Goal: Task Accomplishment & Management: Manage account settings

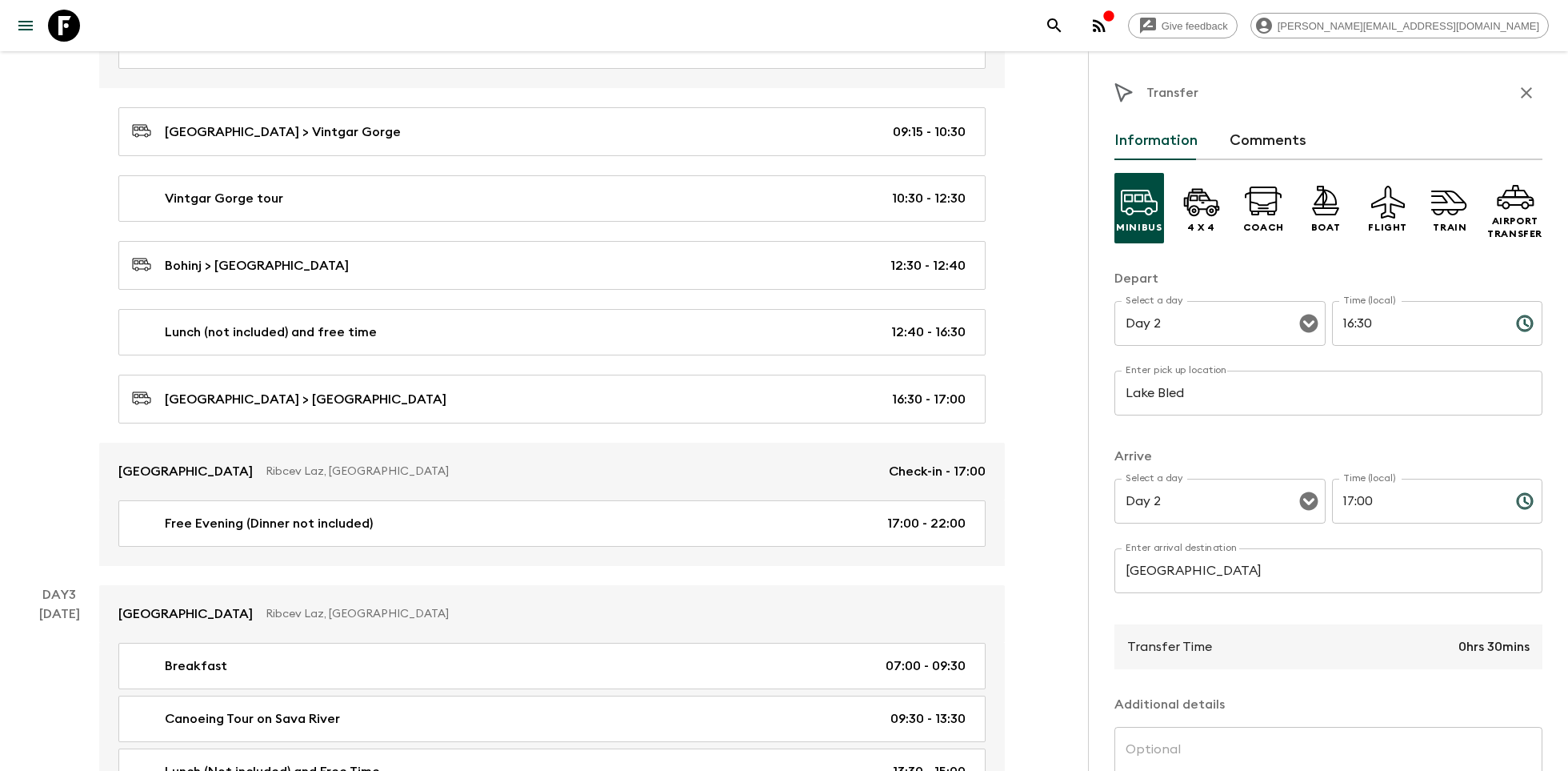
scroll to position [610, 0]
click at [71, 24] on icon at bounding box center [64, 25] width 32 height 32
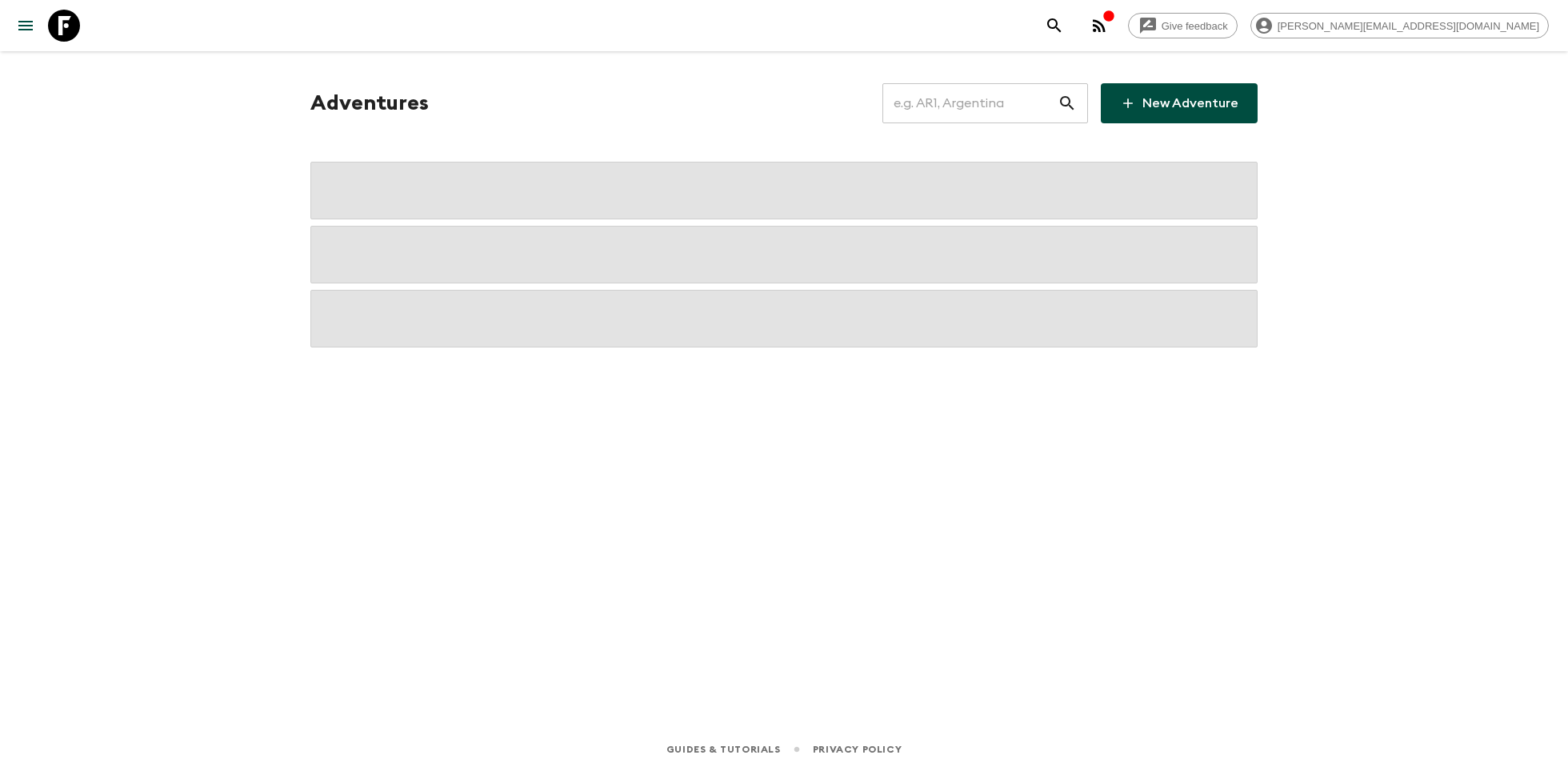
click at [1005, 111] on input "text" at bounding box center [970, 103] width 175 height 44
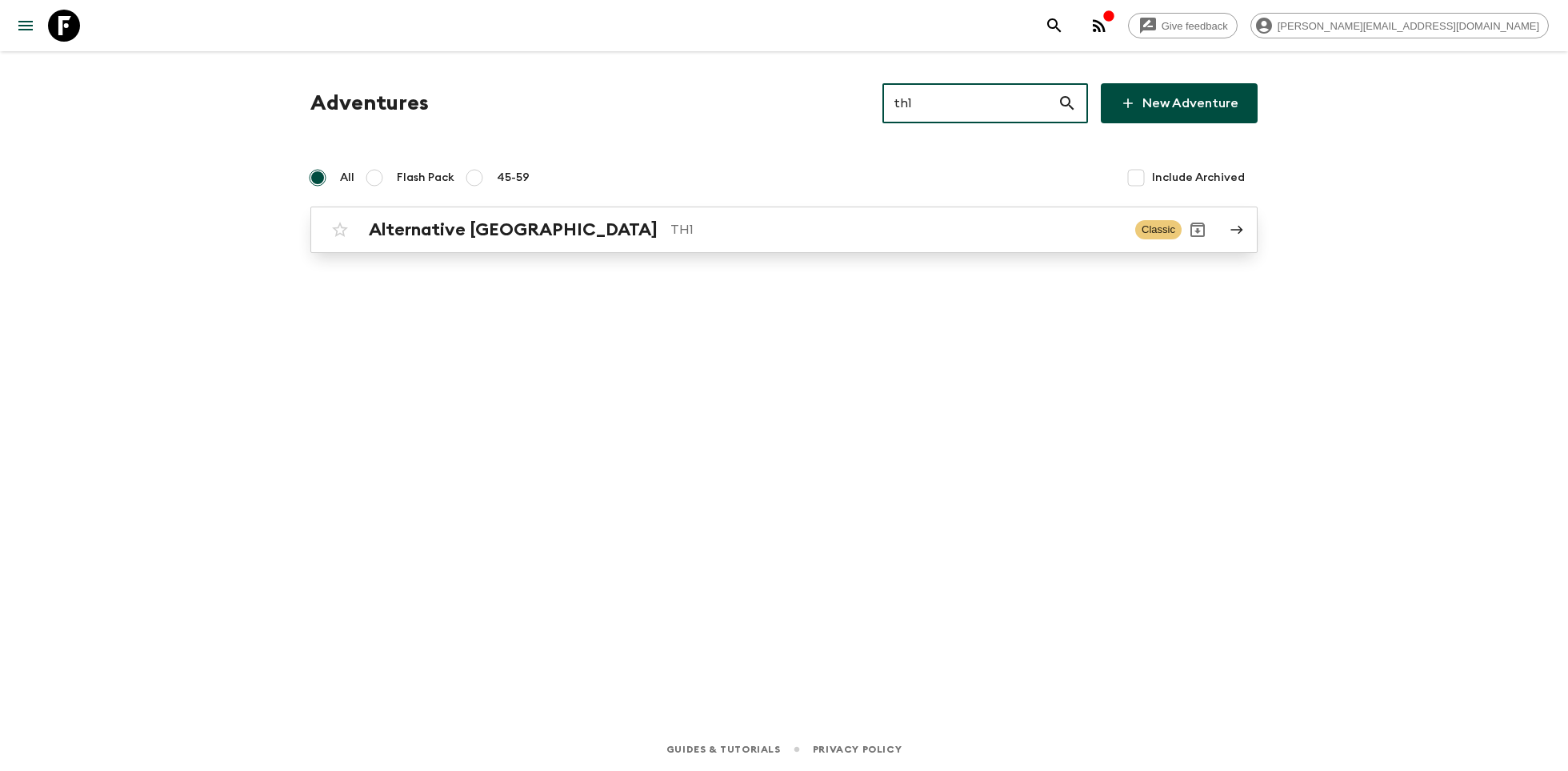
type input "th1"
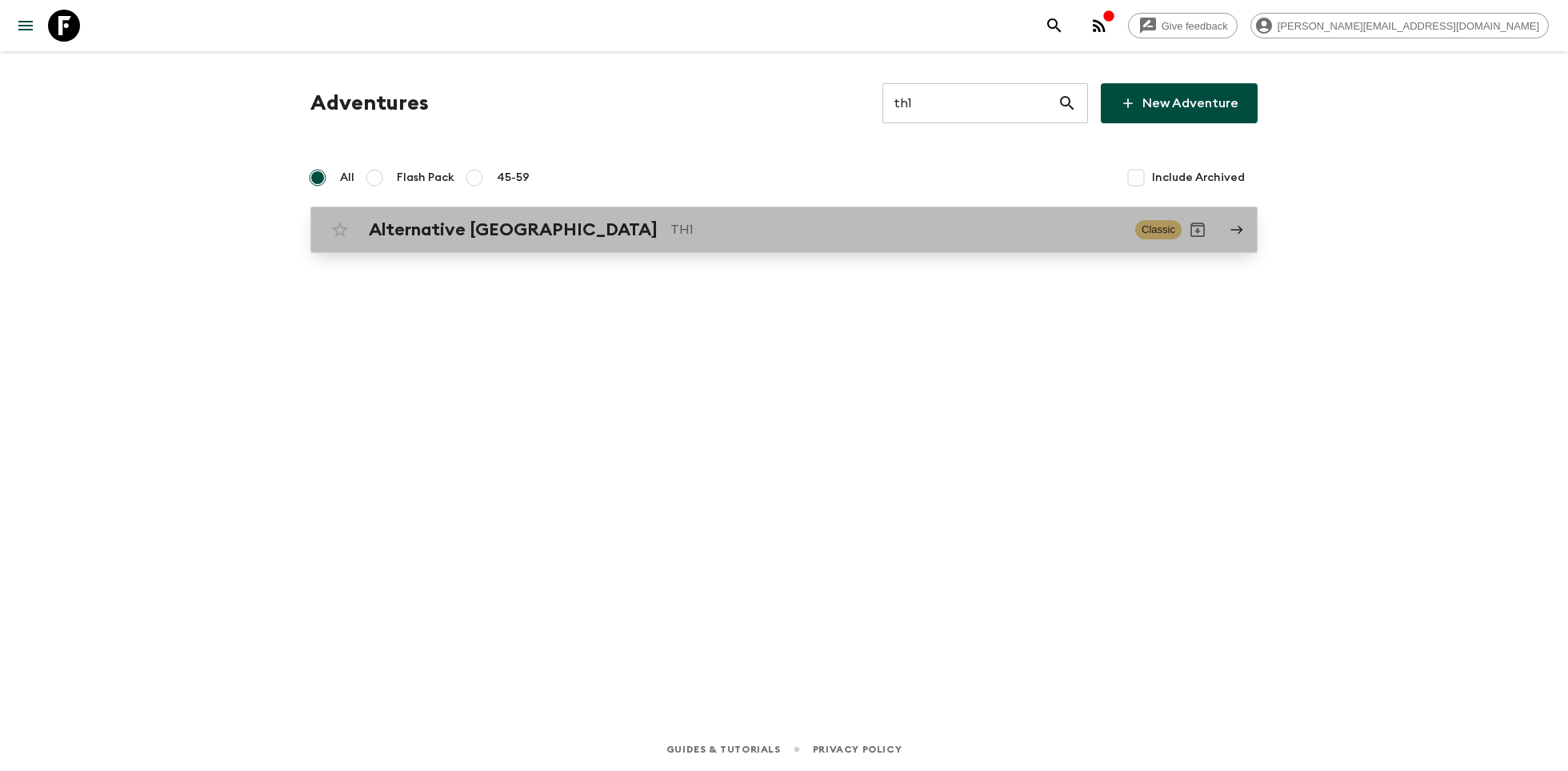
click at [670, 232] on p "TH1" at bounding box center [896, 229] width 452 height 19
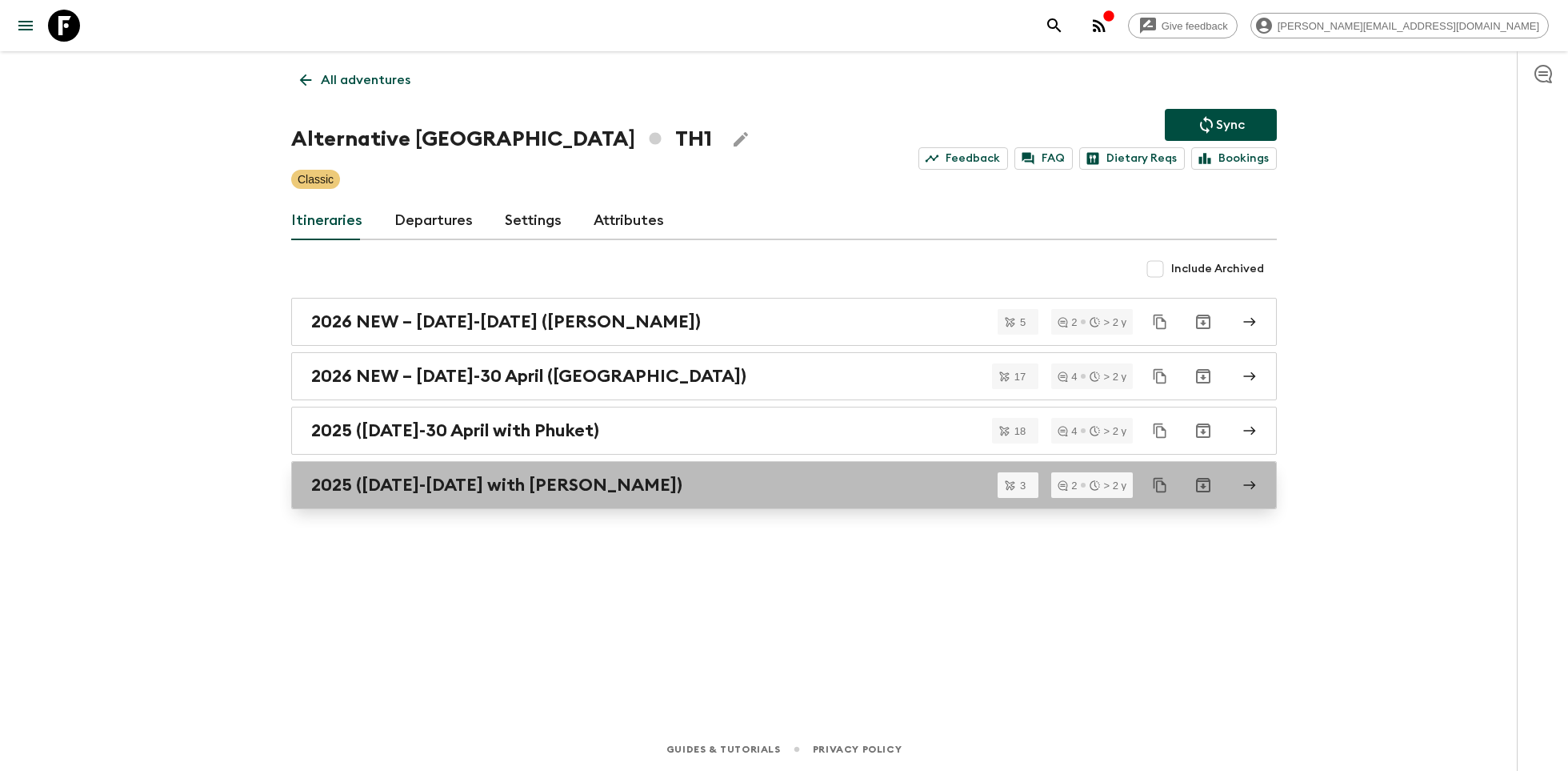
click at [603, 482] on h2 "2025 (1 May-30 September with Koh Samui)" at bounding box center [497, 485] width 371 height 21
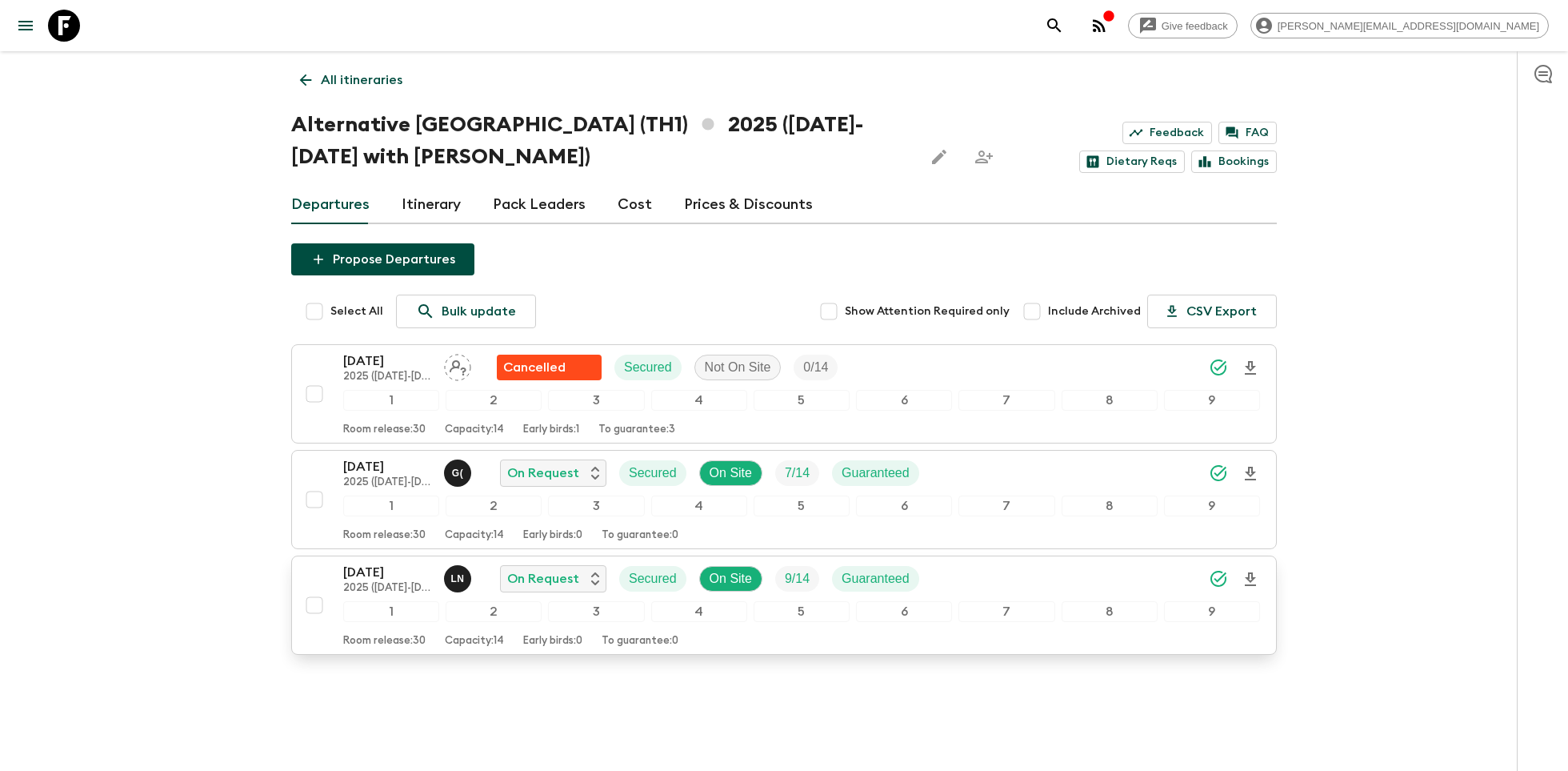
click at [1250, 573] on icon "Download Onboarding" at bounding box center [1250, 578] width 19 height 19
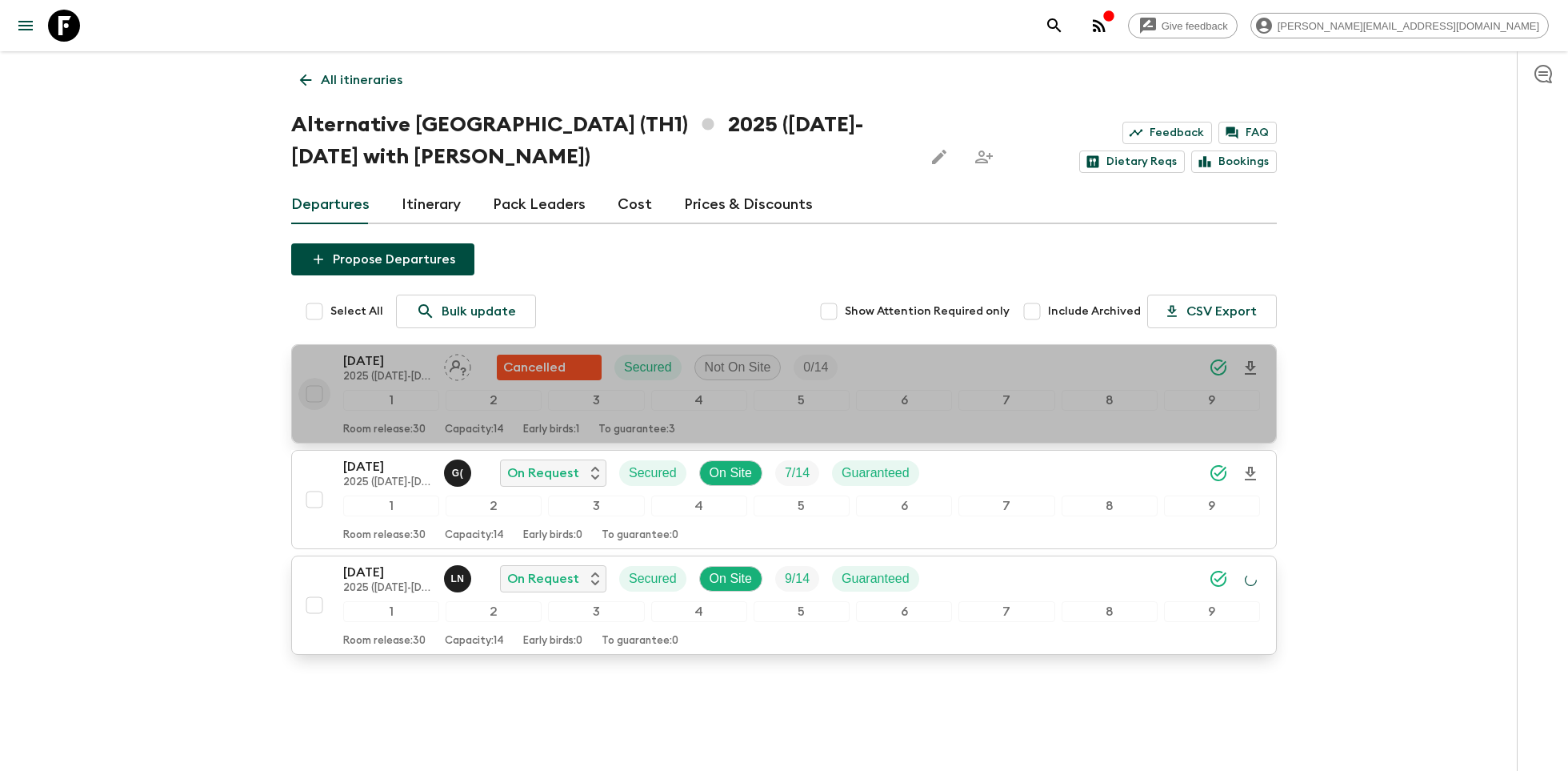
click at [314, 398] on input "checkbox" at bounding box center [314, 393] width 32 height 32
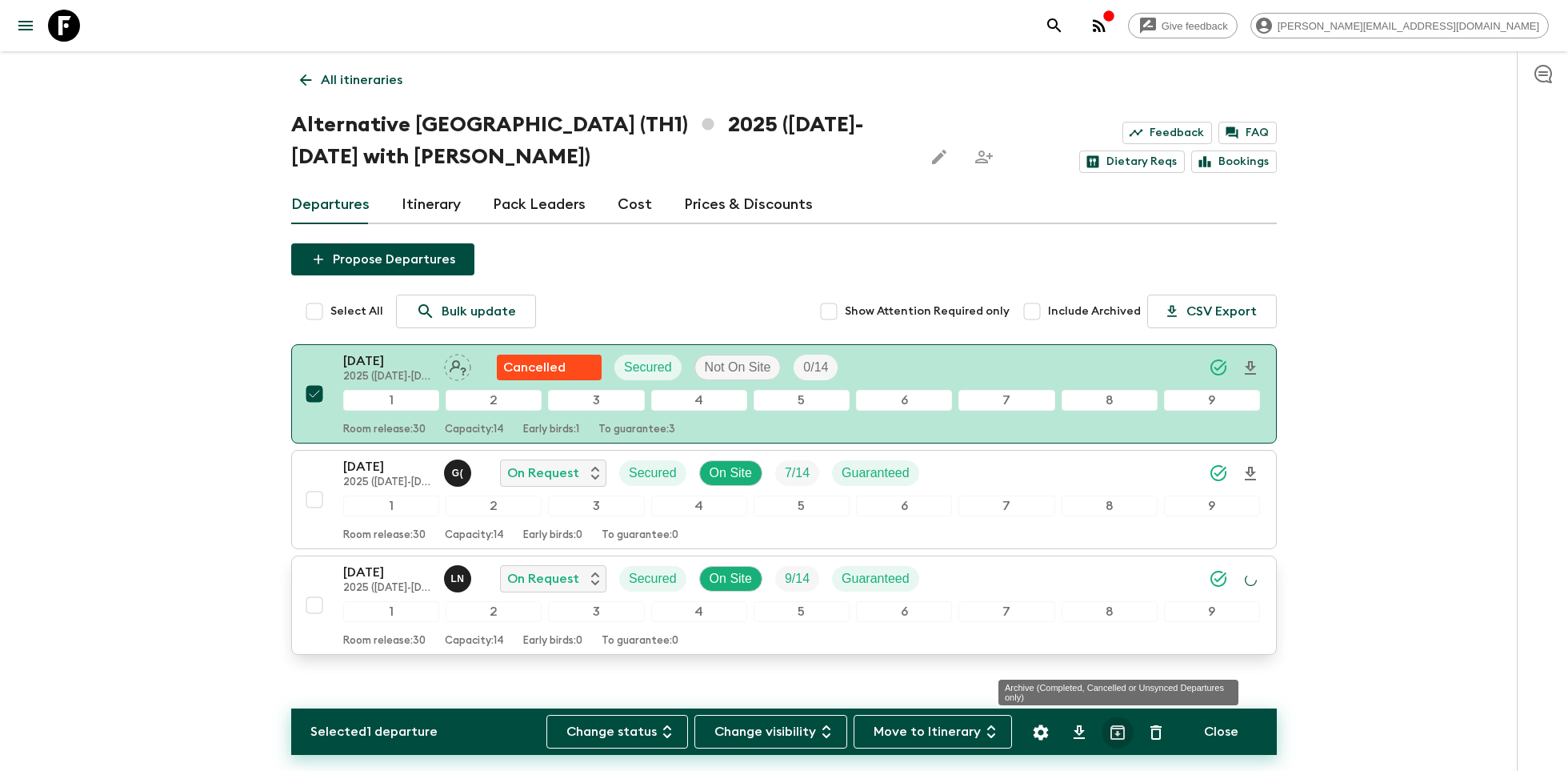
click at [1118, 733] on icon "Archive (Completed, Cancelled or Unsynced Departures only)" at bounding box center [1118, 732] width 15 height 15
checkbox input "false"
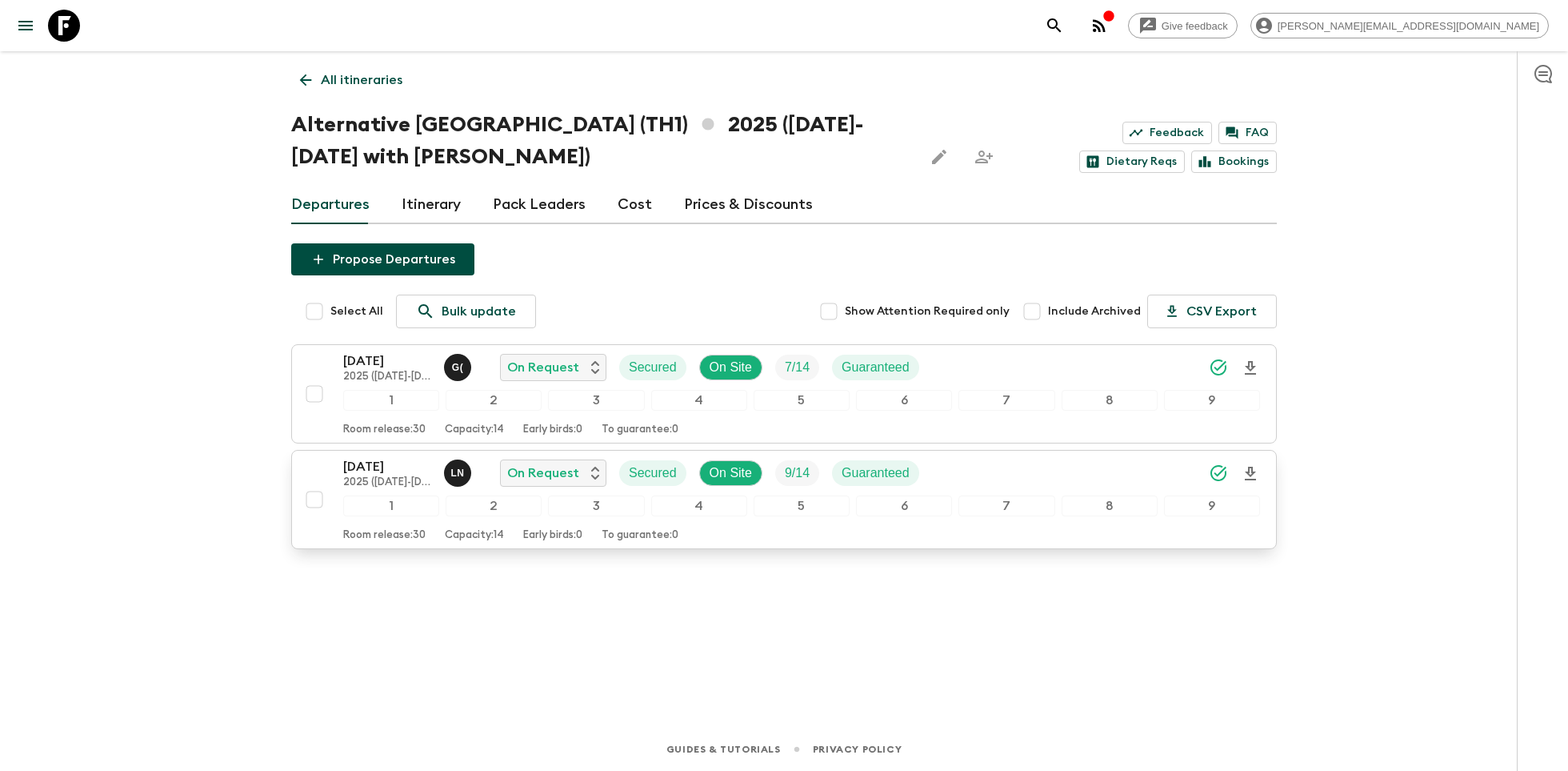
click at [370, 471] on p "26 Sep 2025" at bounding box center [387, 466] width 88 height 19
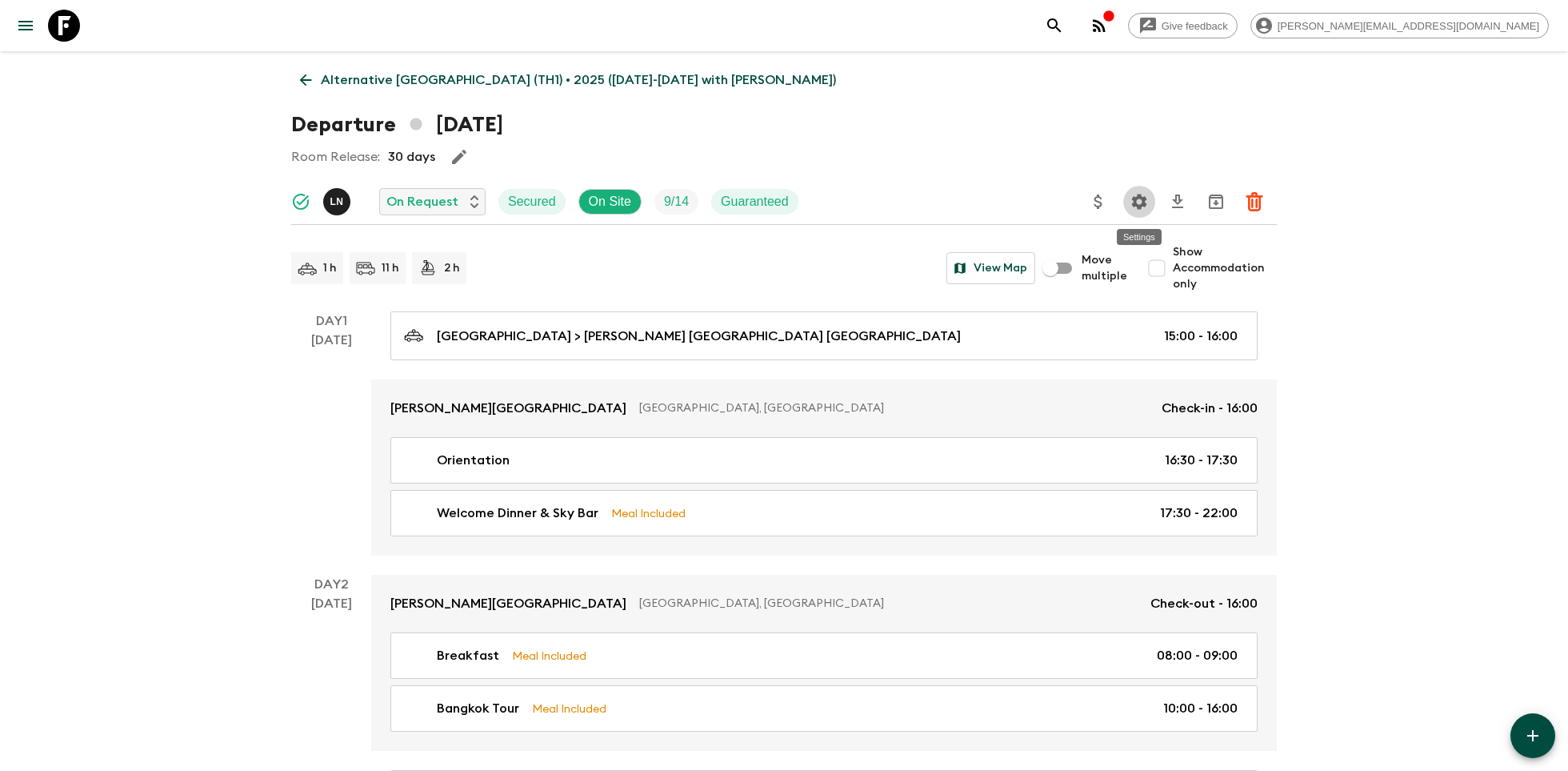
click at [1142, 194] on icon "Settings" at bounding box center [1139, 201] width 19 height 19
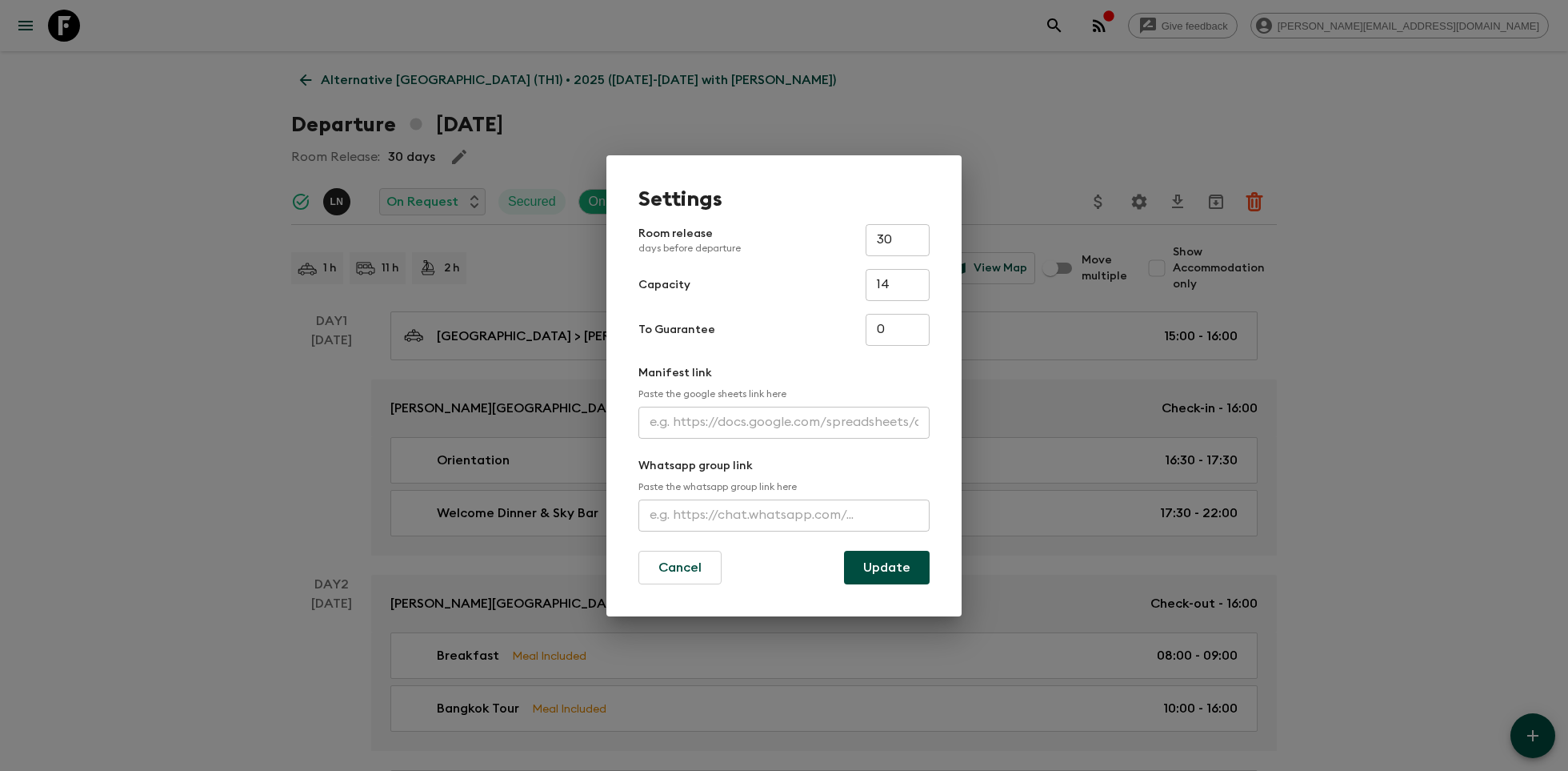
click at [711, 413] on input "text" at bounding box center [784, 422] width 291 height 32
paste input "https://docs.google.com/spreadsheets/d/1lklVvWrbWKHijuYqZMl1cXN4_hpDoGzupvZmVmd…"
type input "https://docs.google.com/spreadsheets/d/1lklVvWrbWKHijuYqZMl1cXN4_hpDoGzupvZmVmd…"
click at [858, 560] on button "Update" at bounding box center [887, 567] width 85 height 34
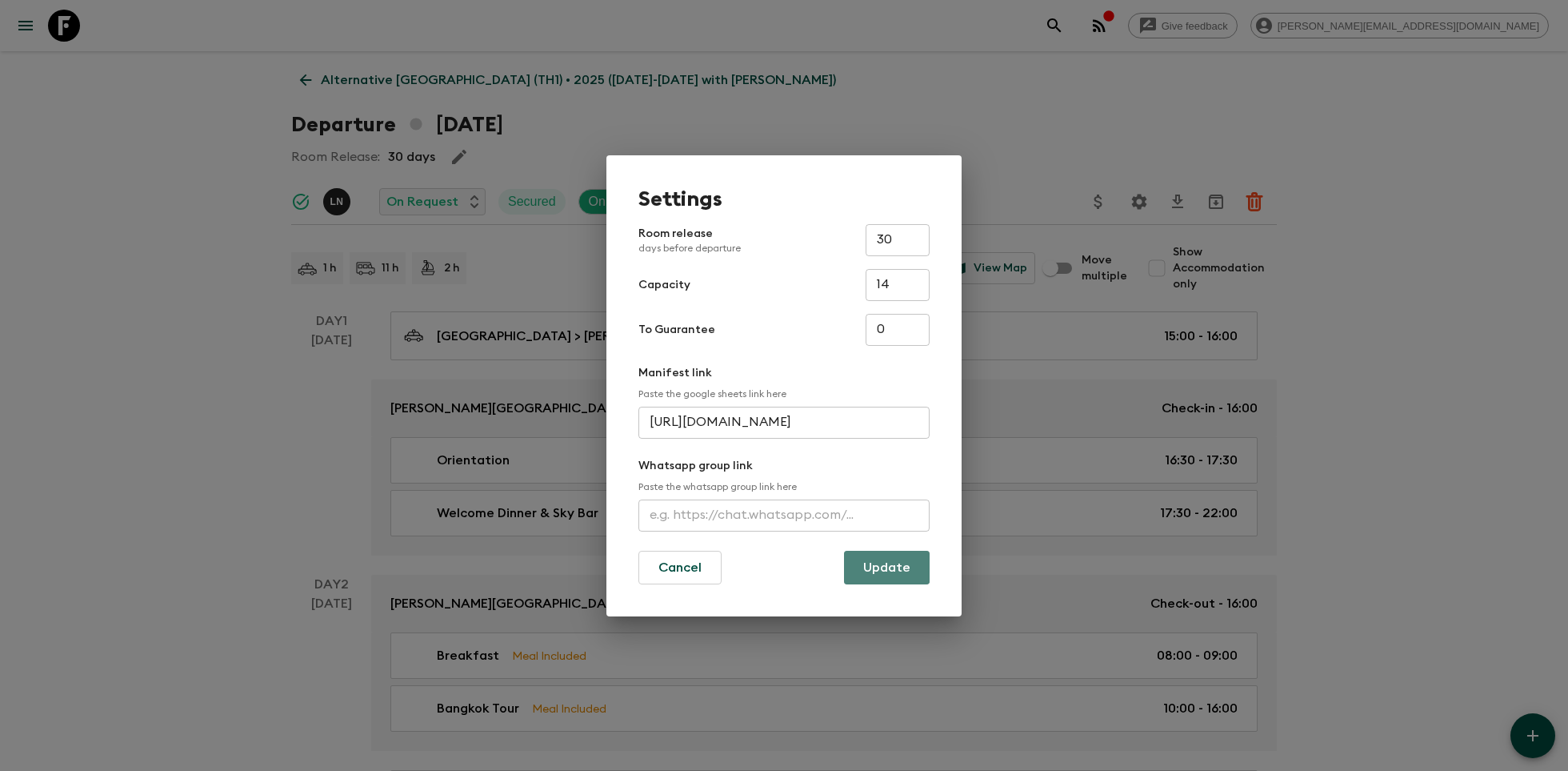
scroll to position [0, 0]
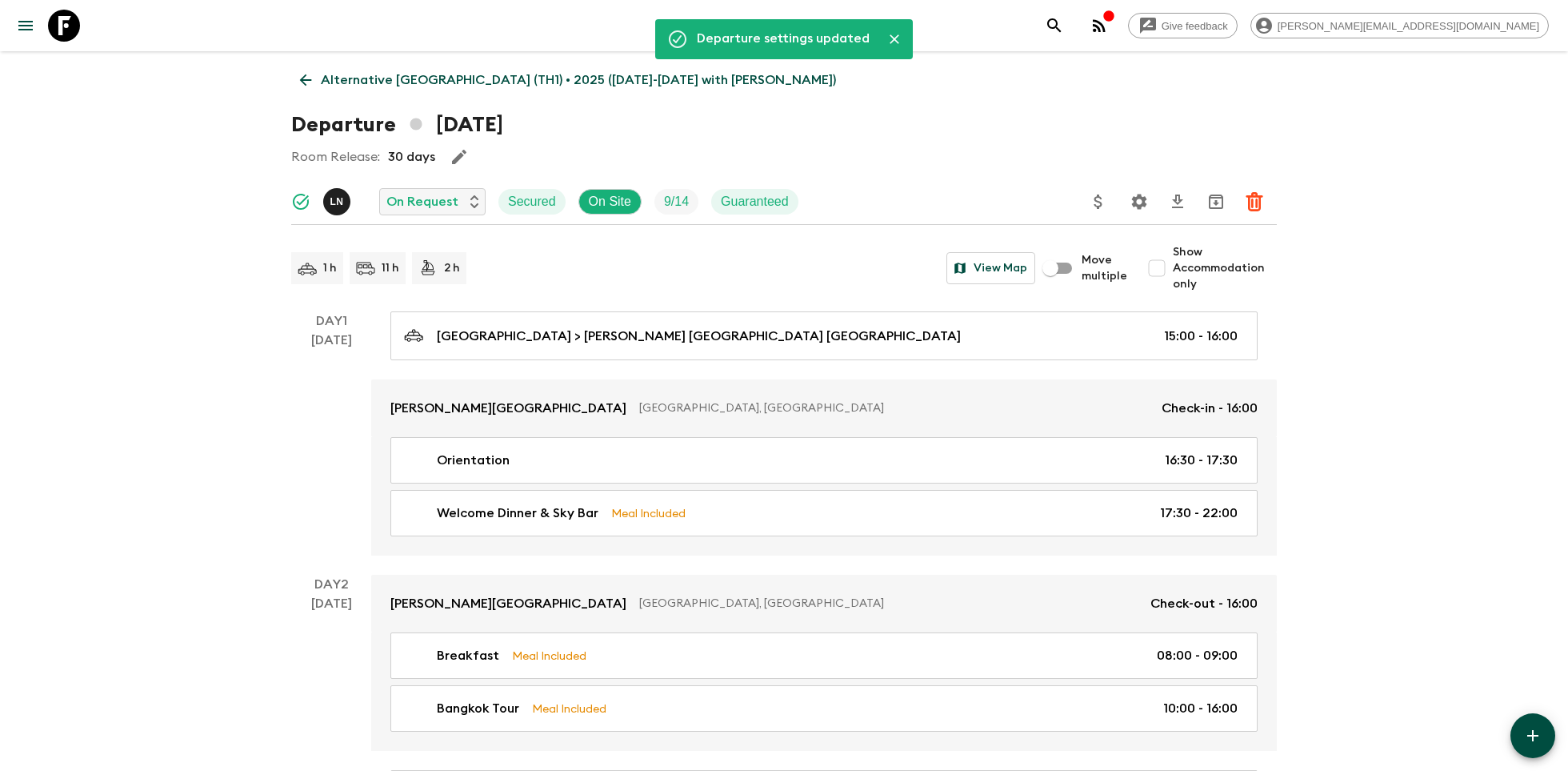
click at [57, 14] on icon at bounding box center [64, 25] width 32 height 32
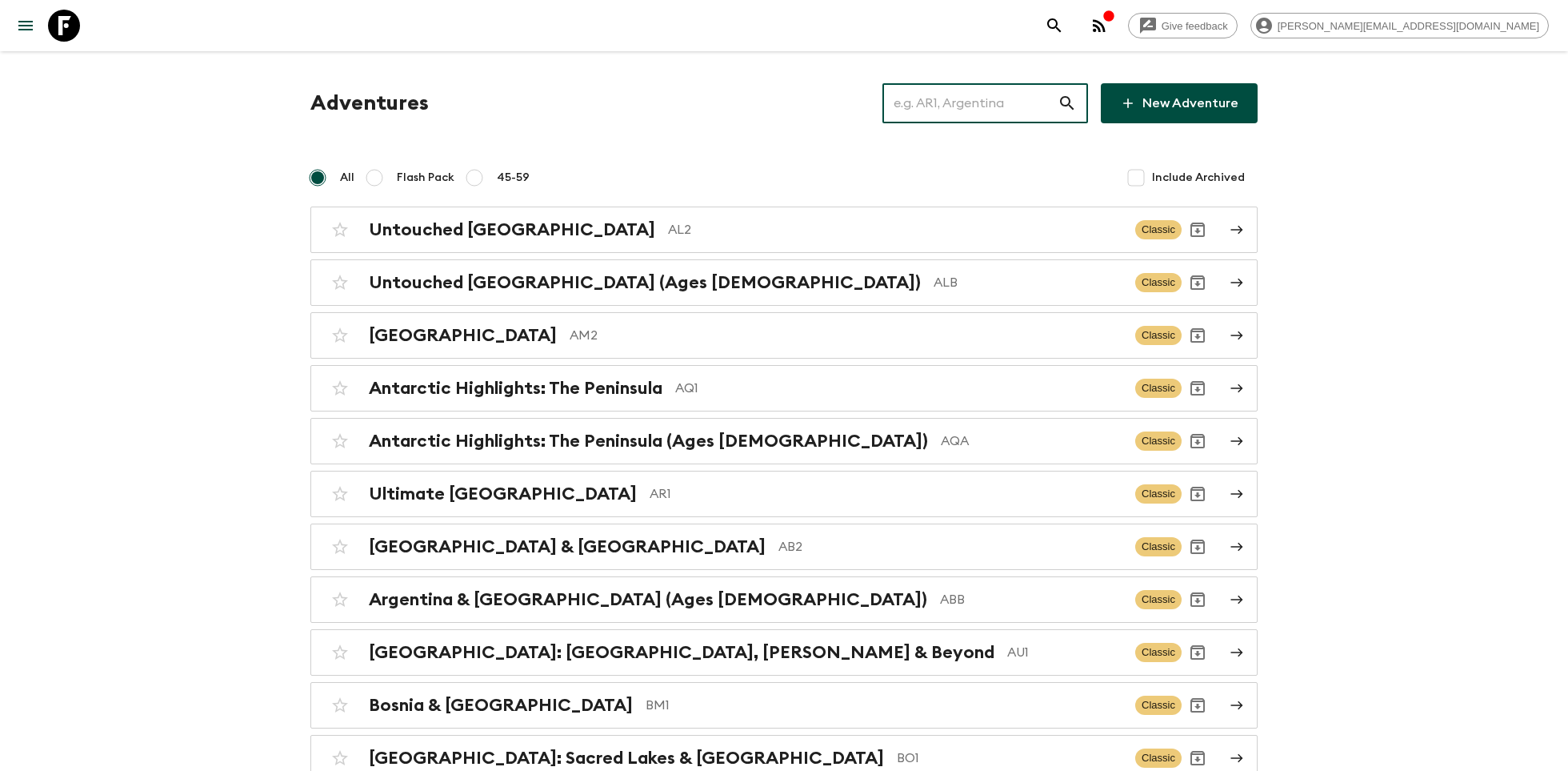
click at [962, 111] on input "text" at bounding box center [970, 103] width 175 height 44
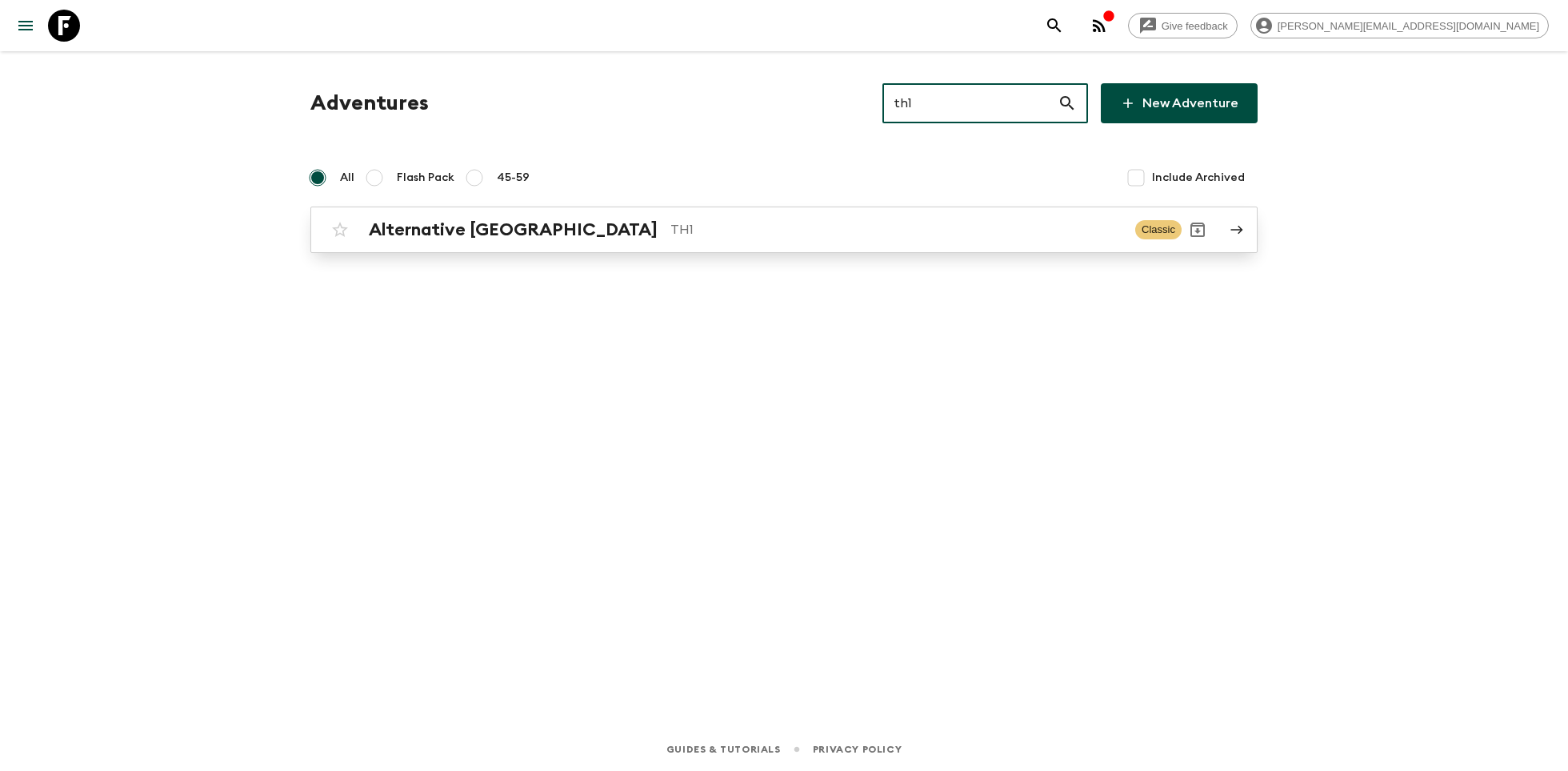
type input "th1"
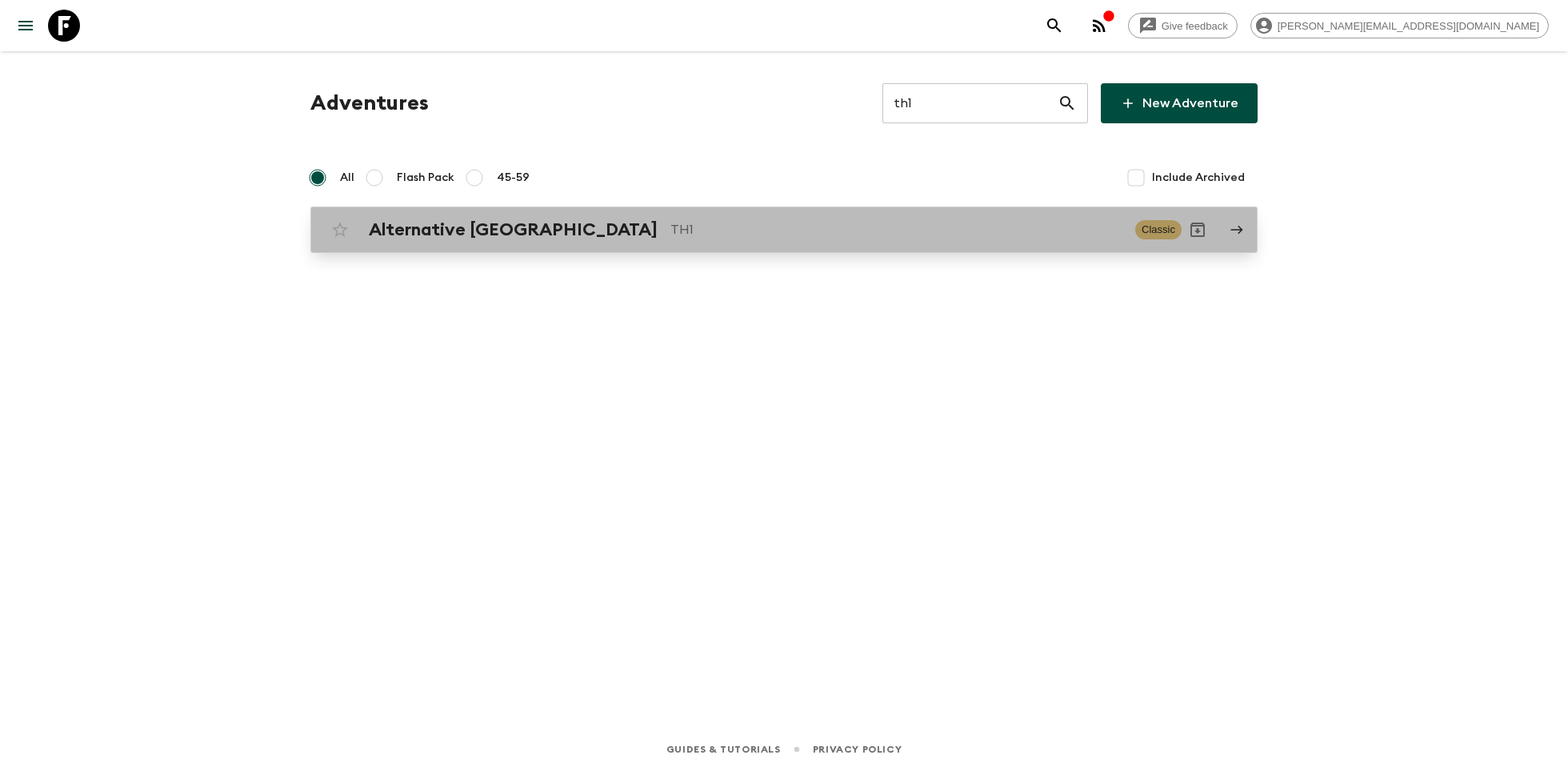
click at [551, 219] on div "Alternative Thailand TH1" at bounding box center [745, 229] width 754 height 21
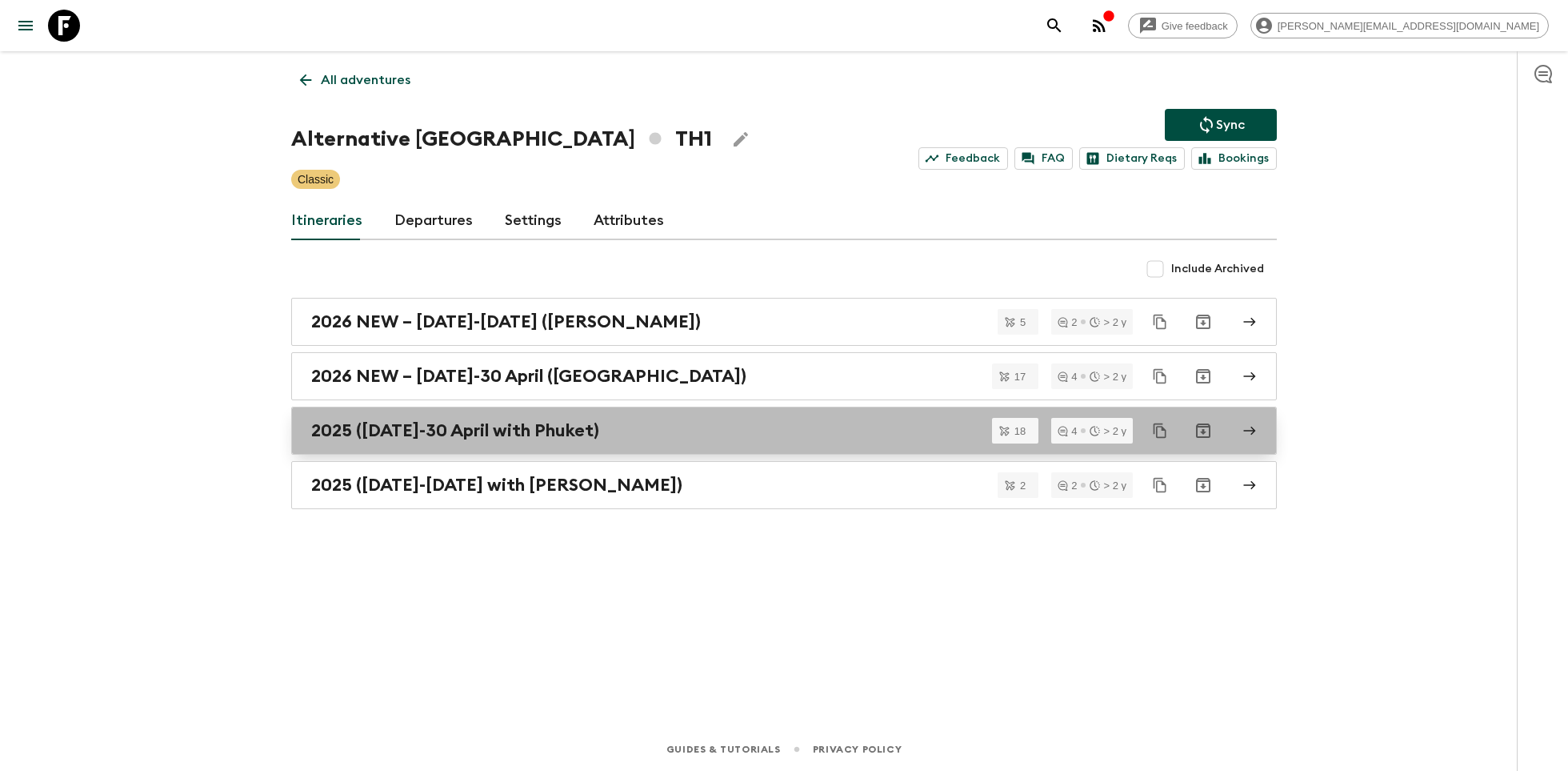
click at [449, 431] on h2 "2025 (1 October-30 April with Phuket)" at bounding box center [455, 430] width 288 height 21
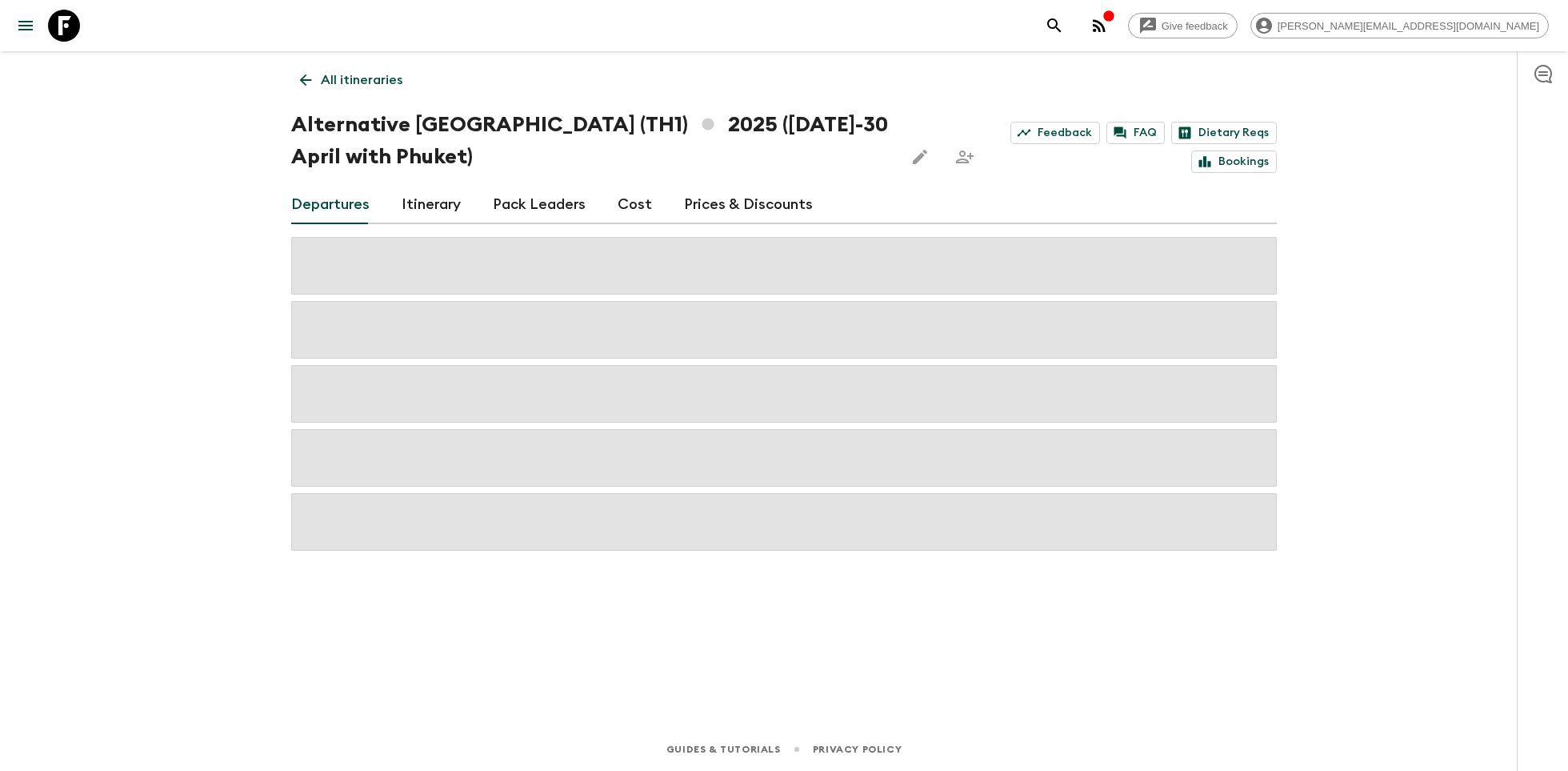
click at [337, 79] on p "All itineraries" at bounding box center [361, 80] width 82 height 19
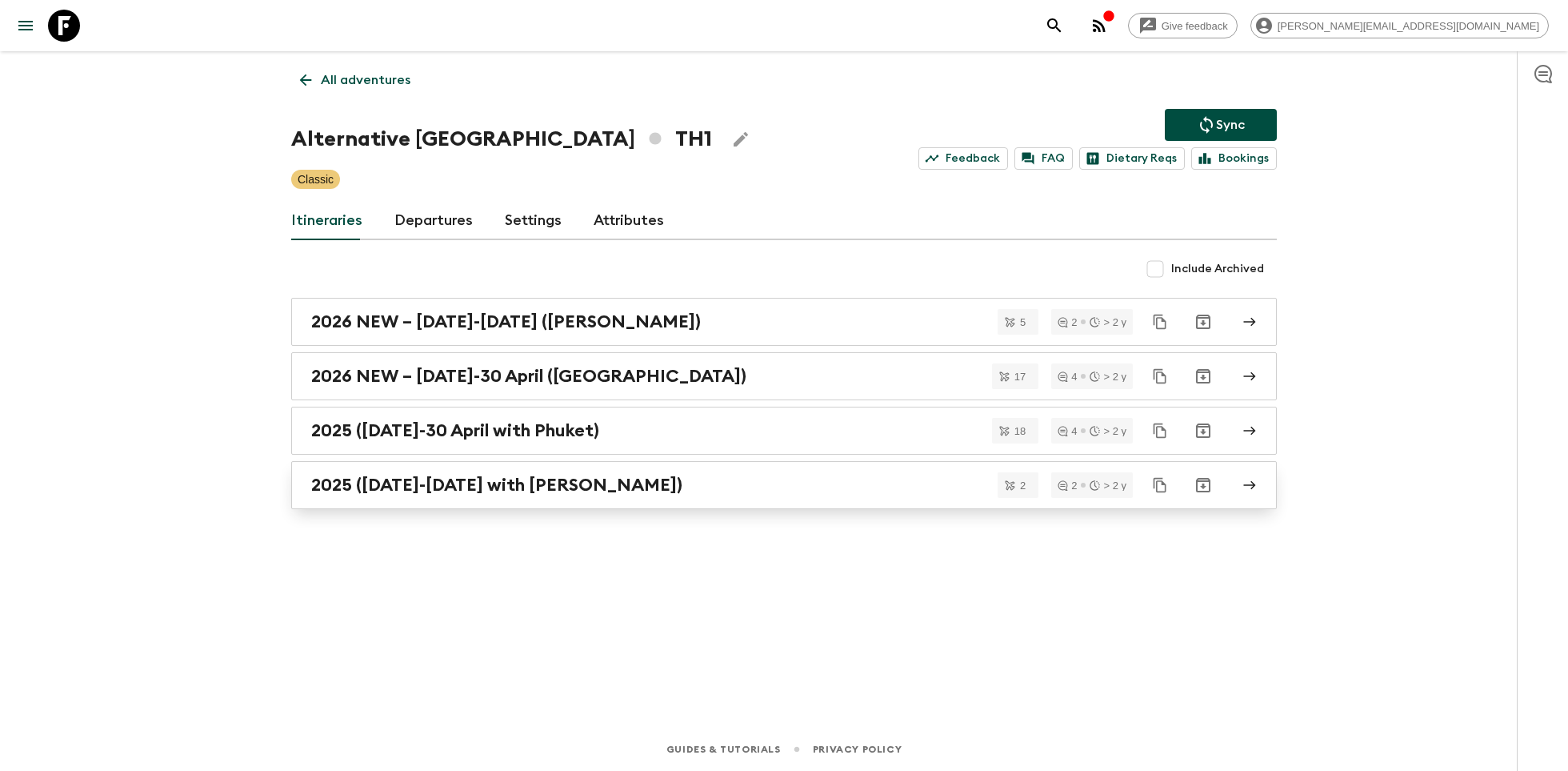
click at [429, 490] on h2 "2025 (1 May-30 September with Koh Samui)" at bounding box center [497, 485] width 371 height 21
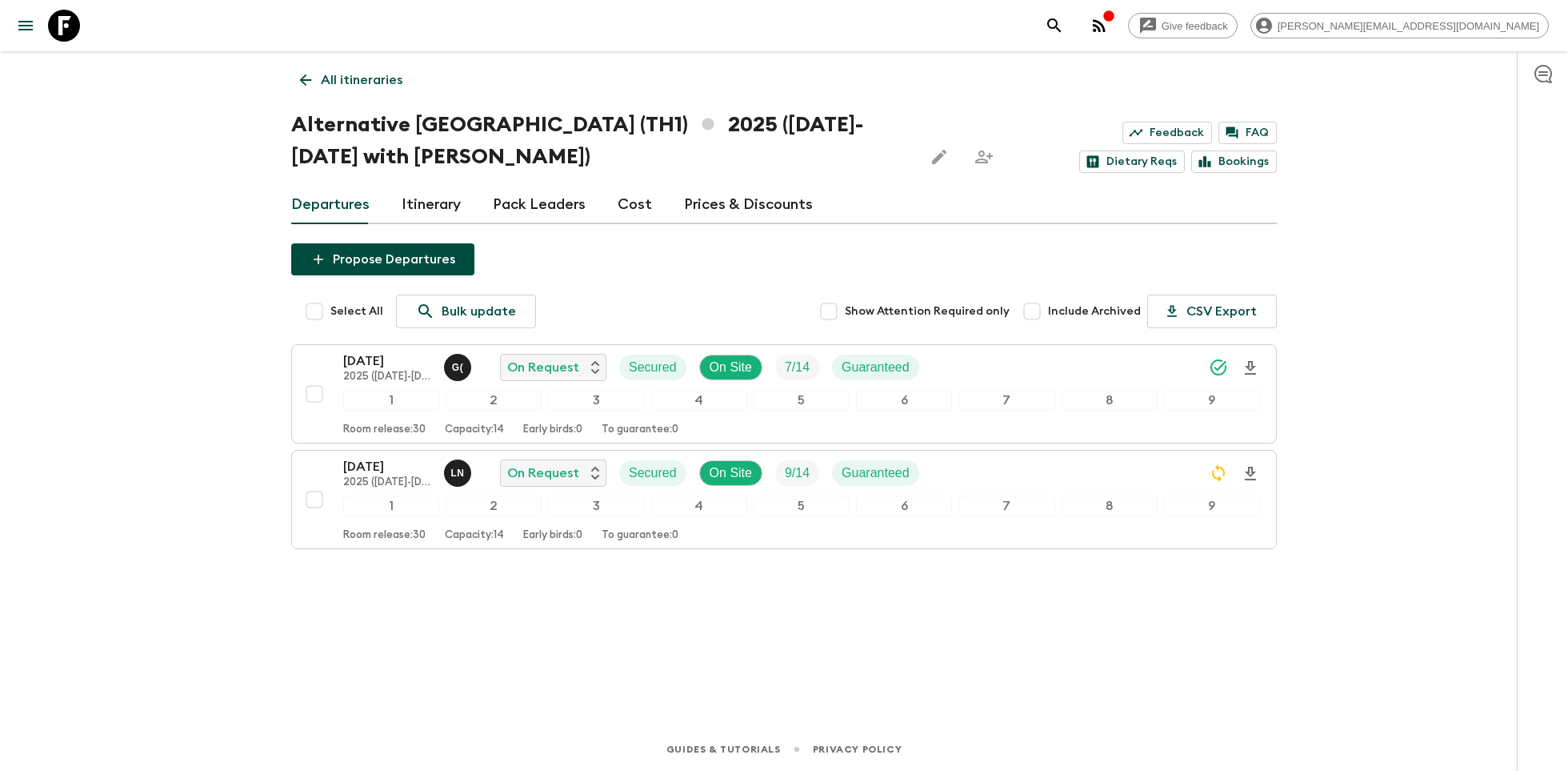
click at [366, 465] on p "26 Sep 2025" at bounding box center [387, 466] width 88 height 19
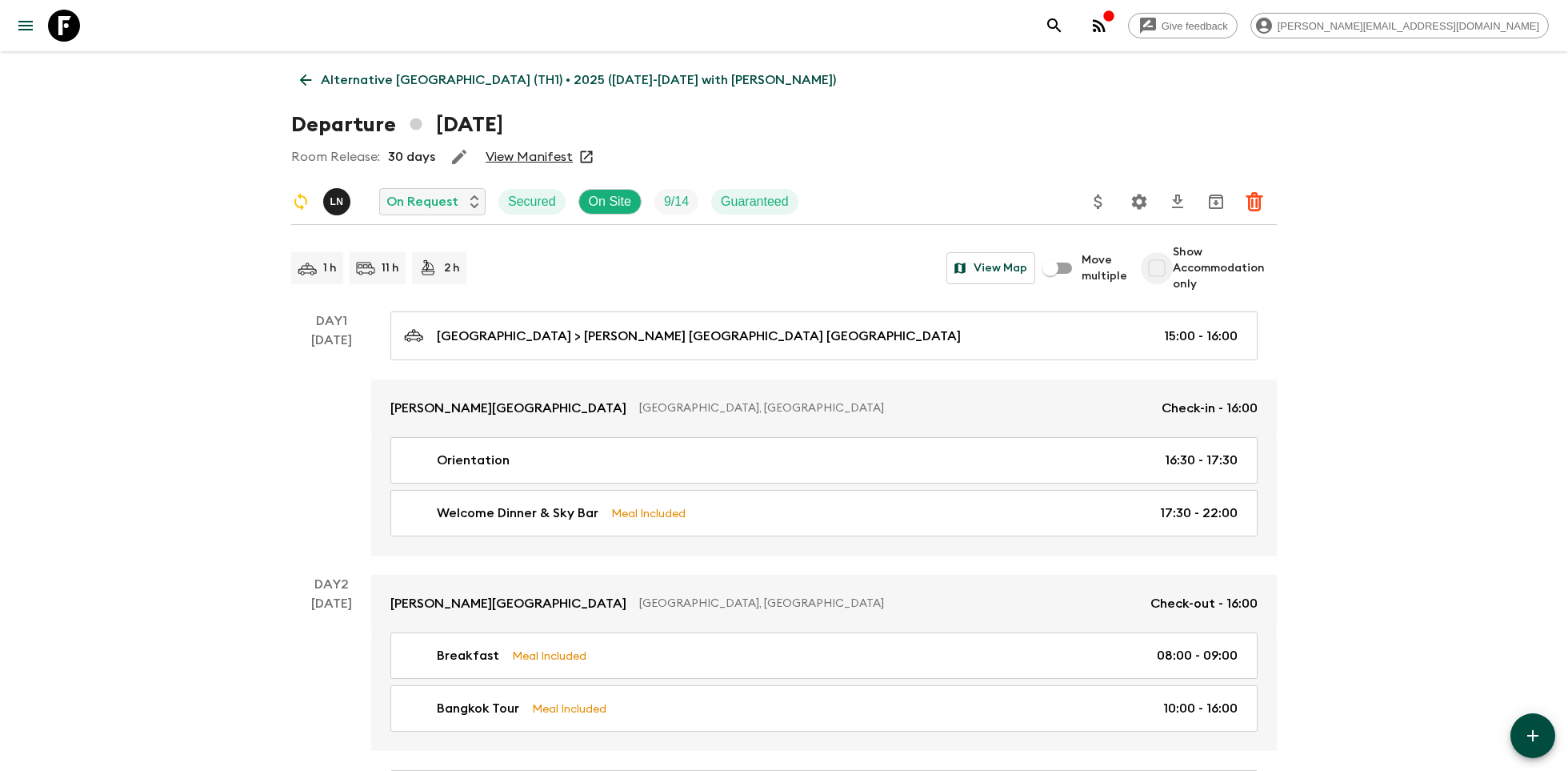
click at [1165, 270] on input "Show Accommodation only" at bounding box center [1157, 268] width 32 height 32
checkbox input "true"
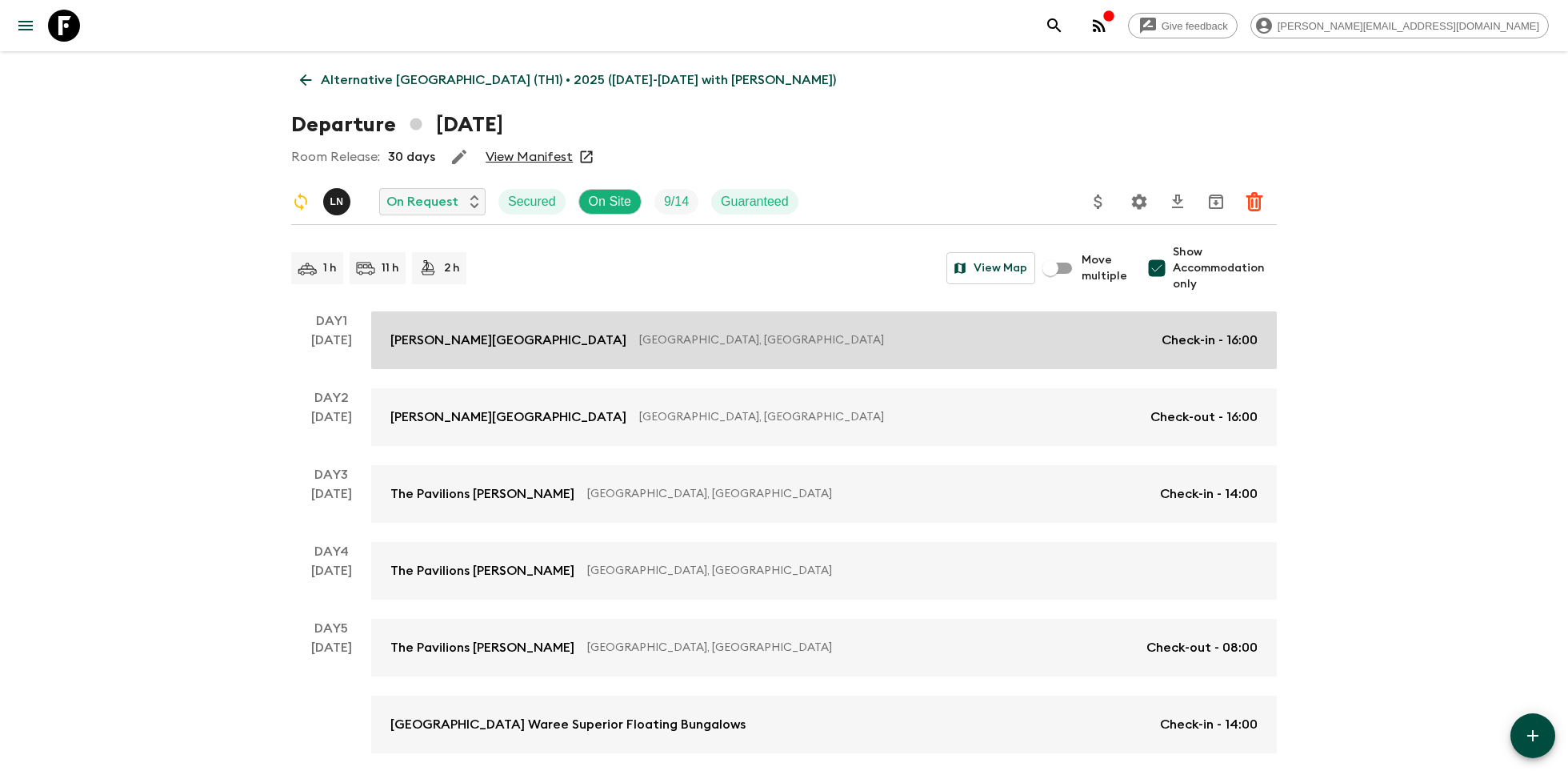
click at [931, 314] on link "Riva Surya Bangkok Hotel Bangkok, Thailand Check-in - 16:00" at bounding box center [824, 340] width 906 height 57
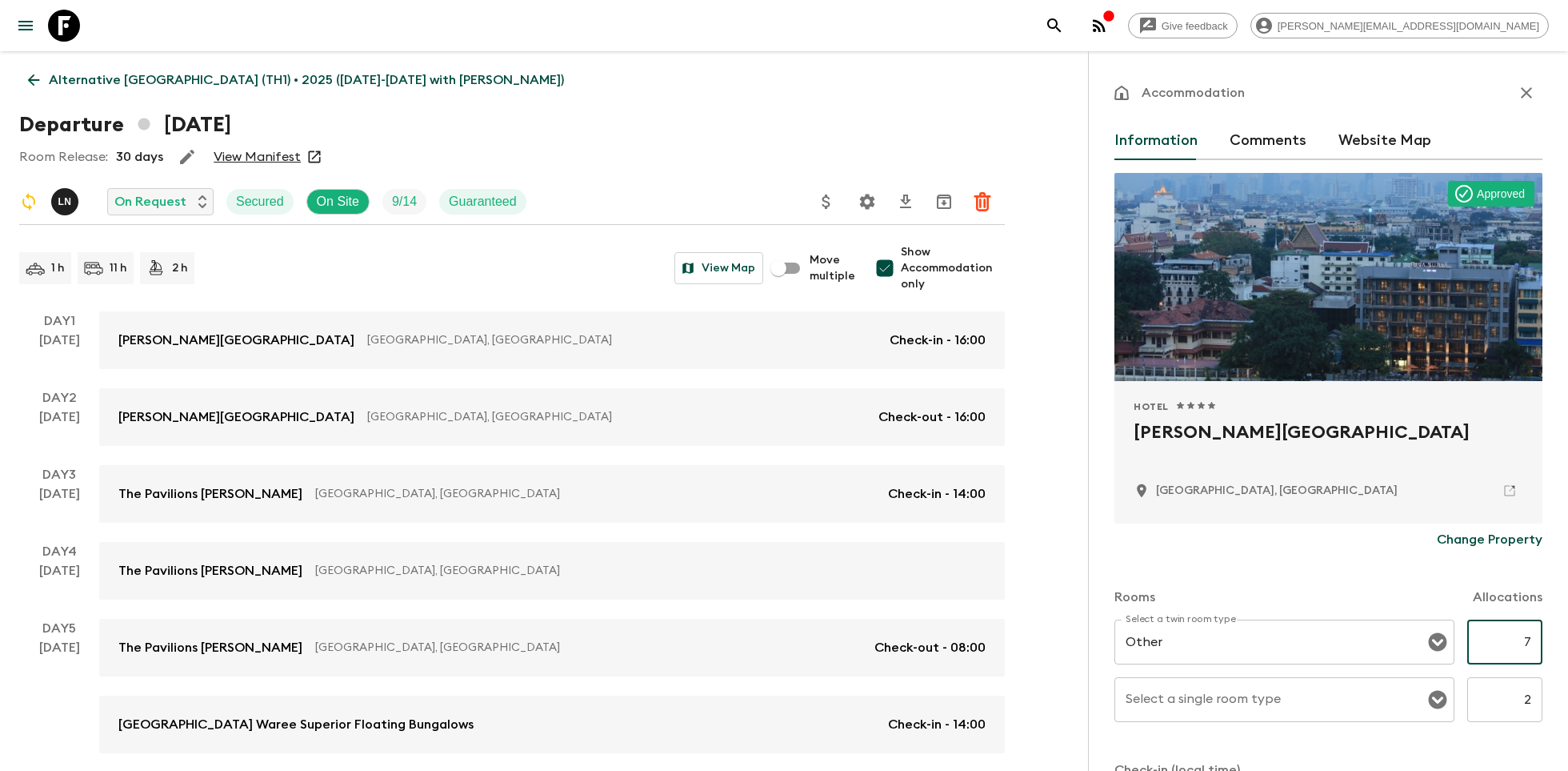
click at [1522, 639] on input "7" at bounding box center [1504, 641] width 75 height 44
type input "6"
click at [1528, 701] on input "2" at bounding box center [1504, 699] width 75 height 44
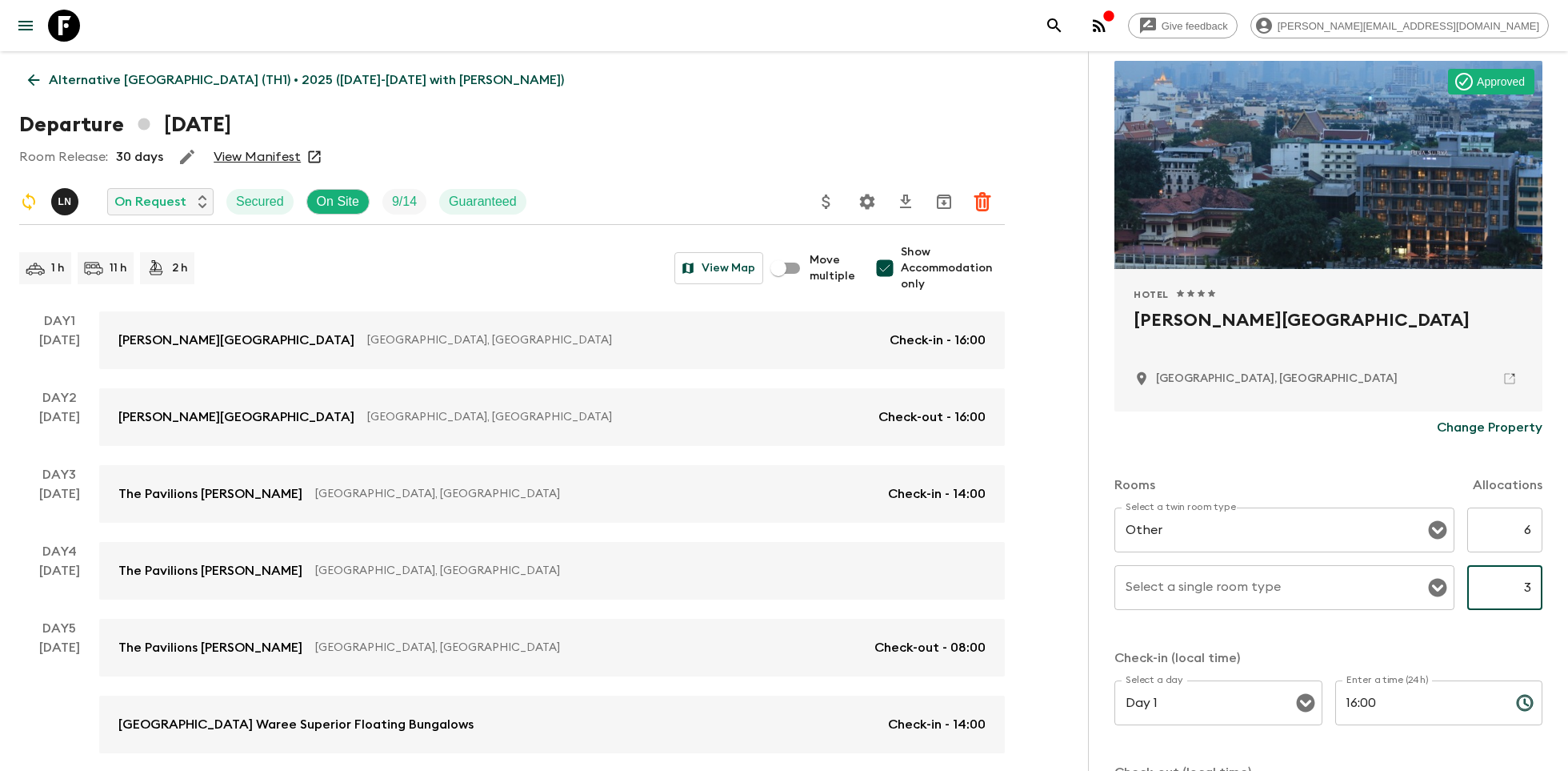
scroll to position [432, 0]
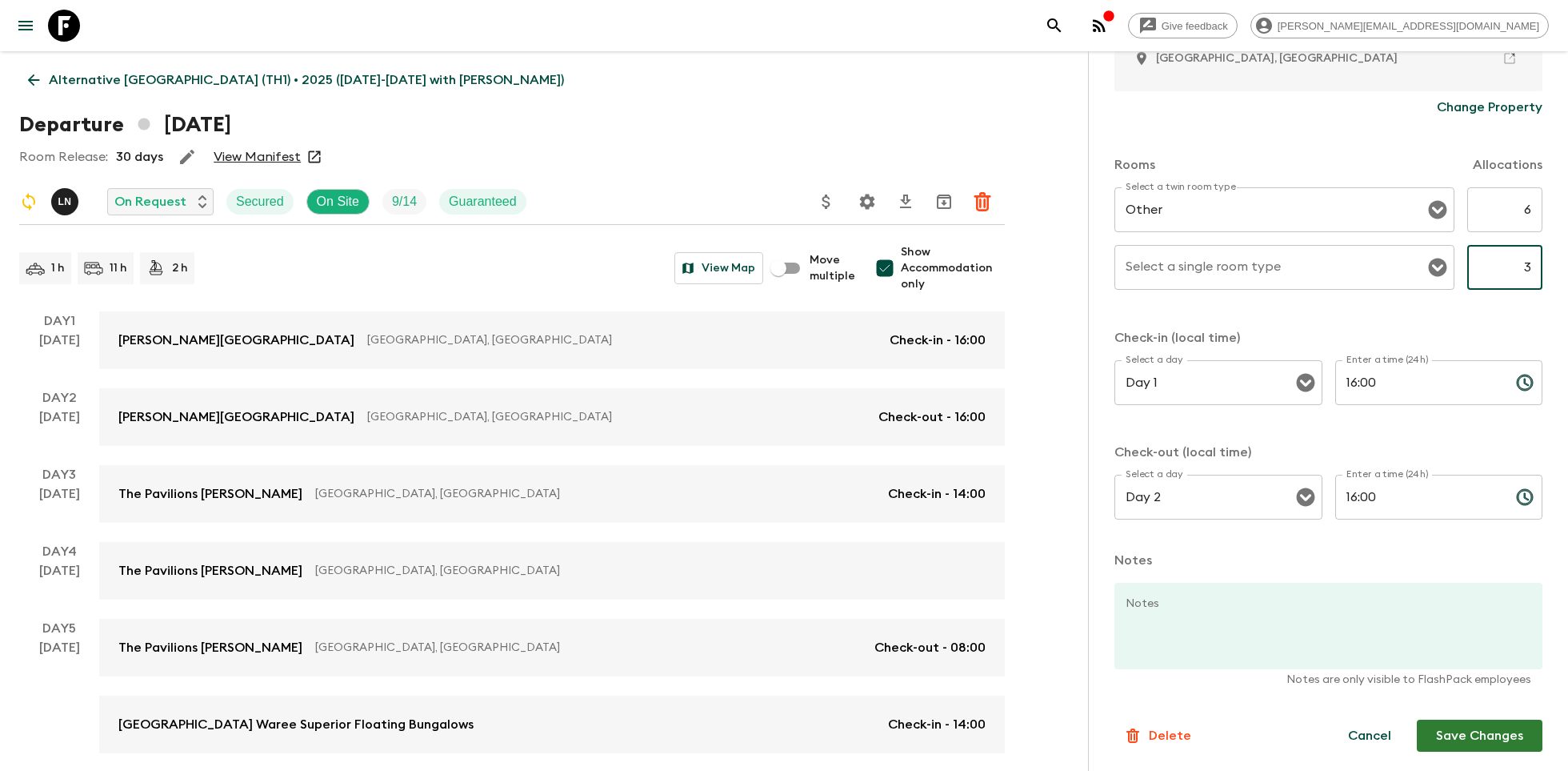
type input "3"
click at [1479, 734] on button "Save Changes" at bounding box center [1480, 735] width 125 height 32
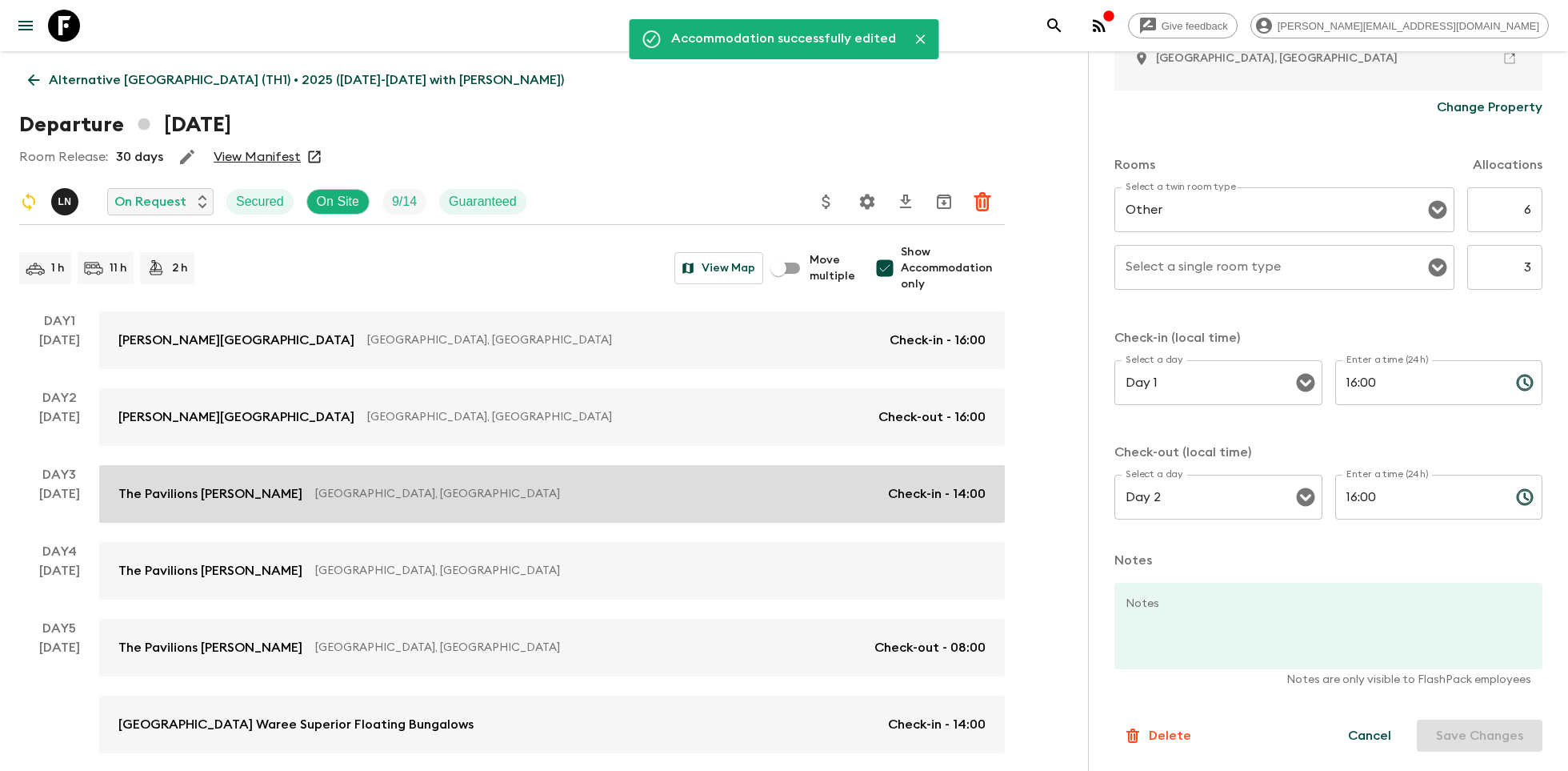
click at [677, 497] on p "Ao Nang, Thailand" at bounding box center [595, 494] width 560 height 16
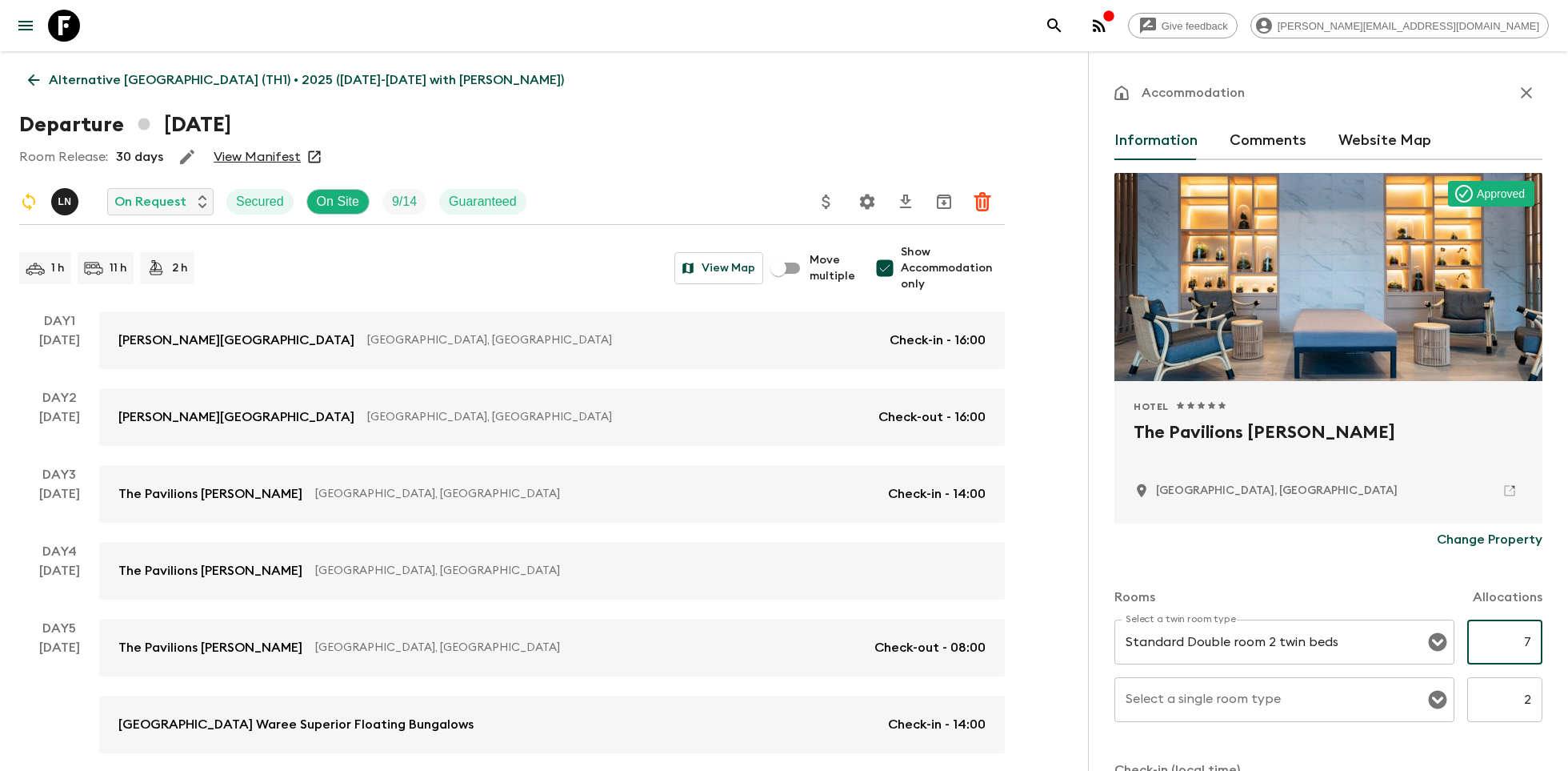
click at [1531, 633] on input "7" at bounding box center [1504, 641] width 75 height 44
type input "6"
click at [1533, 704] on input "2" at bounding box center [1504, 699] width 75 height 44
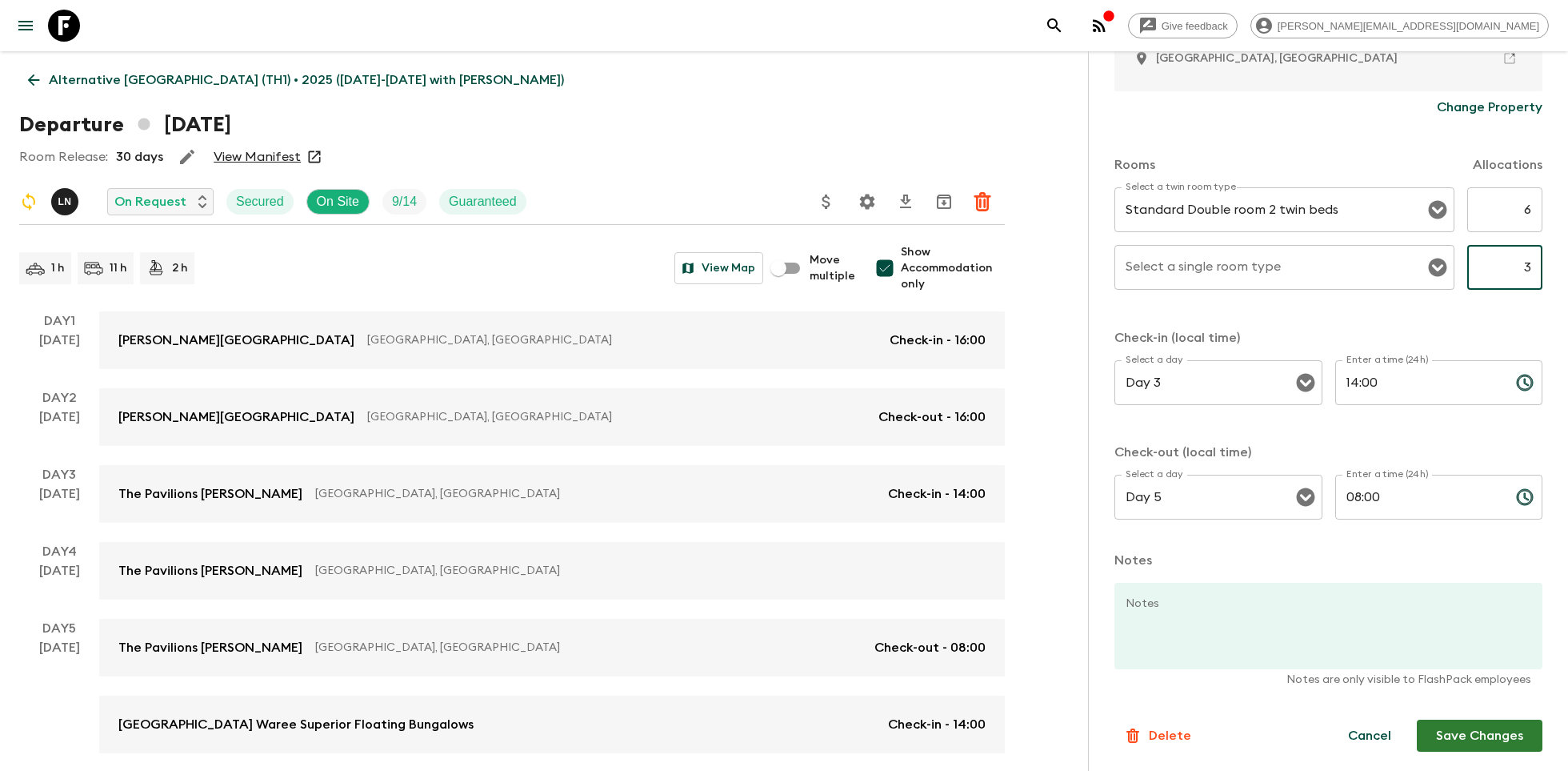
type input "3"
click at [1507, 734] on button "Save Changes" at bounding box center [1480, 735] width 125 height 32
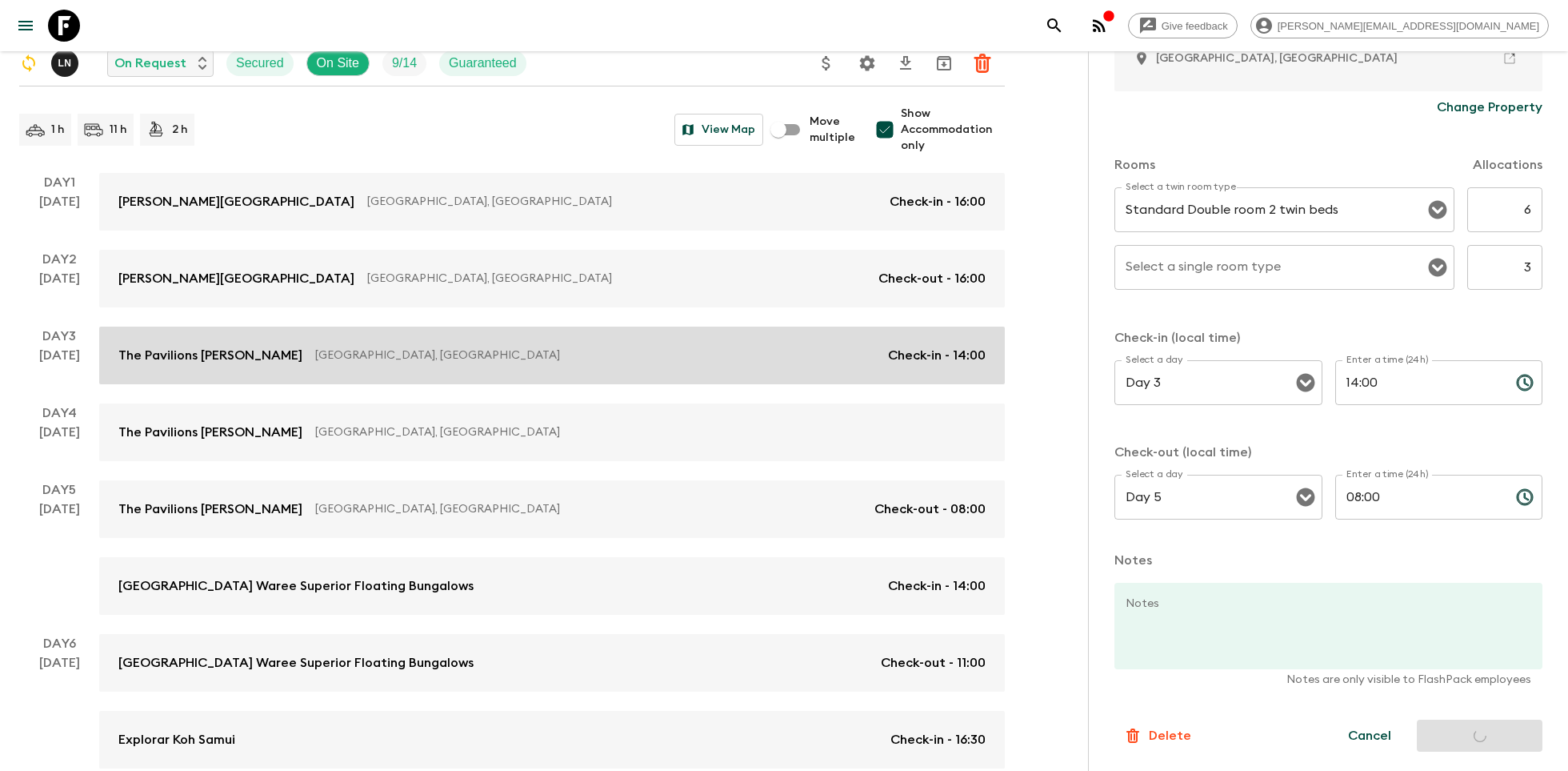
scroll to position [176, 0]
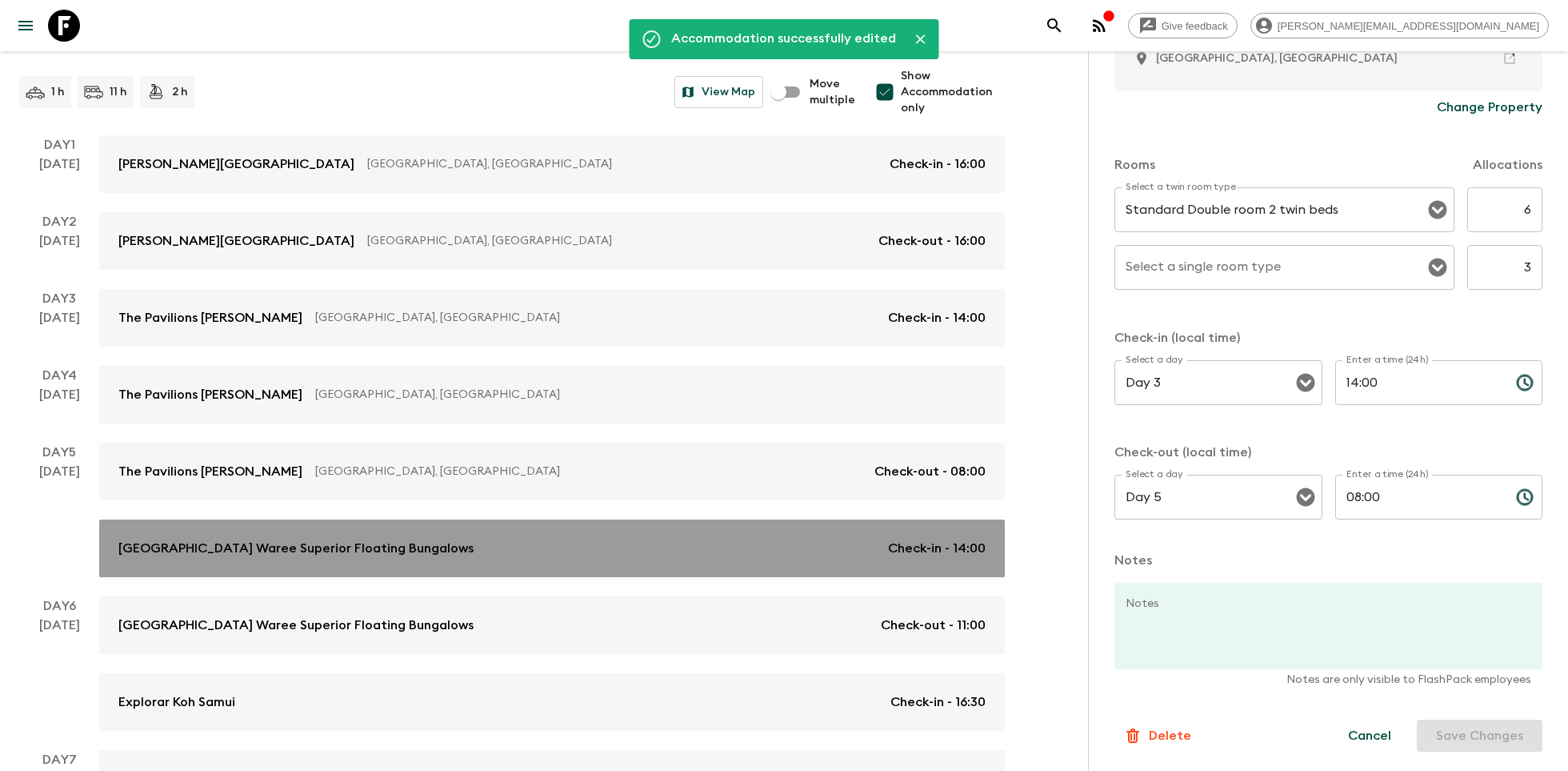
click at [743, 532] on link "Khao Sok Lake Phupa Waree Superior Floating Bungalows Check-in - 14:00" at bounding box center [552, 548] width 906 height 57
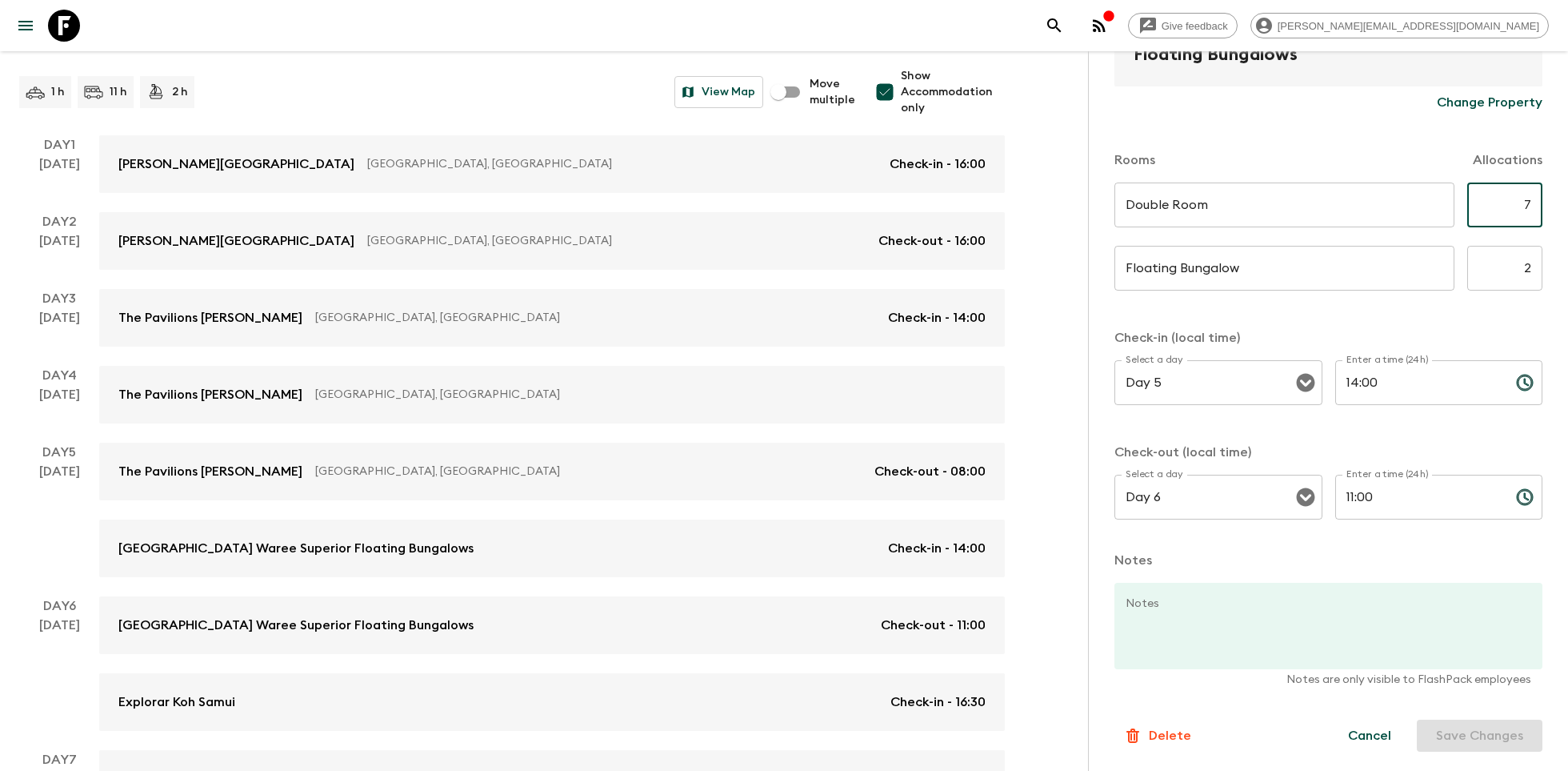
click at [1531, 205] on input "7" at bounding box center [1504, 204] width 75 height 44
type input "6"
click at [1533, 257] on input "2" at bounding box center [1504, 268] width 75 height 44
type input "3"
click at [1484, 731] on button "Save Changes" at bounding box center [1480, 735] width 125 height 32
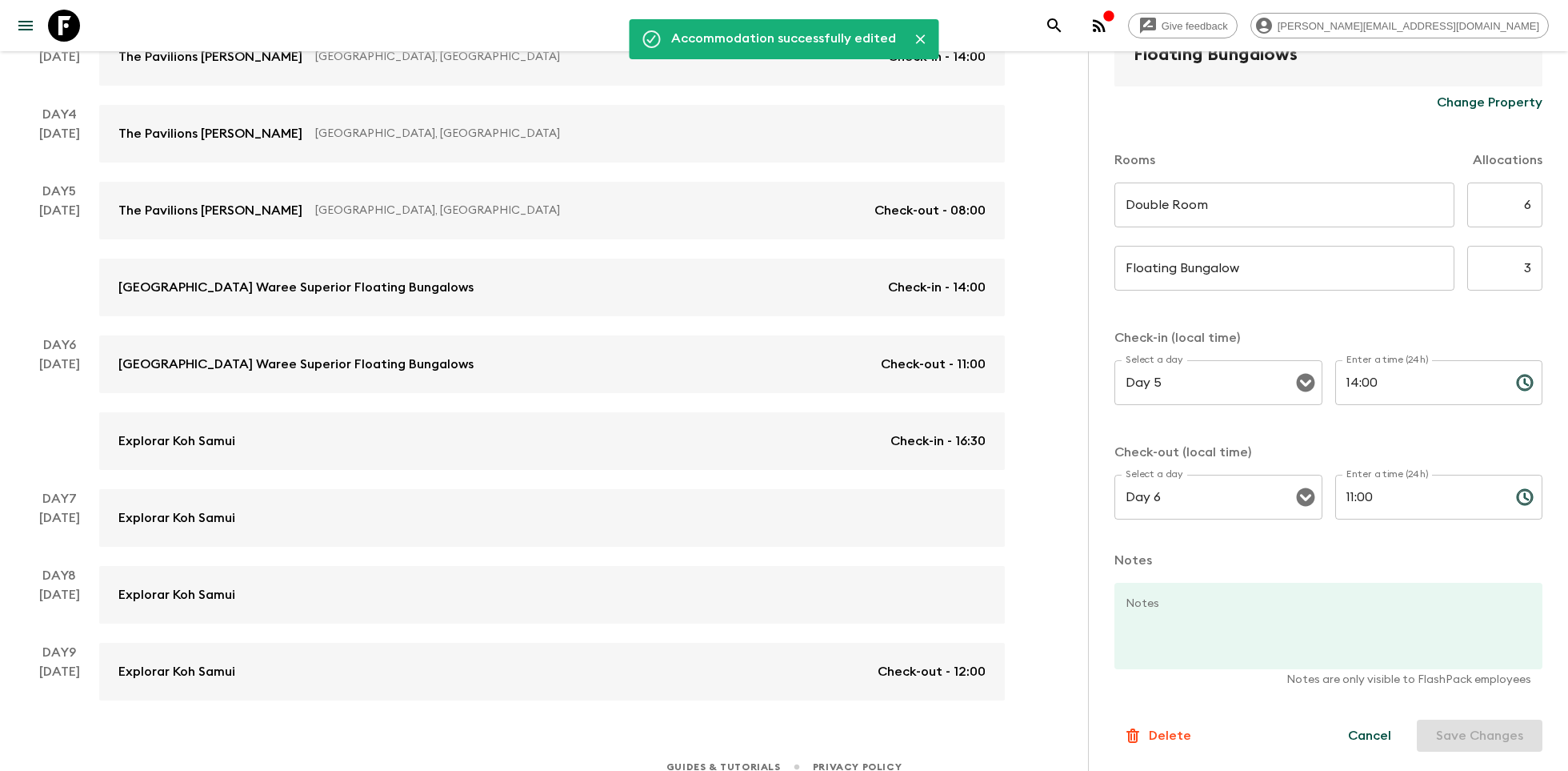
scroll to position [455, 0]
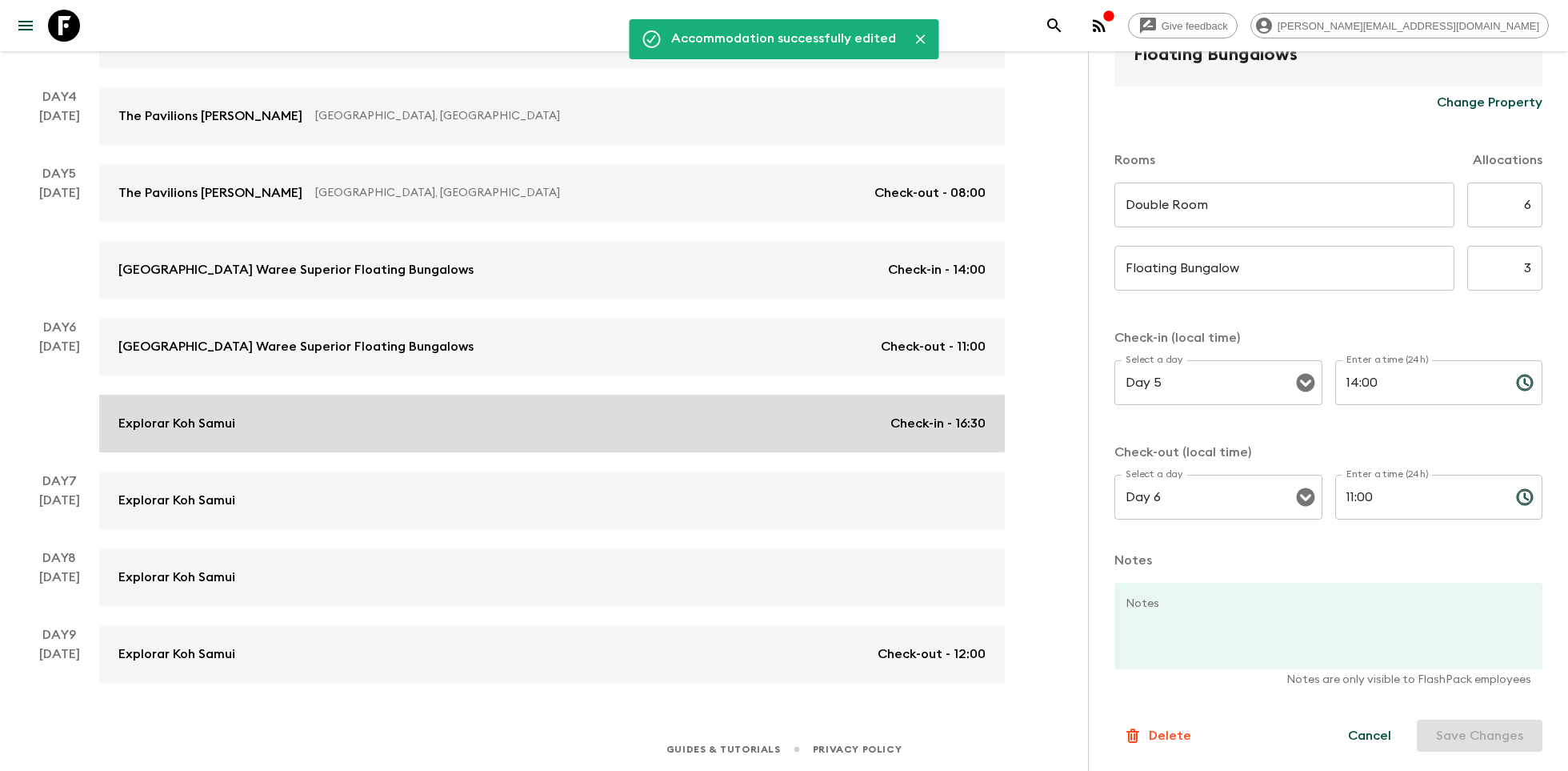
click at [539, 397] on link "Explorar Koh Samui Check-in - 16:30" at bounding box center [552, 422] width 906 height 57
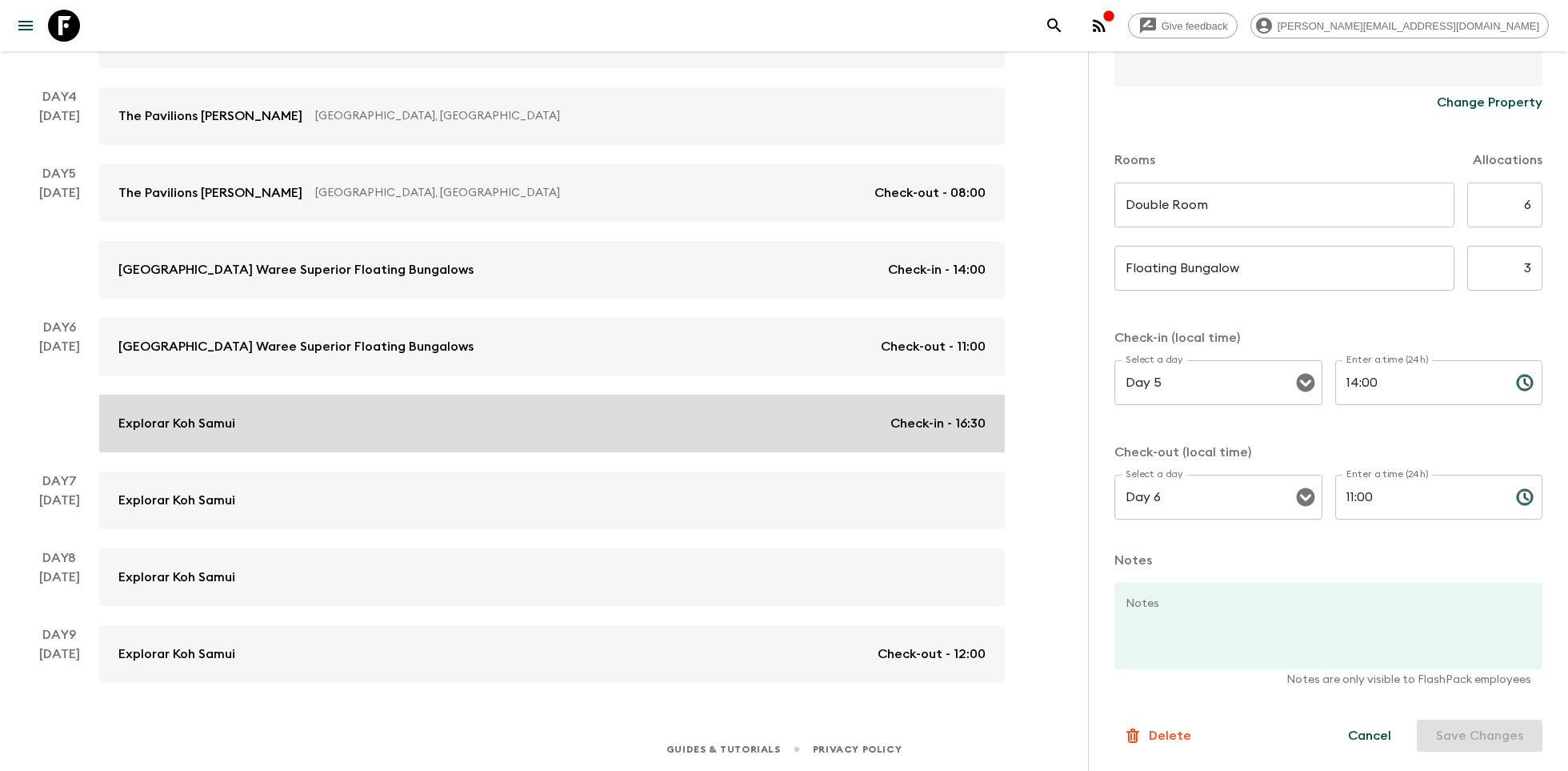
type input "Deluxe Balcony Room"
type input "7"
type input "Deluxe Balcony Room"
type input "2"
type input "Day 6"
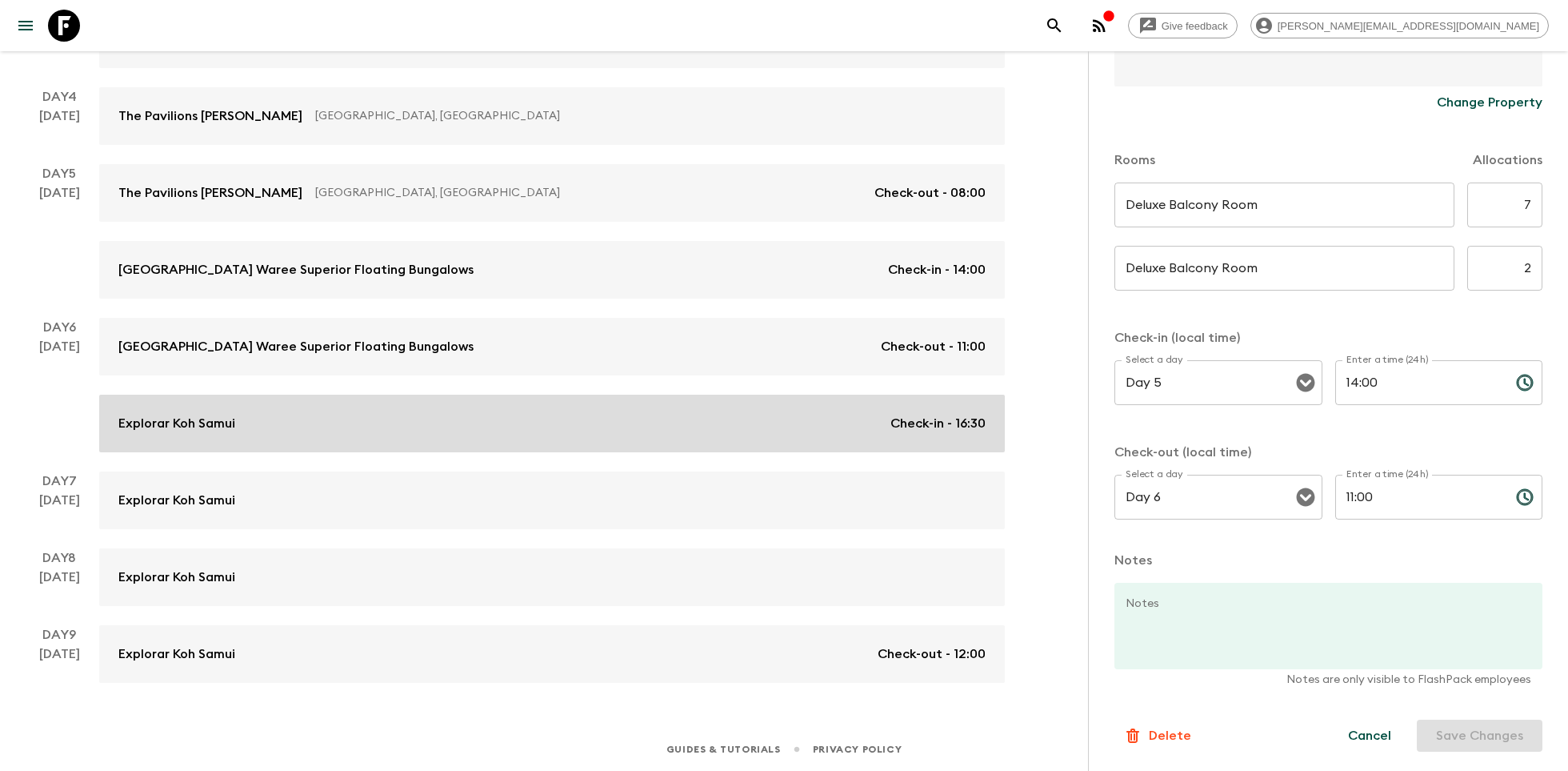
type input "16:30"
type input "Day 9"
type input "12:00"
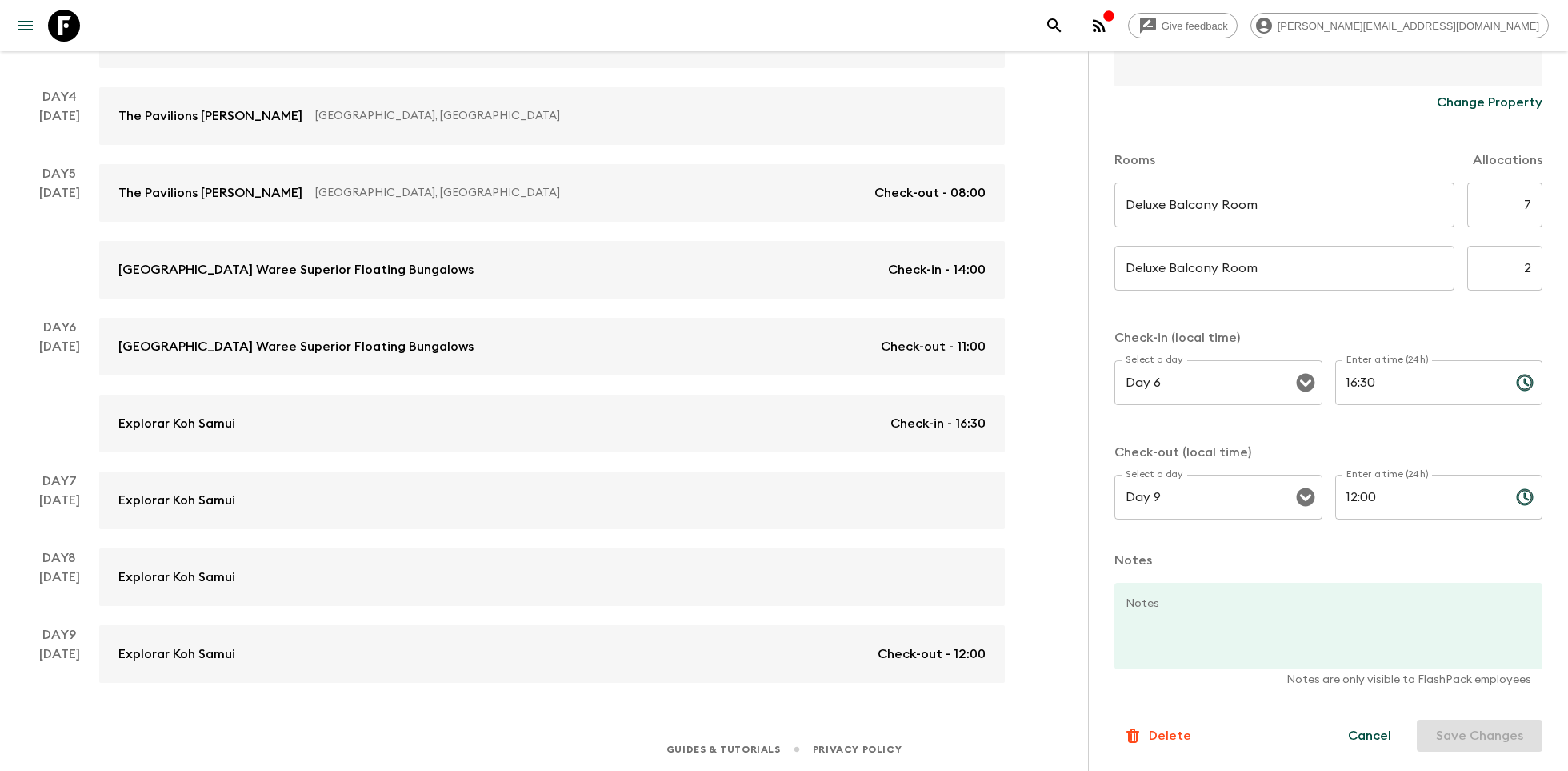
click at [1528, 203] on input "7" at bounding box center [1504, 204] width 75 height 44
type input "6"
click at [1535, 275] on input "2" at bounding box center [1504, 268] width 75 height 44
type input "3"
click at [1477, 738] on button "Save Changes" at bounding box center [1480, 735] width 125 height 32
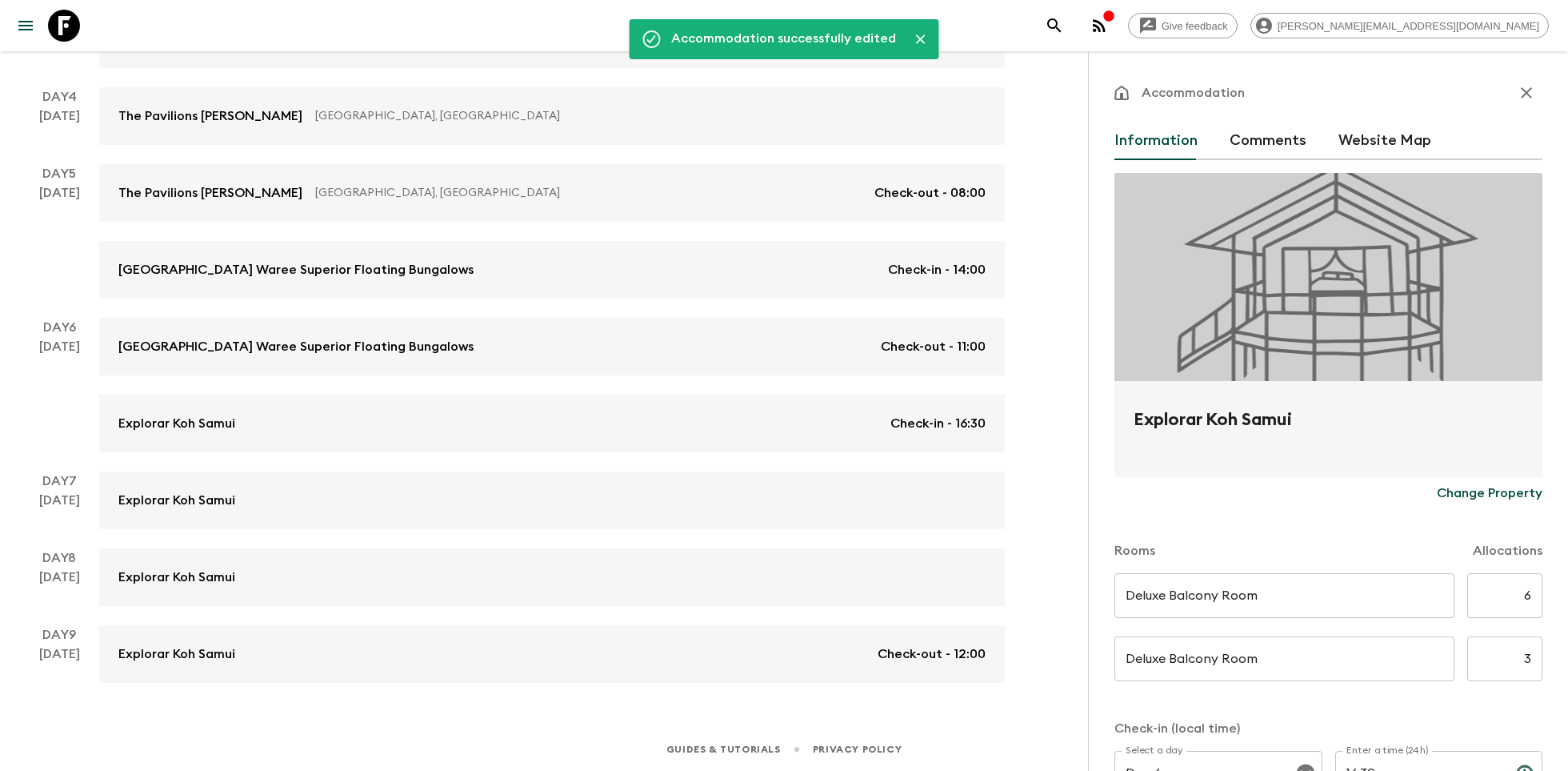
click at [1524, 88] on icon "button" at bounding box center [1526, 93] width 19 height 19
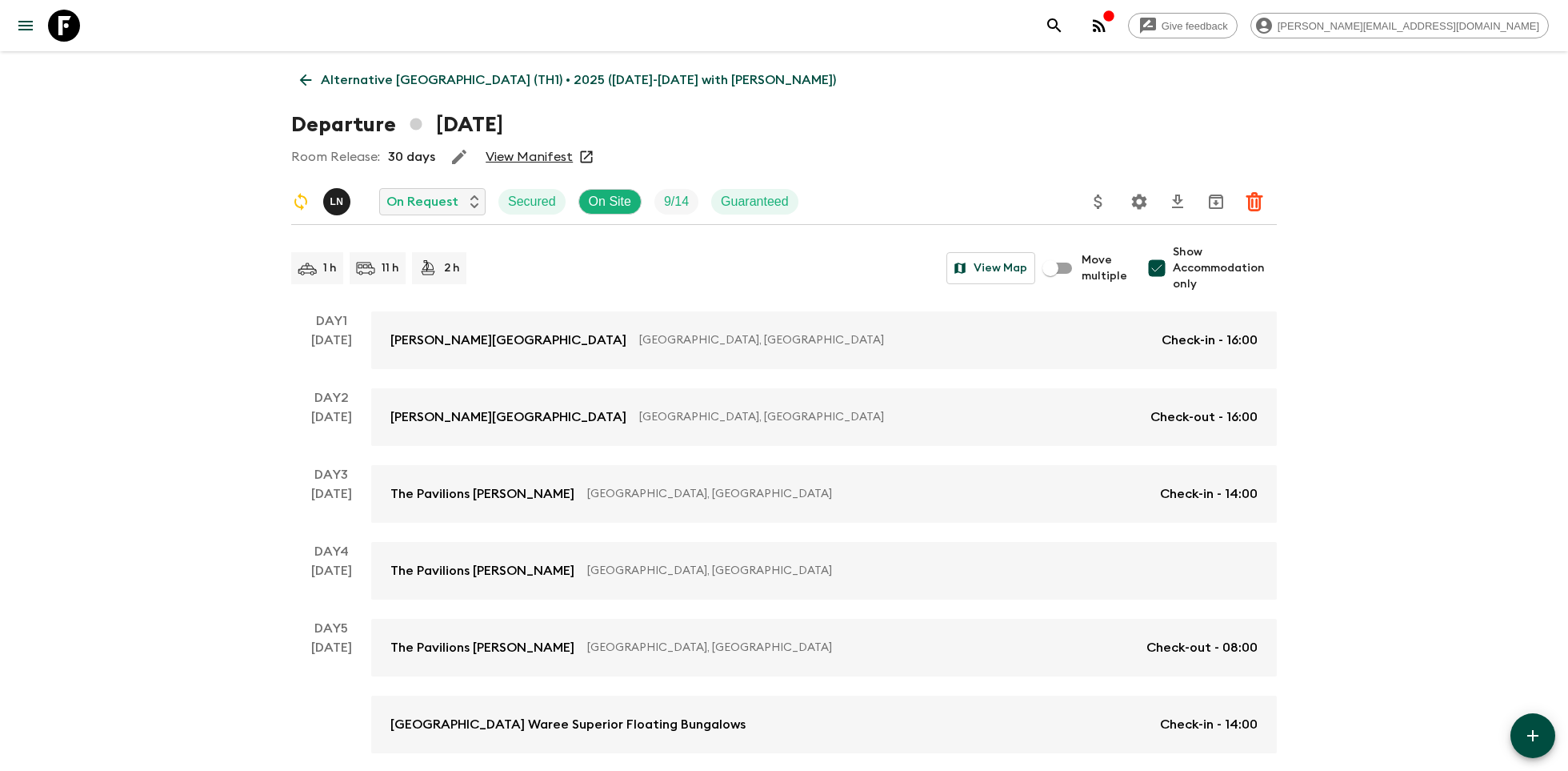
click at [75, 25] on icon at bounding box center [64, 25] width 32 height 32
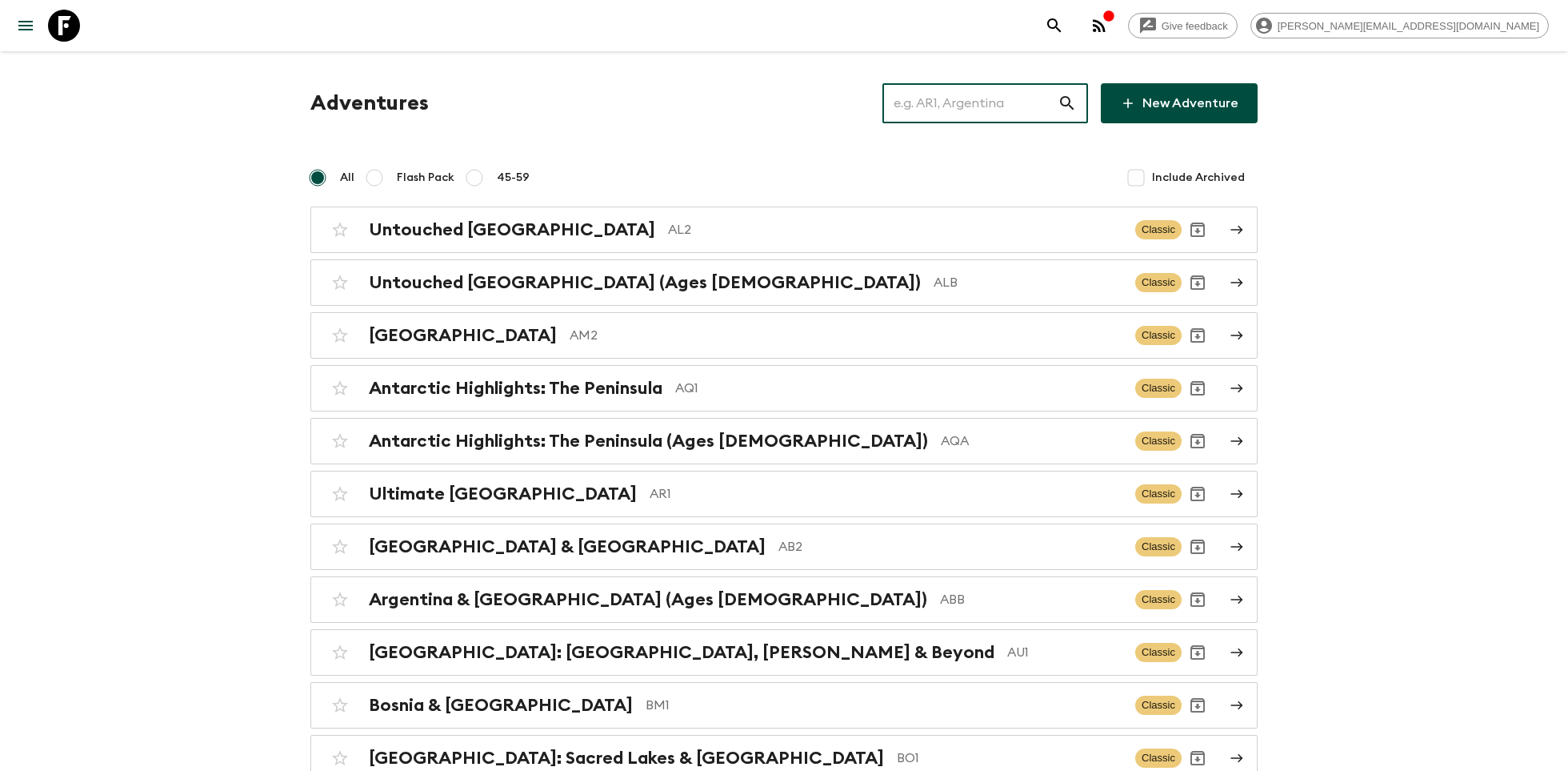
click at [956, 116] on input "text" at bounding box center [970, 103] width 175 height 44
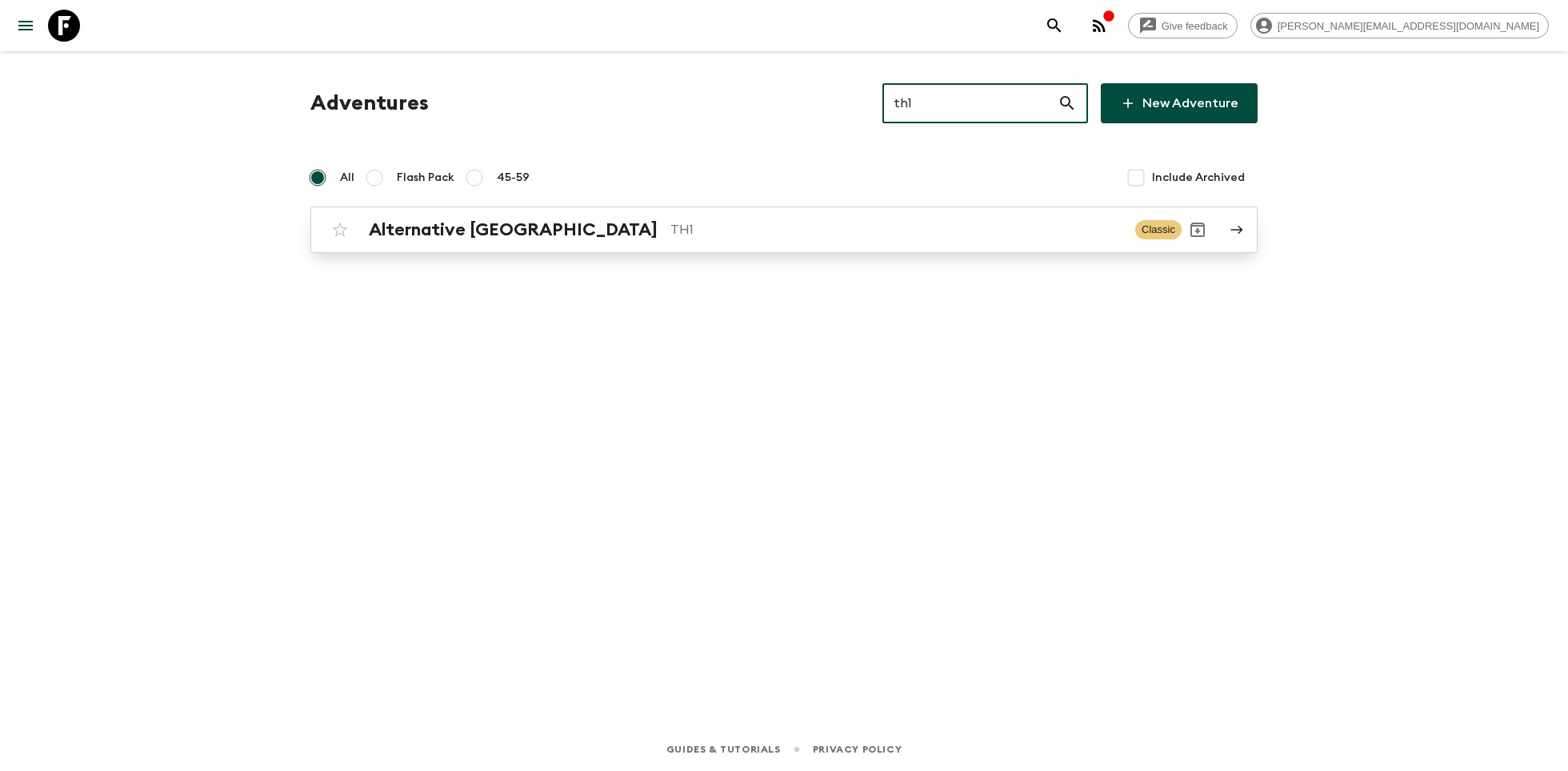
type input "th1"
click at [804, 244] on div "Alternative Thailand TH1 Classic" at bounding box center [753, 229] width 858 height 32
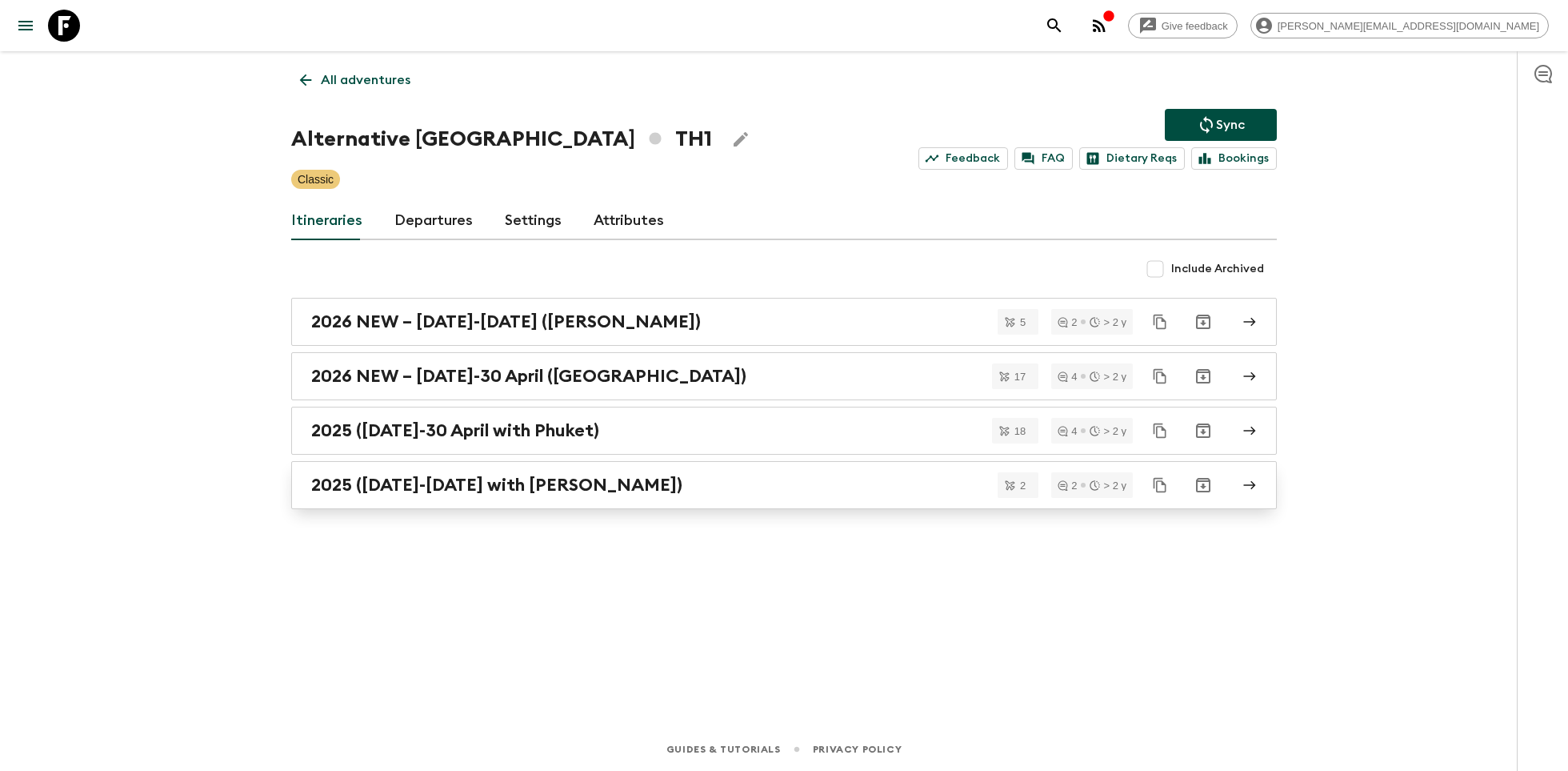
click at [714, 475] on div "2025 (1 May-30 September with Koh Samui)" at bounding box center [769, 485] width 915 height 21
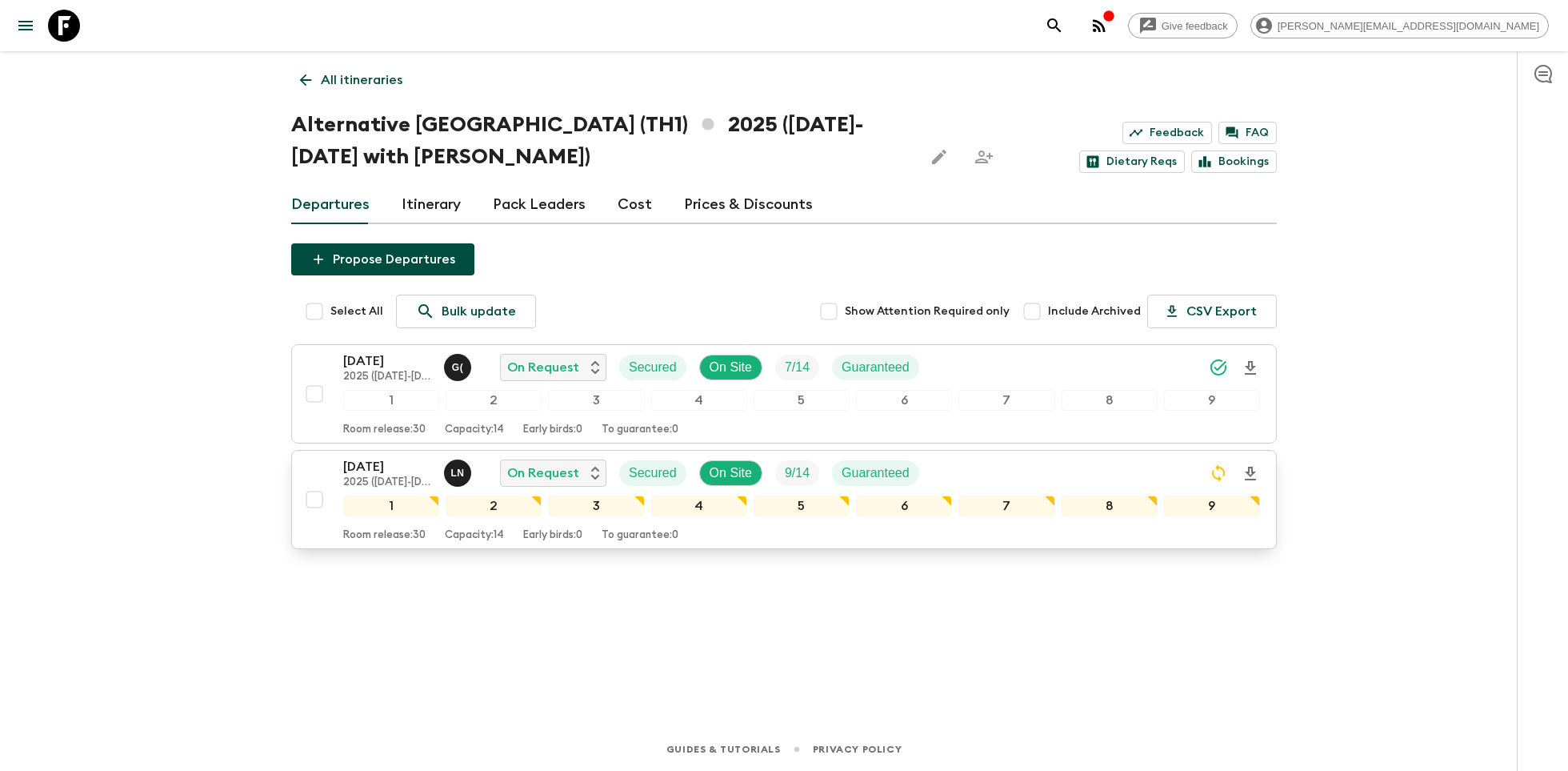
click at [972, 462] on div "26 Sep 2025 2025 (1 May-30 September with Koh Samui) L N On Request Secured On …" at bounding box center [802, 472] width 917 height 32
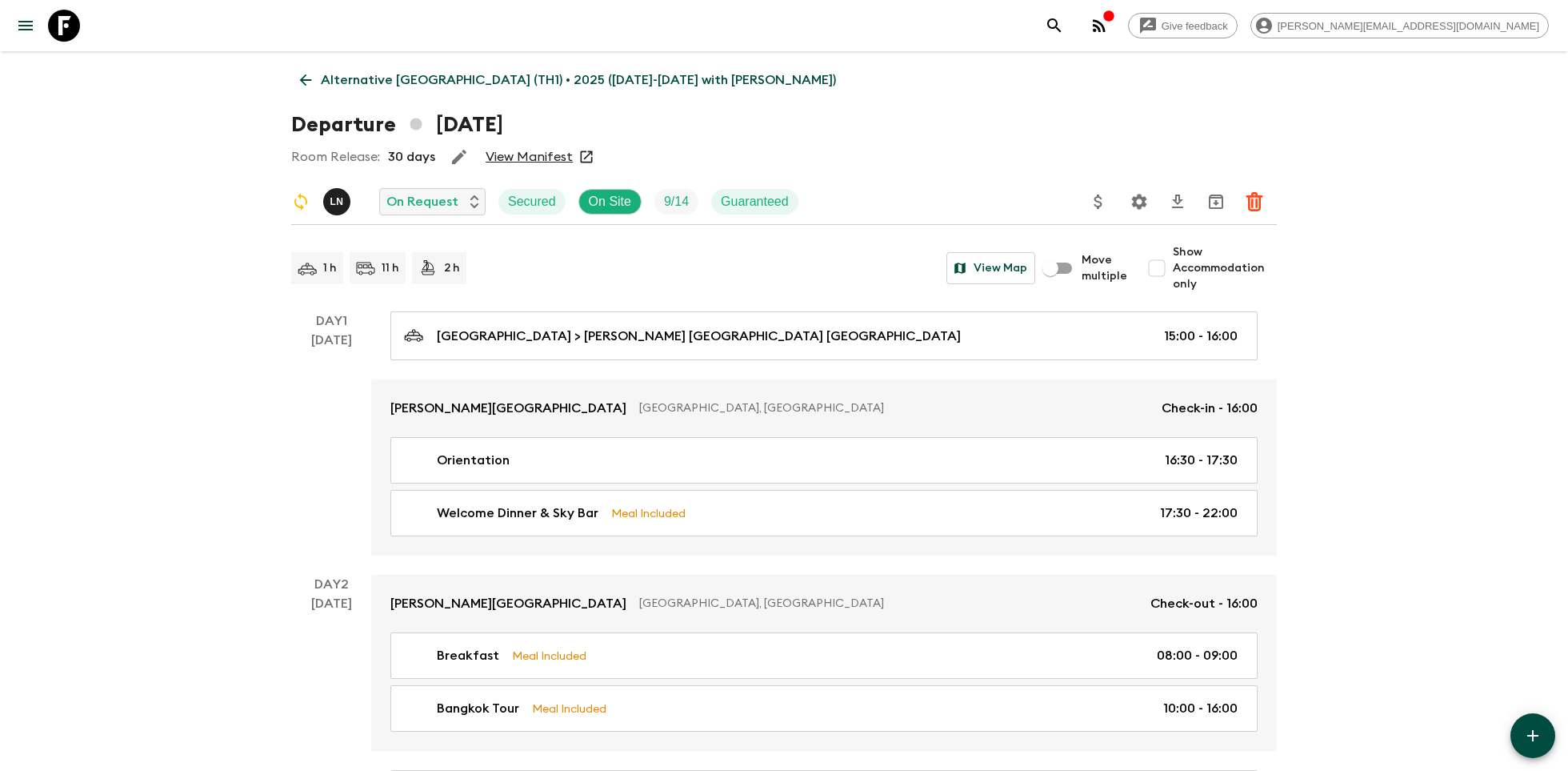
click at [1141, 203] on icon "Settings" at bounding box center [1139, 201] width 19 height 19
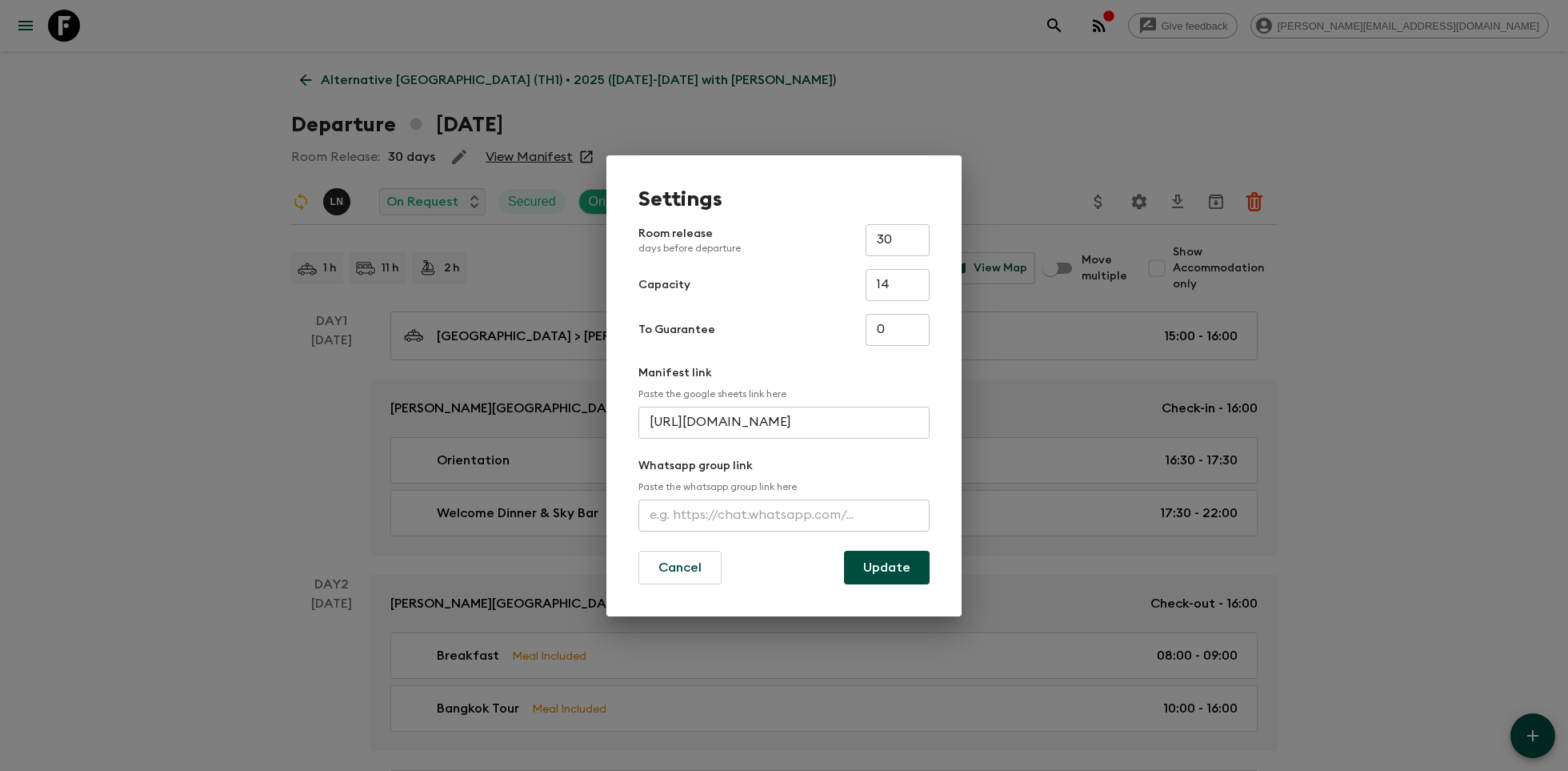
click at [896, 241] on input "30" at bounding box center [898, 240] width 64 height 32
type input "3"
type input "15"
click at [864, 565] on button "Update" at bounding box center [887, 567] width 85 height 34
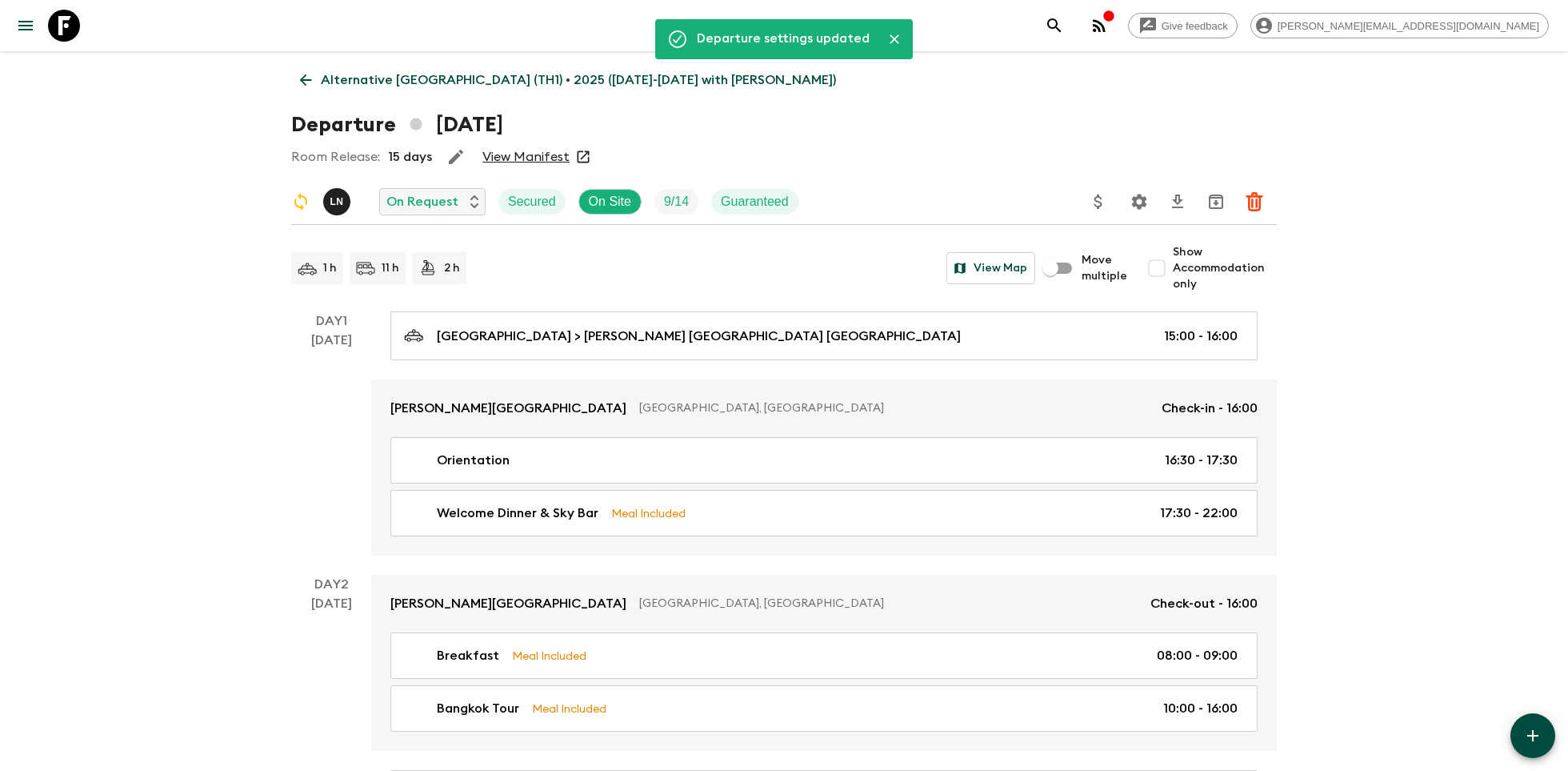
click at [370, 86] on p "Alternative Thailand (TH1) • 2025 (1 May-30 September with Koh Samui)" at bounding box center [578, 80] width 516 height 19
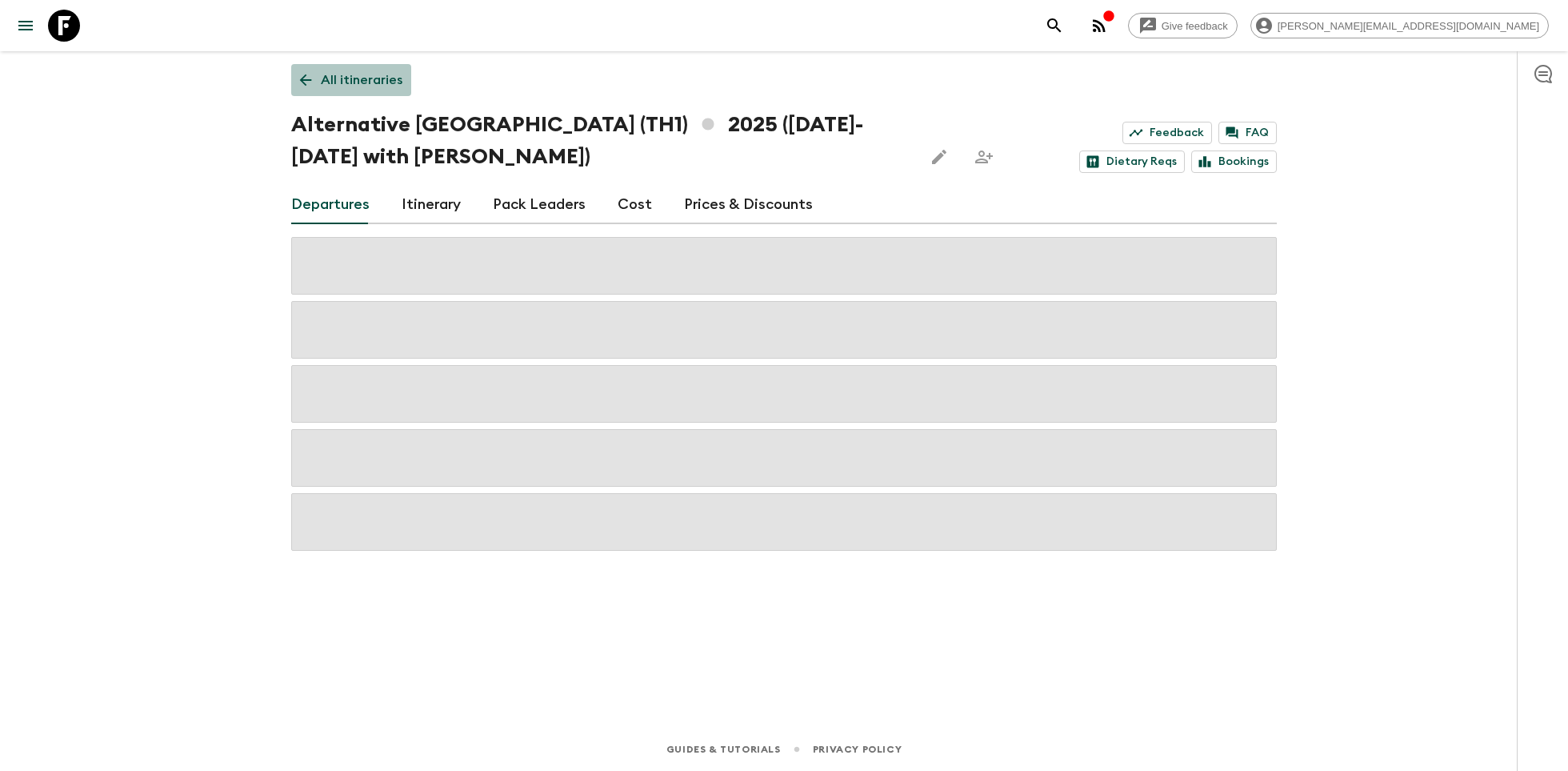
click at [390, 84] on p "All itineraries" at bounding box center [361, 80] width 82 height 19
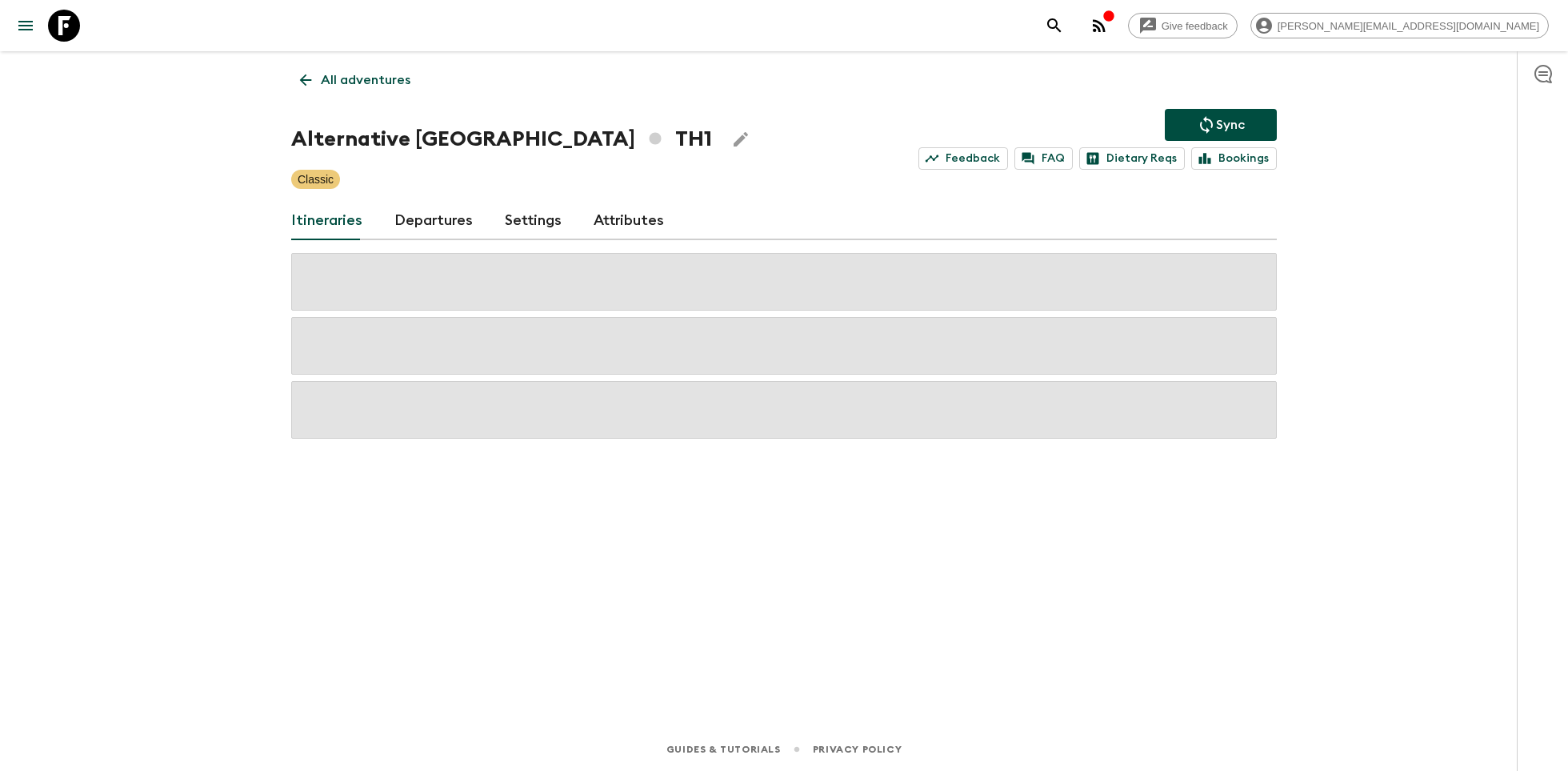
click at [1193, 114] on button "Sync" at bounding box center [1220, 124] width 112 height 32
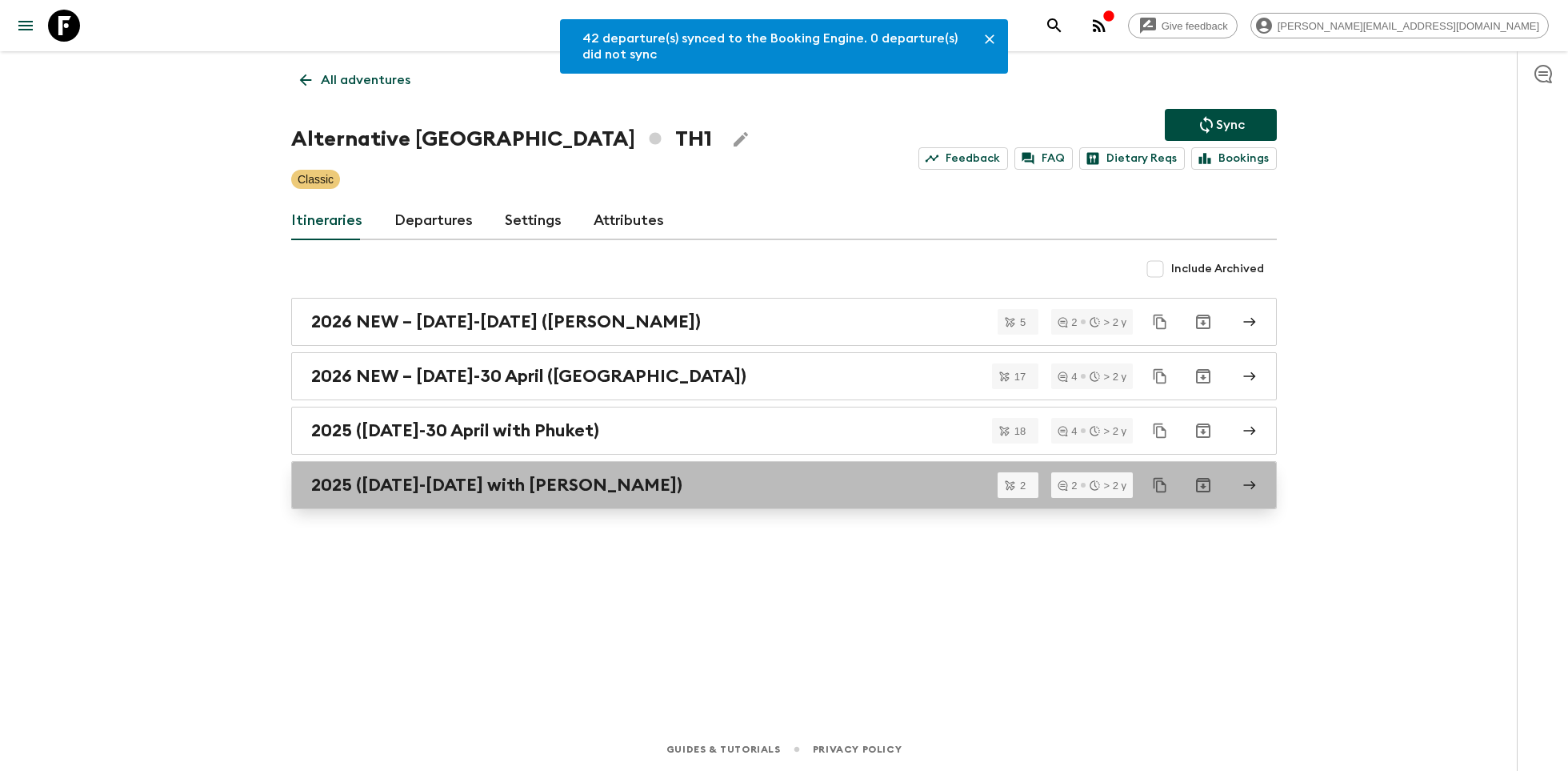
click at [459, 487] on h2 "2025 (1 May-30 September with Koh Samui)" at bounding box center [497, 485] width 371 height 21
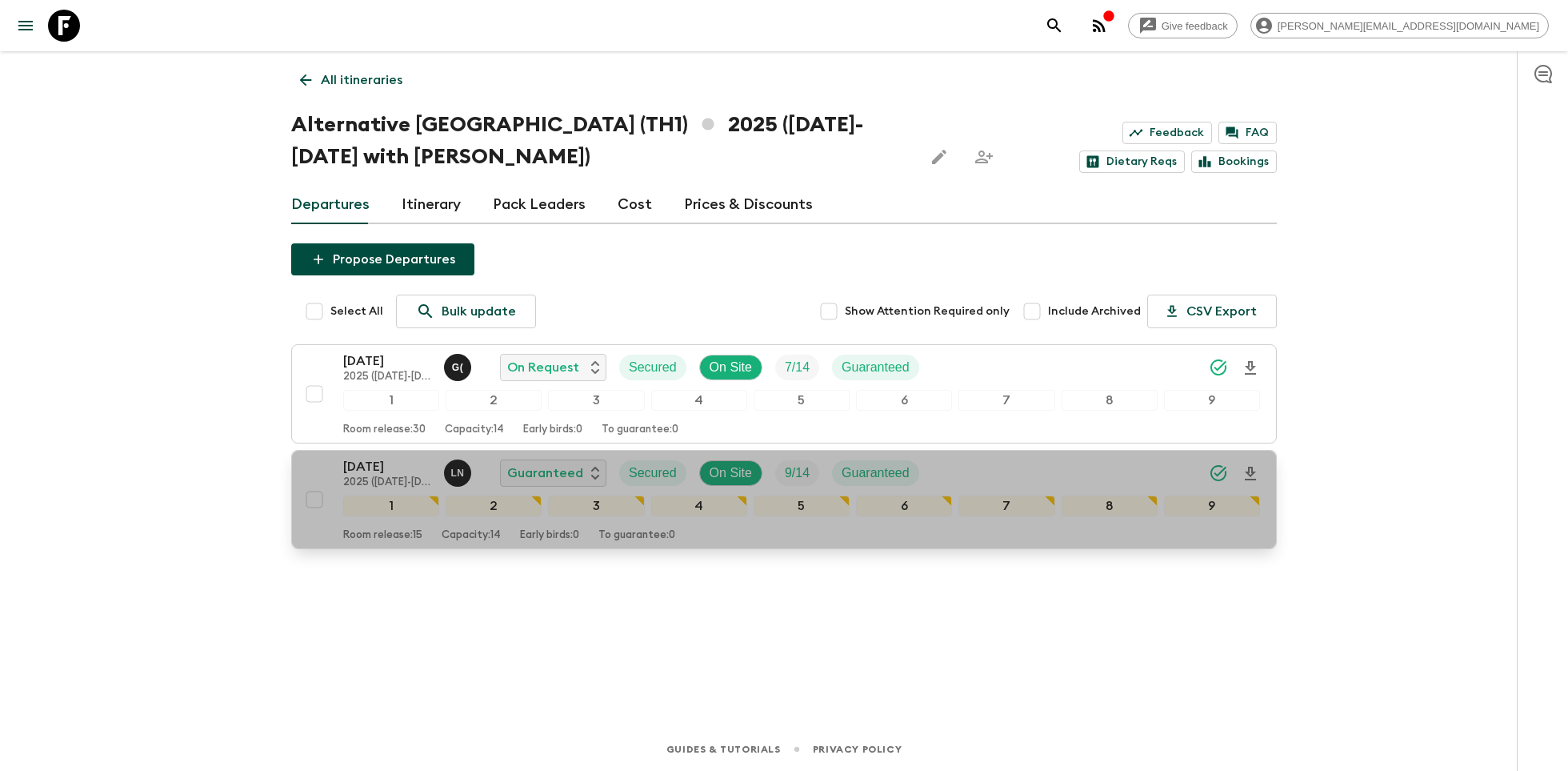
click at [394, 463] on p "26 Sep 2025" at bounding box center [387, 466] width 88 height 19
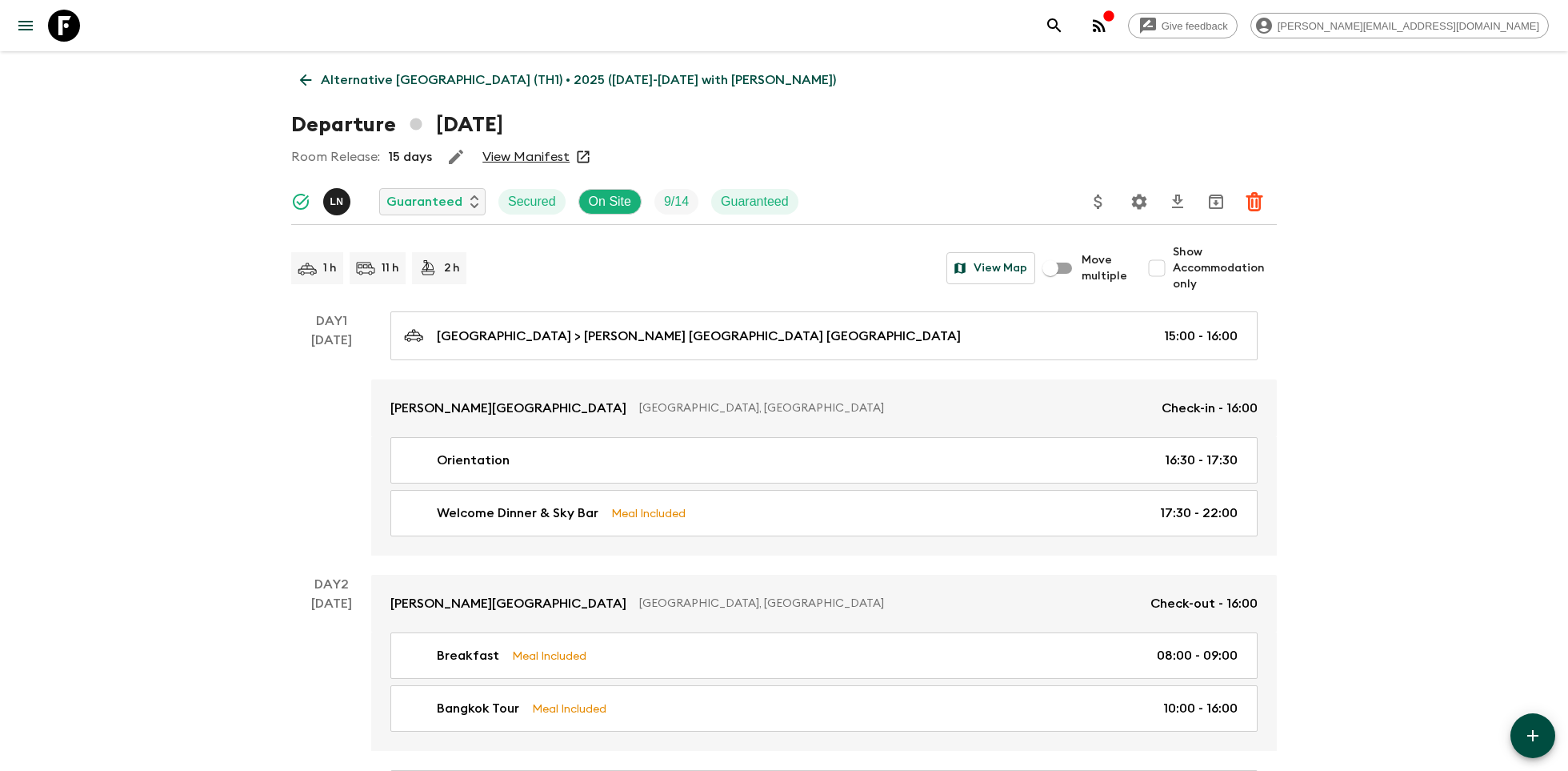
click at [325, 87] on p "Alternative Thailand (TH1) • 2025 (1 May-30 September with Koh Samui)" at bounding box center [578, 80] width 516 height 19
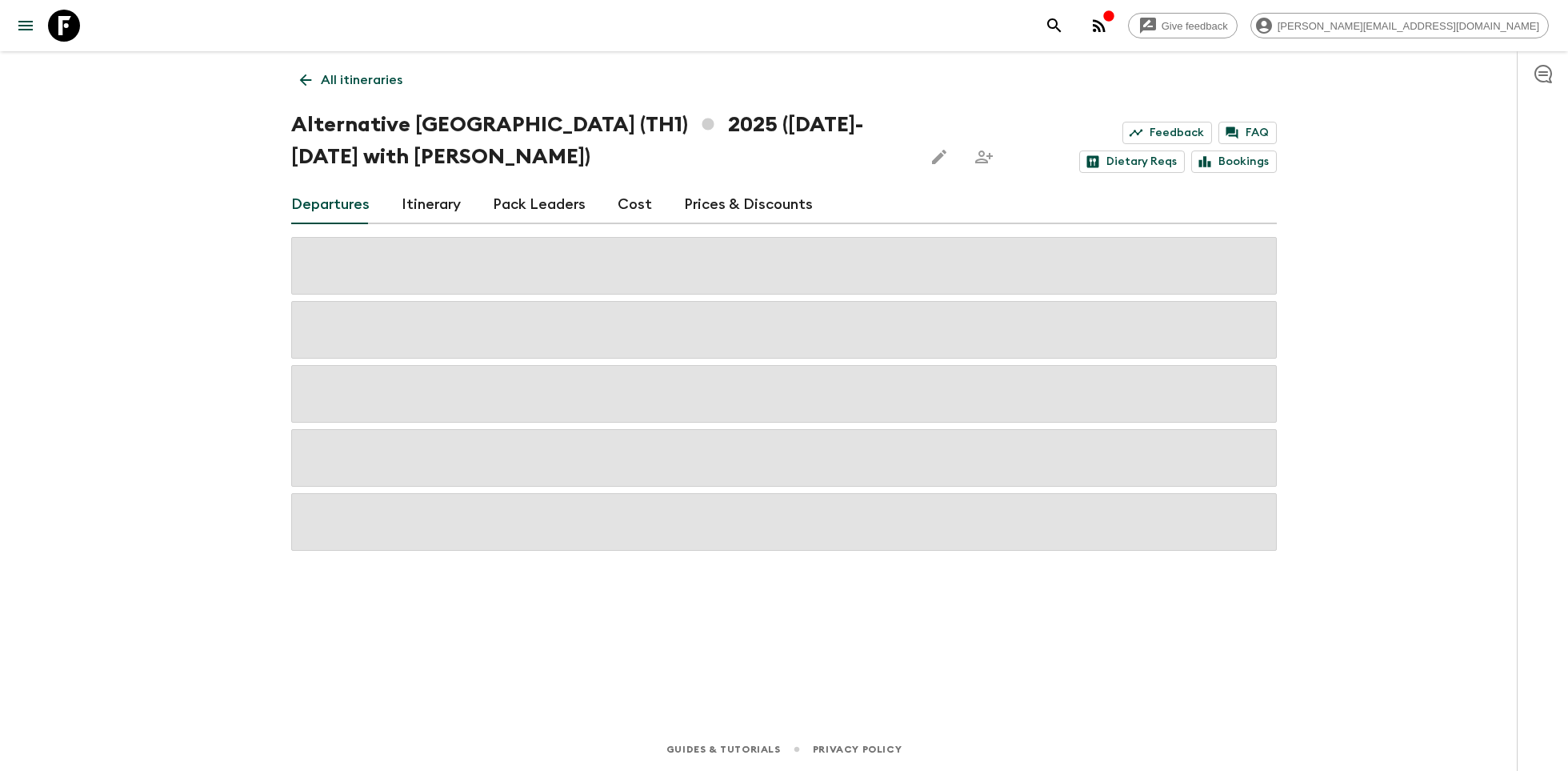
click at [325, 87] on p "All itineraries" at bounding box center [361, 80] width 82 height 19
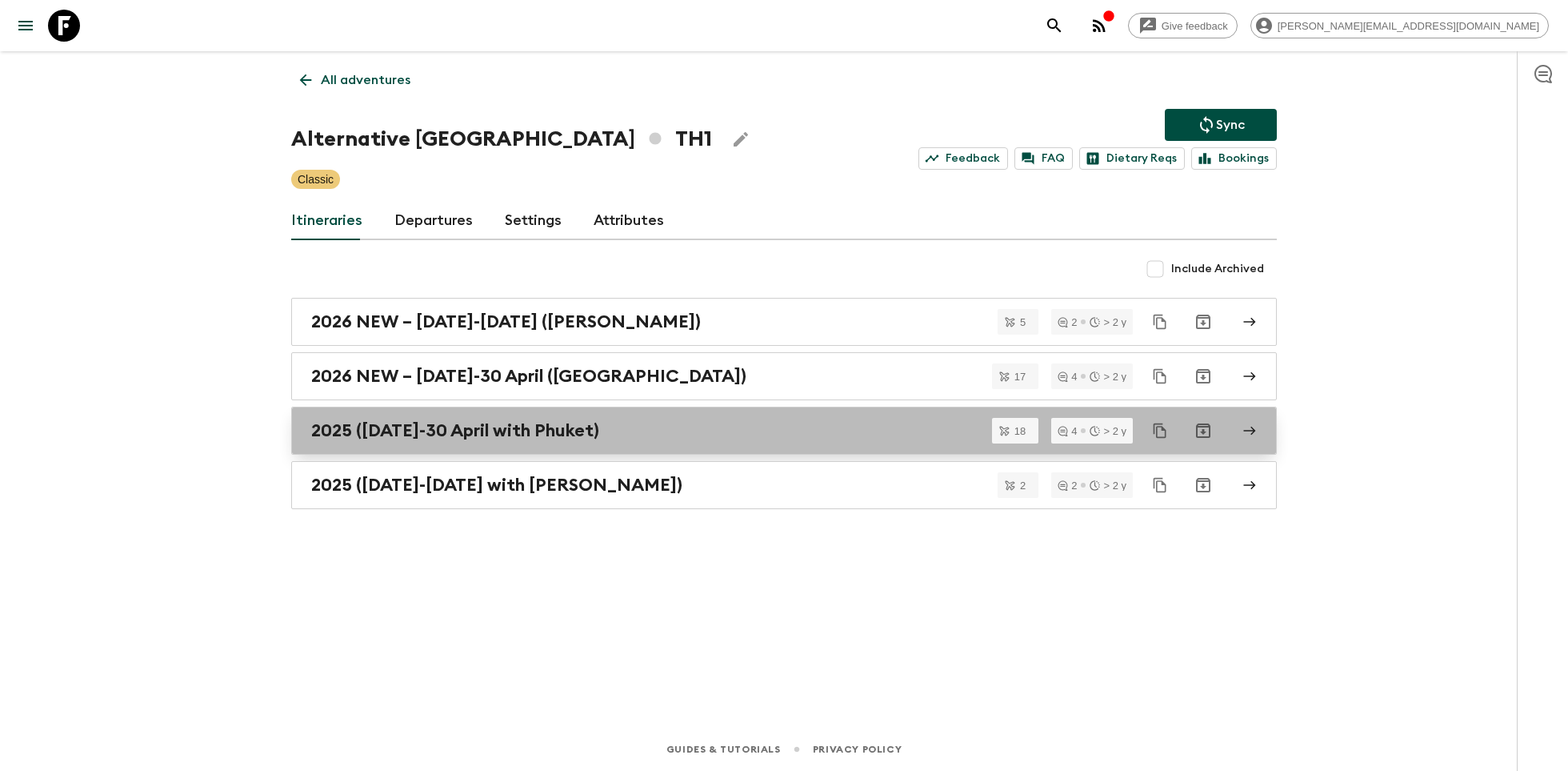
click at [488, 435] on h2 "2025 (1 October-30 April with Phuket)" at bounding box center [455, 430] width 288 height 21
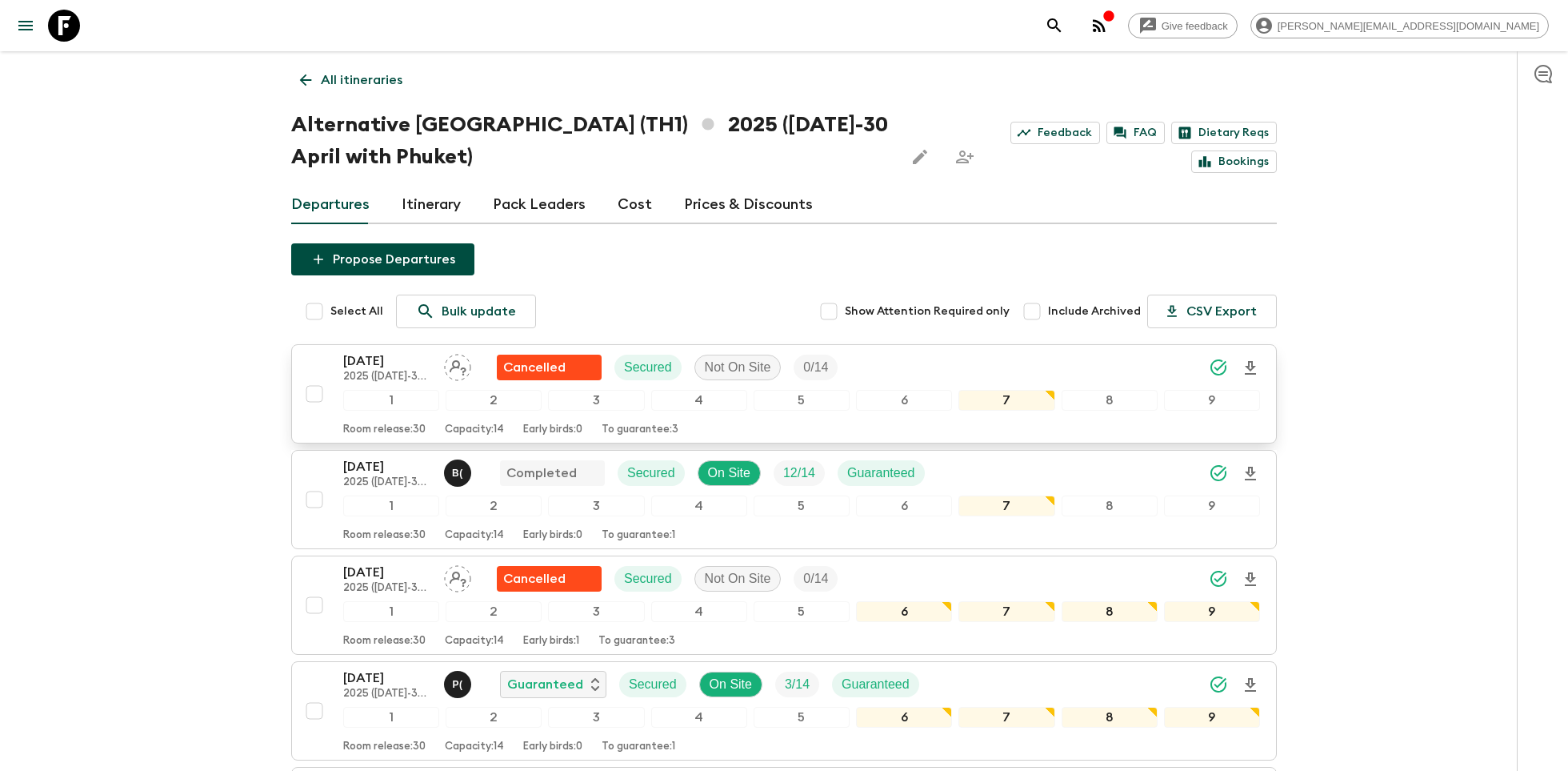
click at [311, 391] on input "checkbox" at bounding box center [314, 393] width 32 height 32
checkbox input "true"
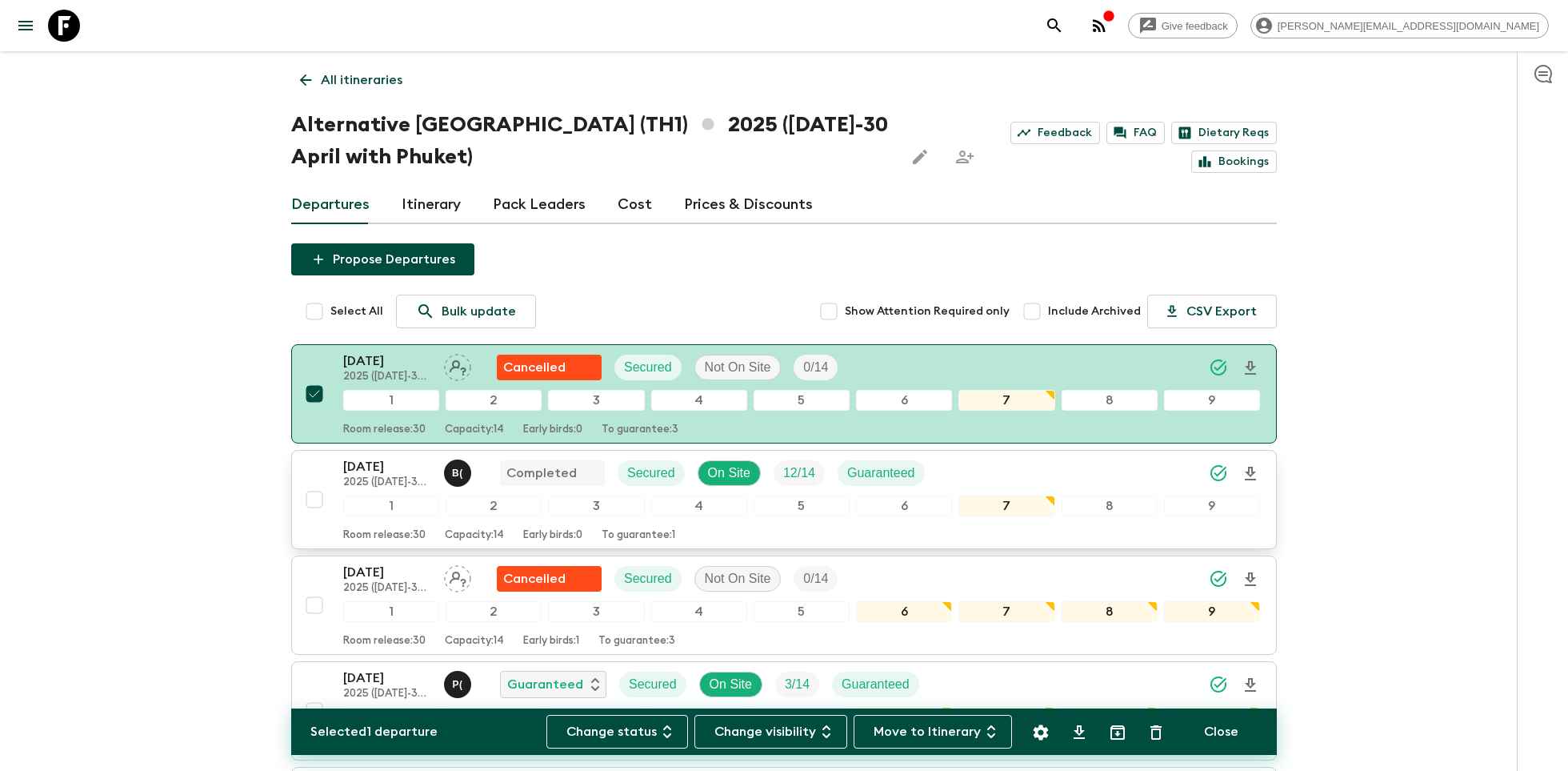
click at [311, 504] on input "checkbox" at bounding box center [314, 499] width 32 height 32
checkbox input "true"
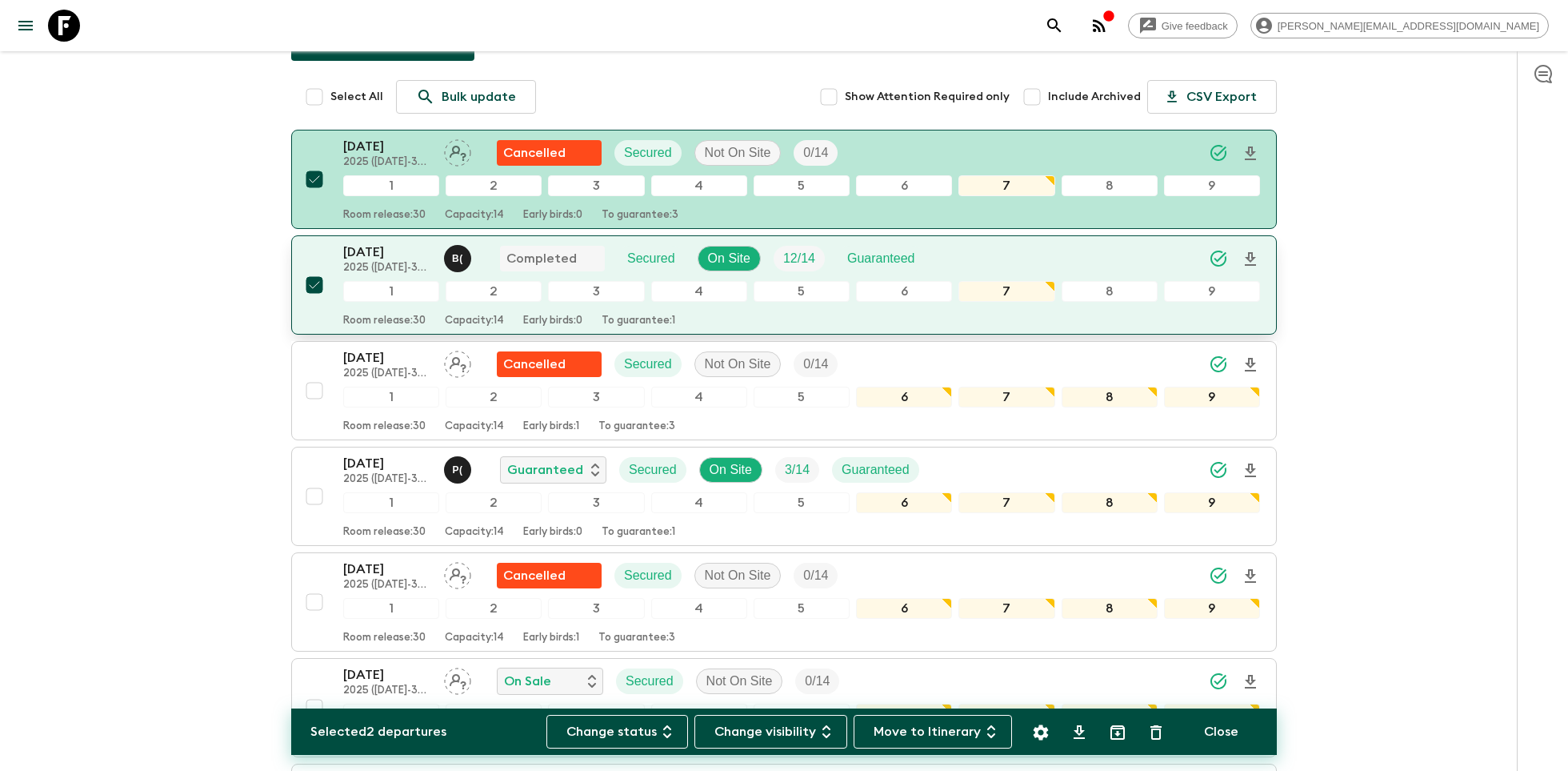
scroll to position [238, 0]
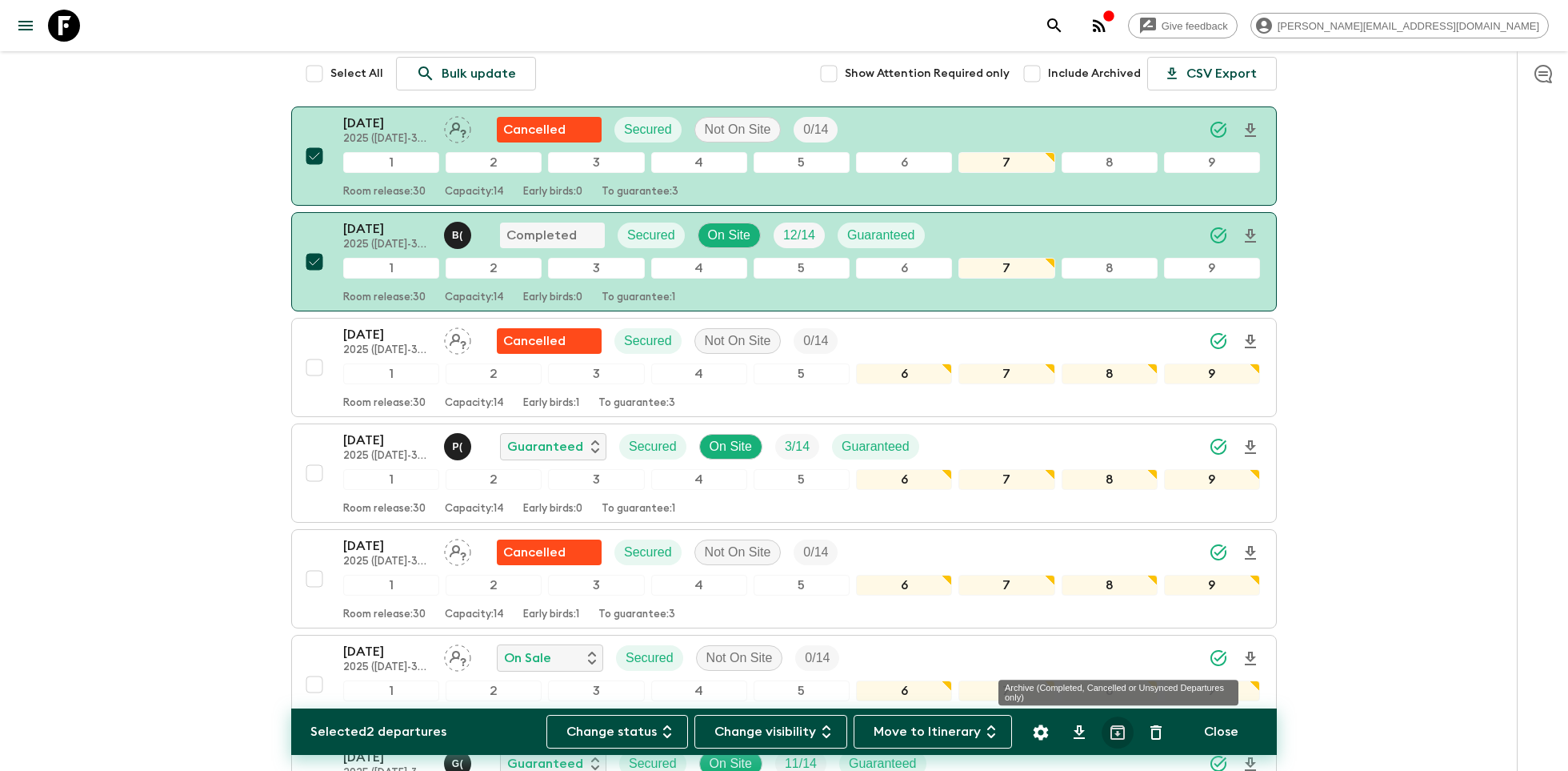
click at [1121, 731] on icon "Archive (Completed, Cancelled or Unsynced Departures only)" at bounding box center [1118, 732] width 19 height 19
checkbox input "false"
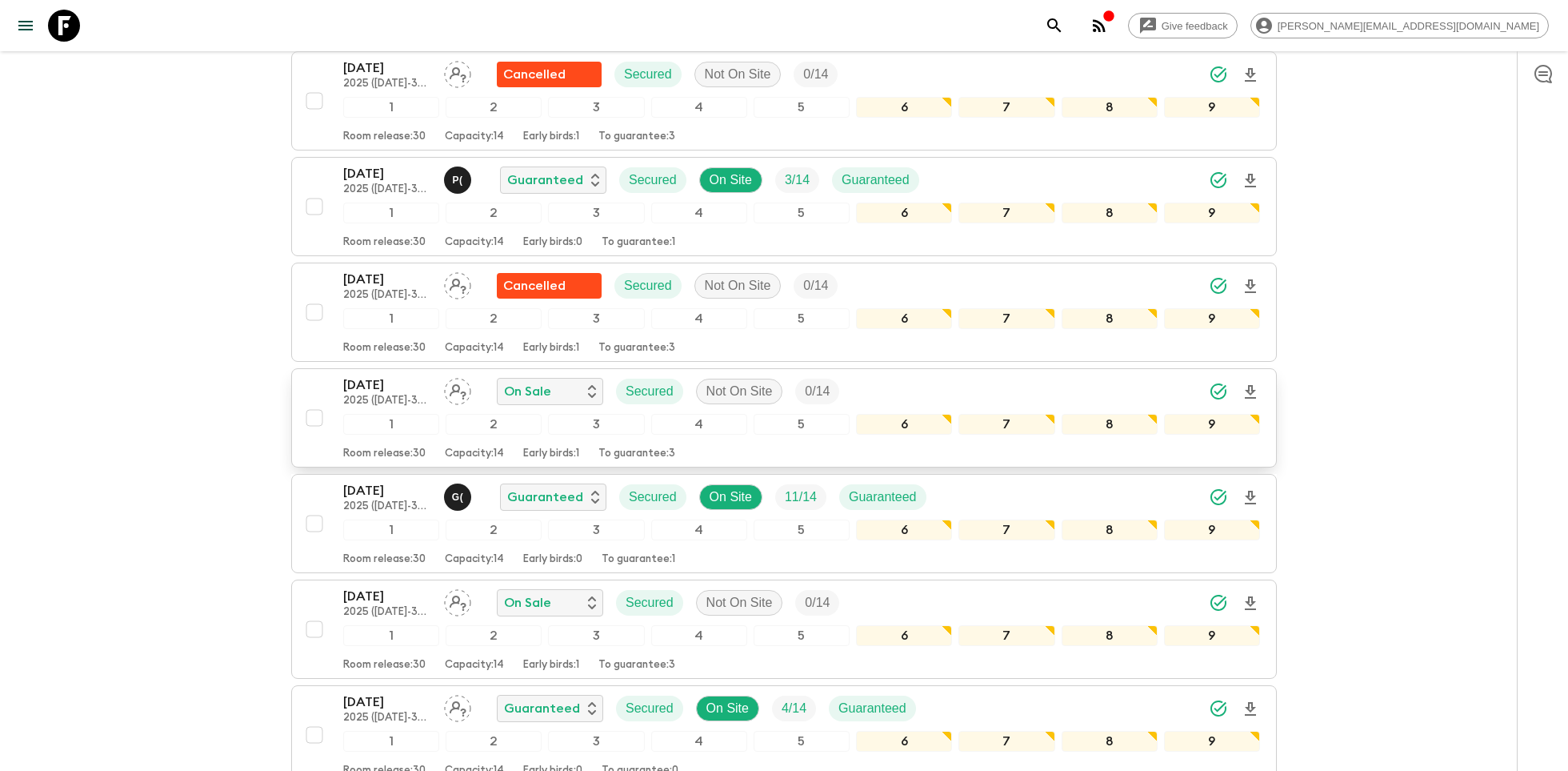
scroll to position [277, 0]
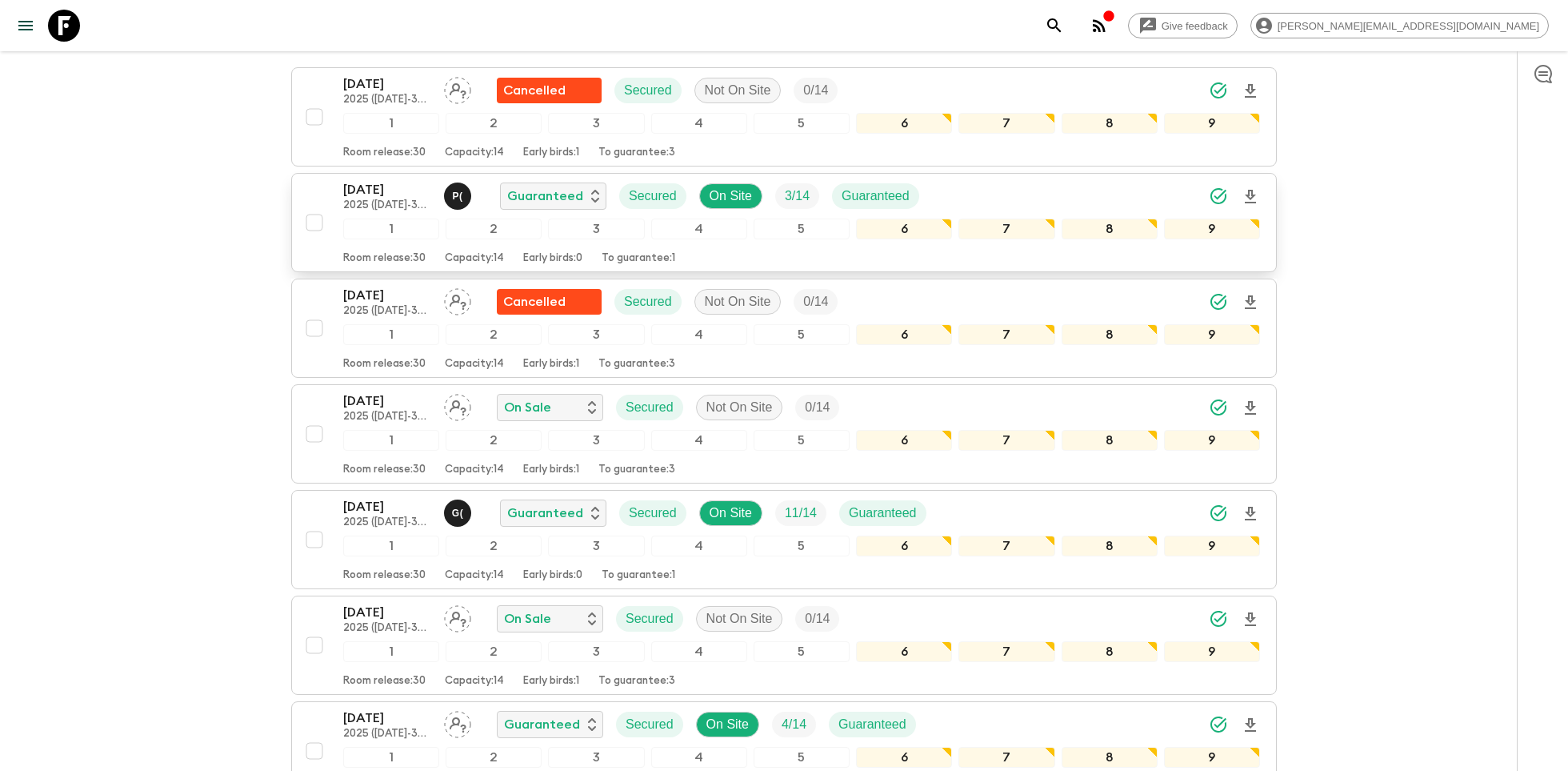
click at [383, 199] on p "2025 (1 October-30 April with Phuket)" at bounding box center [387, 205] width 88 height 13
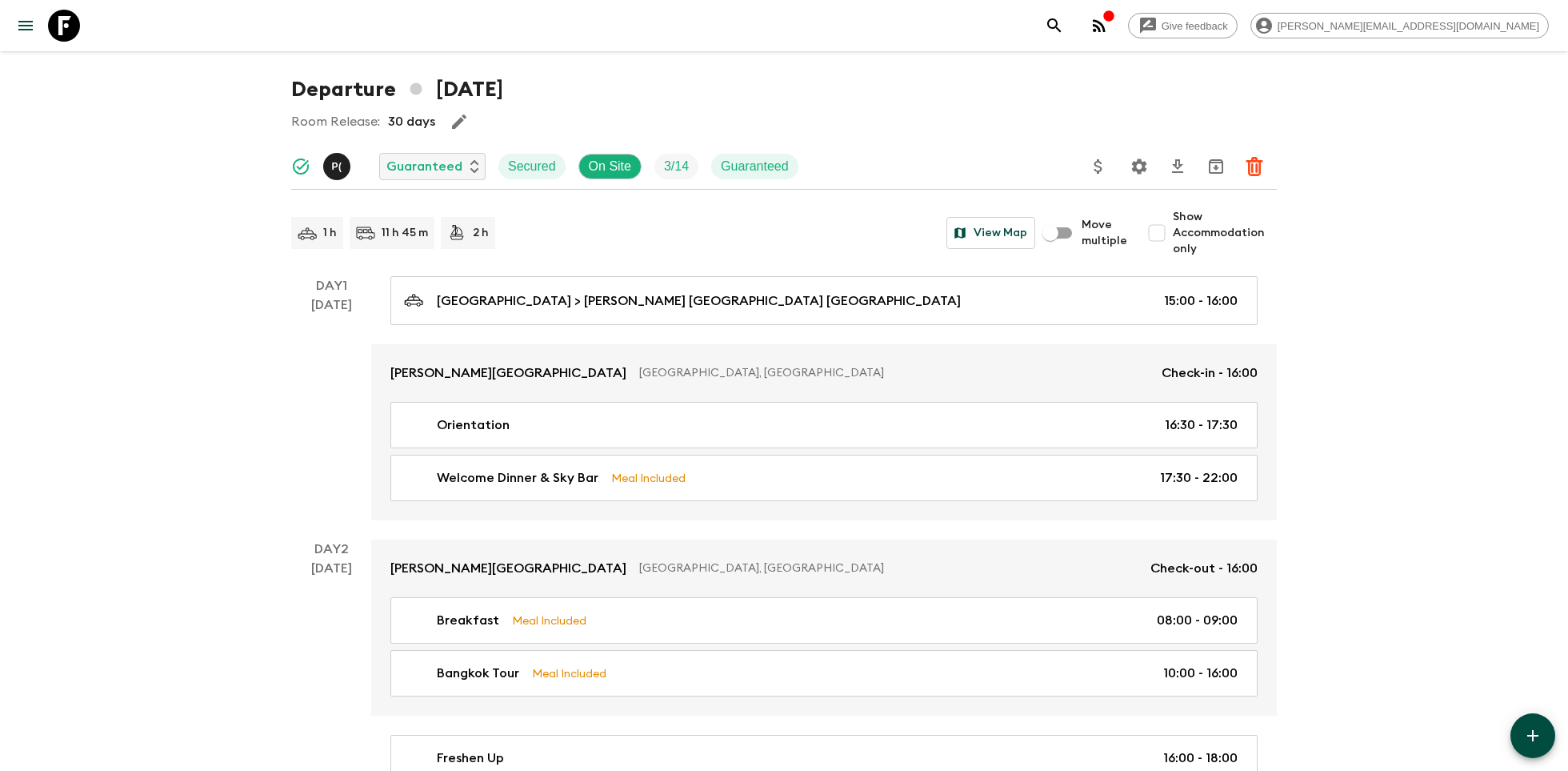
scroll to position [43, 0]
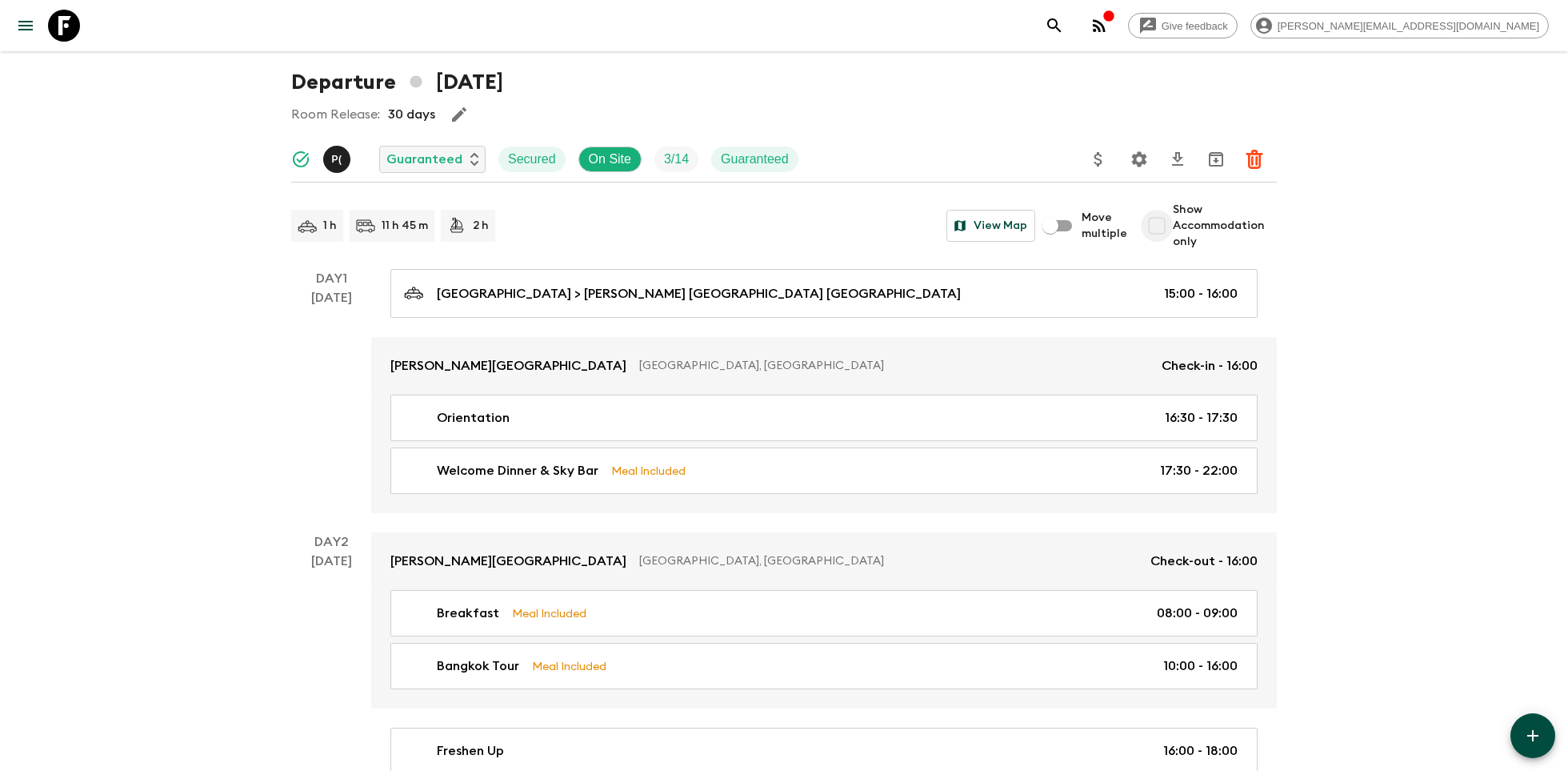
click at [1159, 222] on input "Show Accommodation only" at bounding box center [1157, 225] width 32 height 32
checkbox input "true"
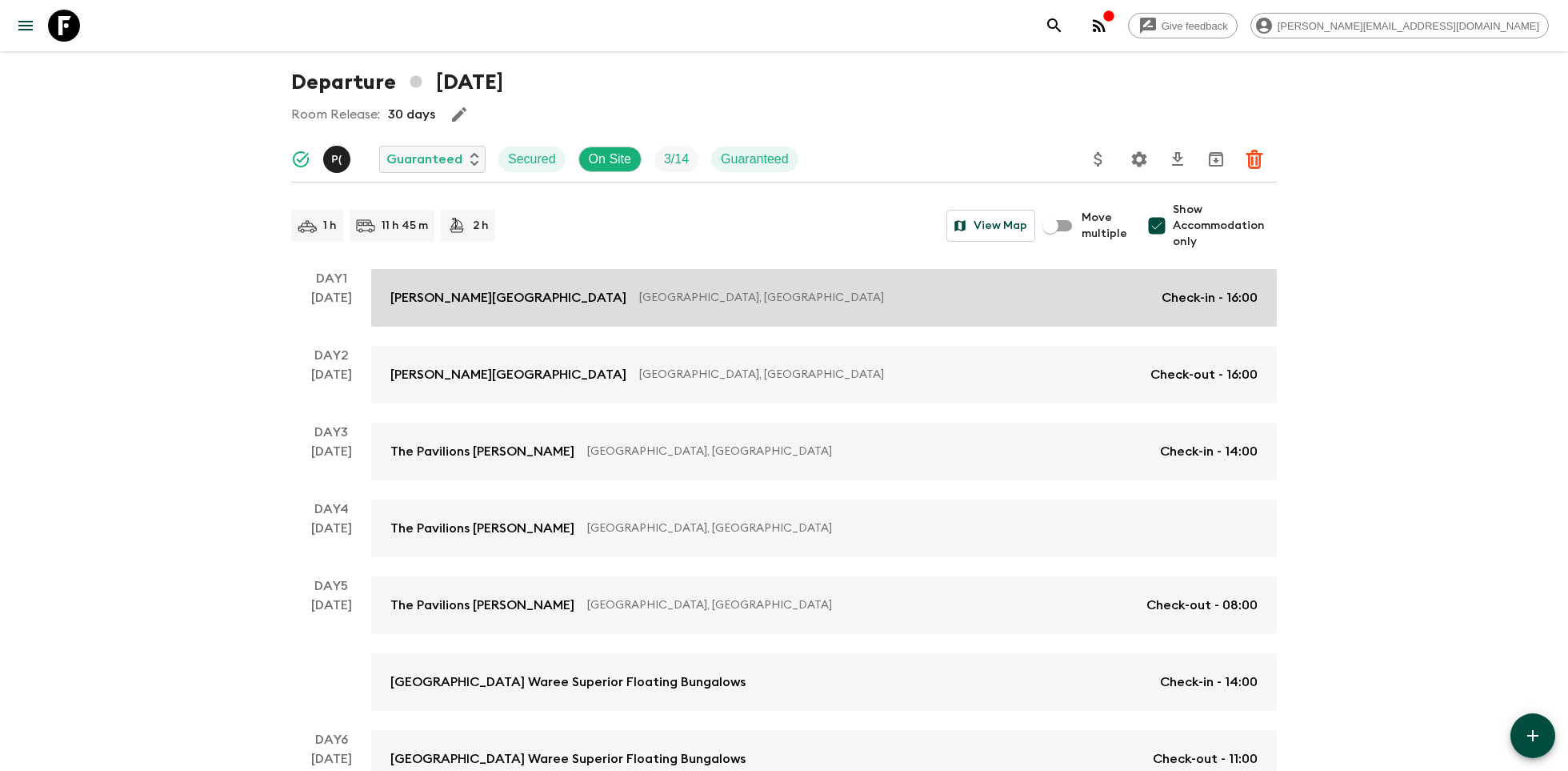
click at [942, 280] on link "Riva Surya Bangkok Hotel Bangkok, Thailand Check-in - 16:00" at bounding box center [824, 297] width 906 height 57
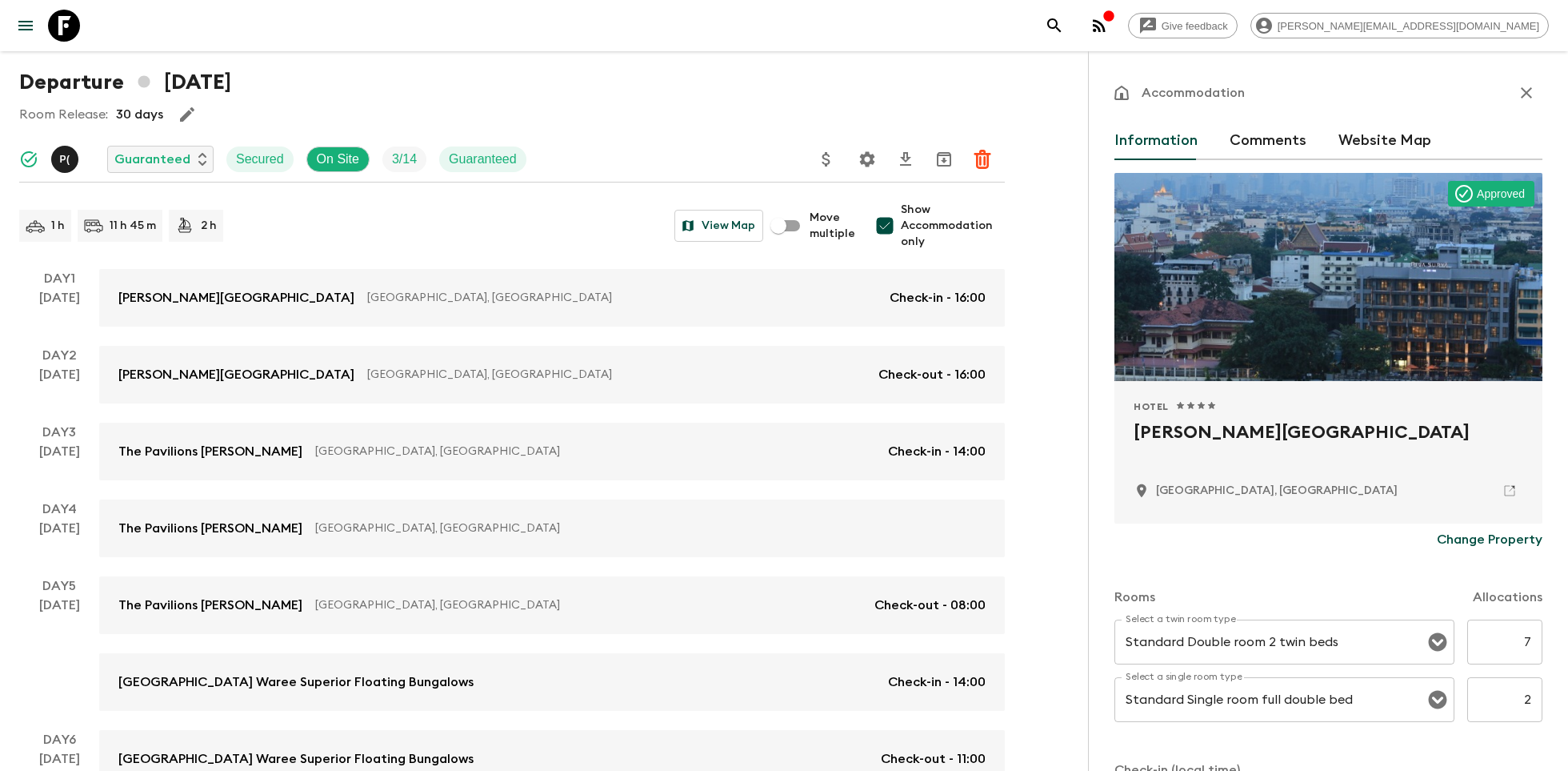
click at [55, 24] on icon at bounding box center [64, 25] width 32 height 32
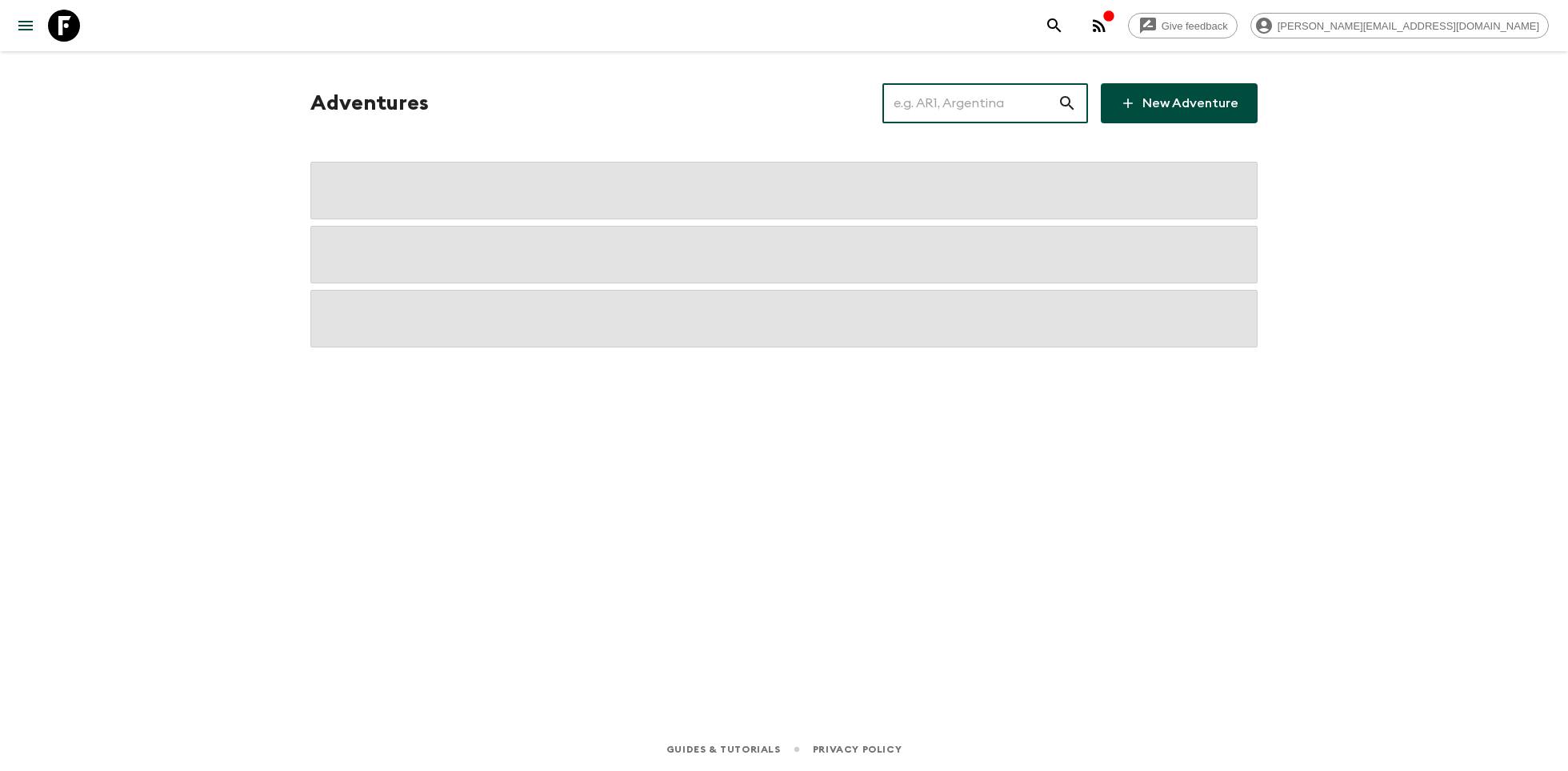
click at [966, 108] on input "text" at bounding box center [970, 103] width 175 height 44
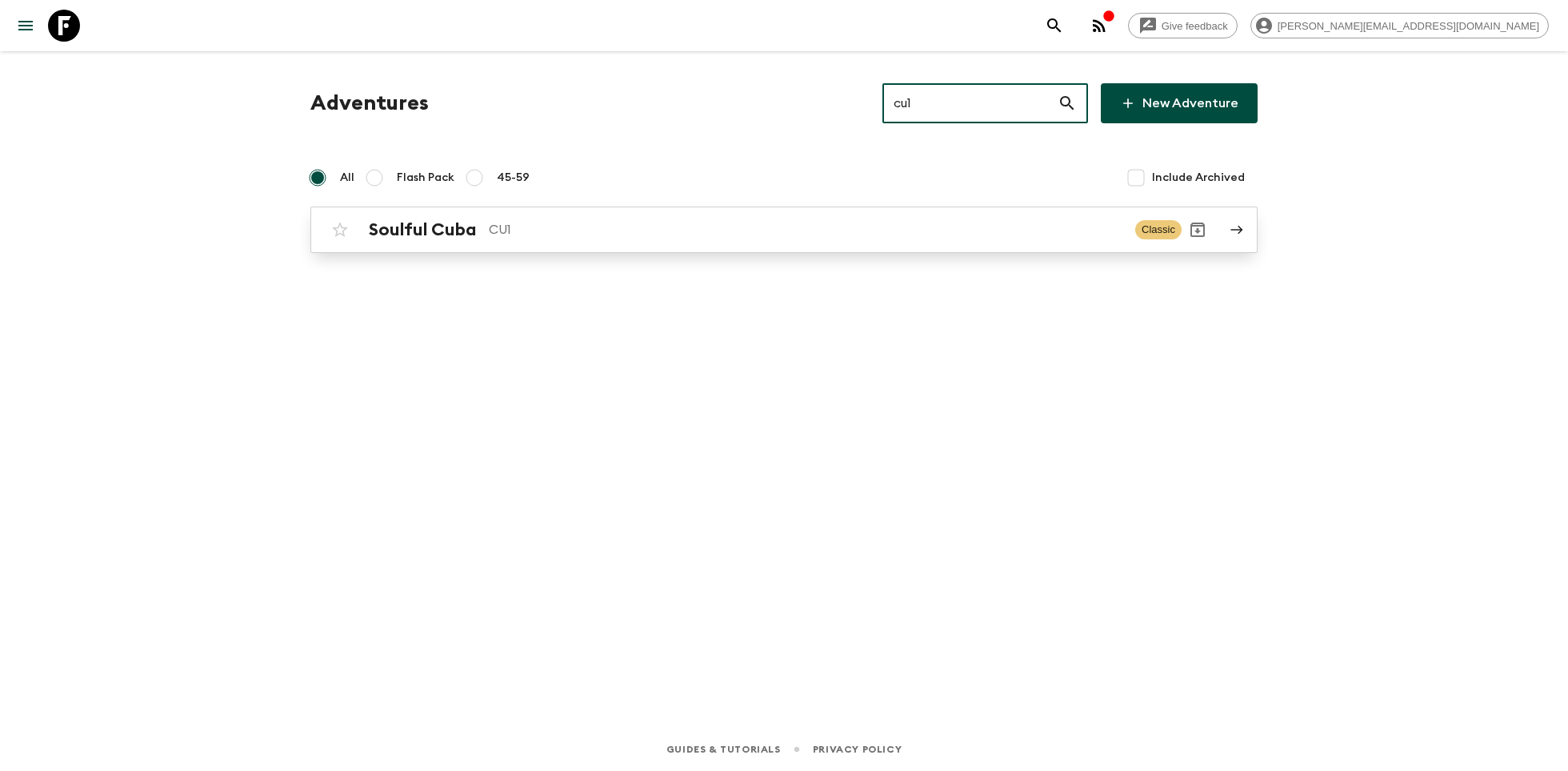
type input "cu1"
click at [528, 228] on p "CU1" at bounding box center [805, 229] width 634 height 19
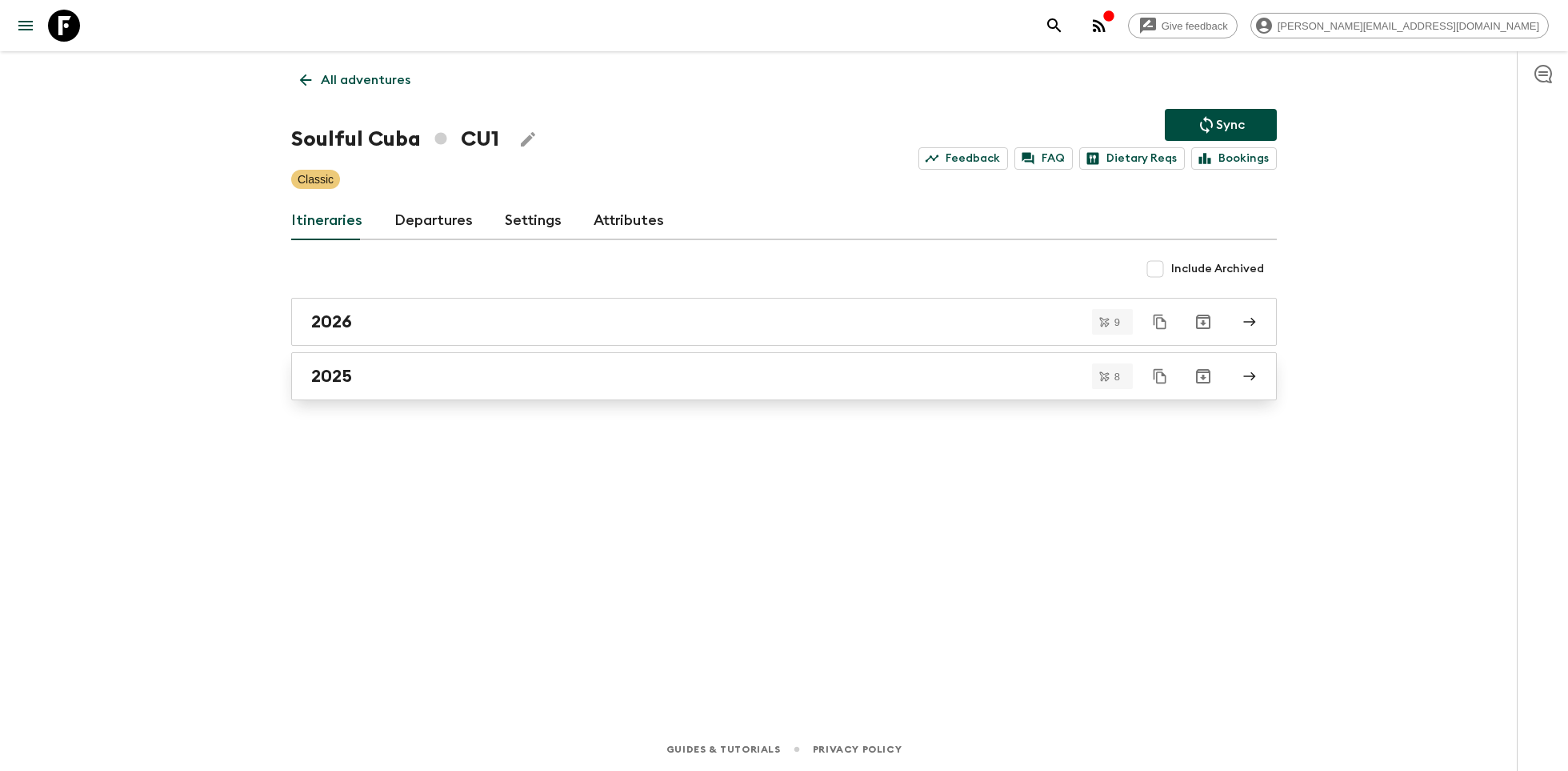
click at [409, 367] on div "2025" at bounding box center [769, 376] width 915 height 21
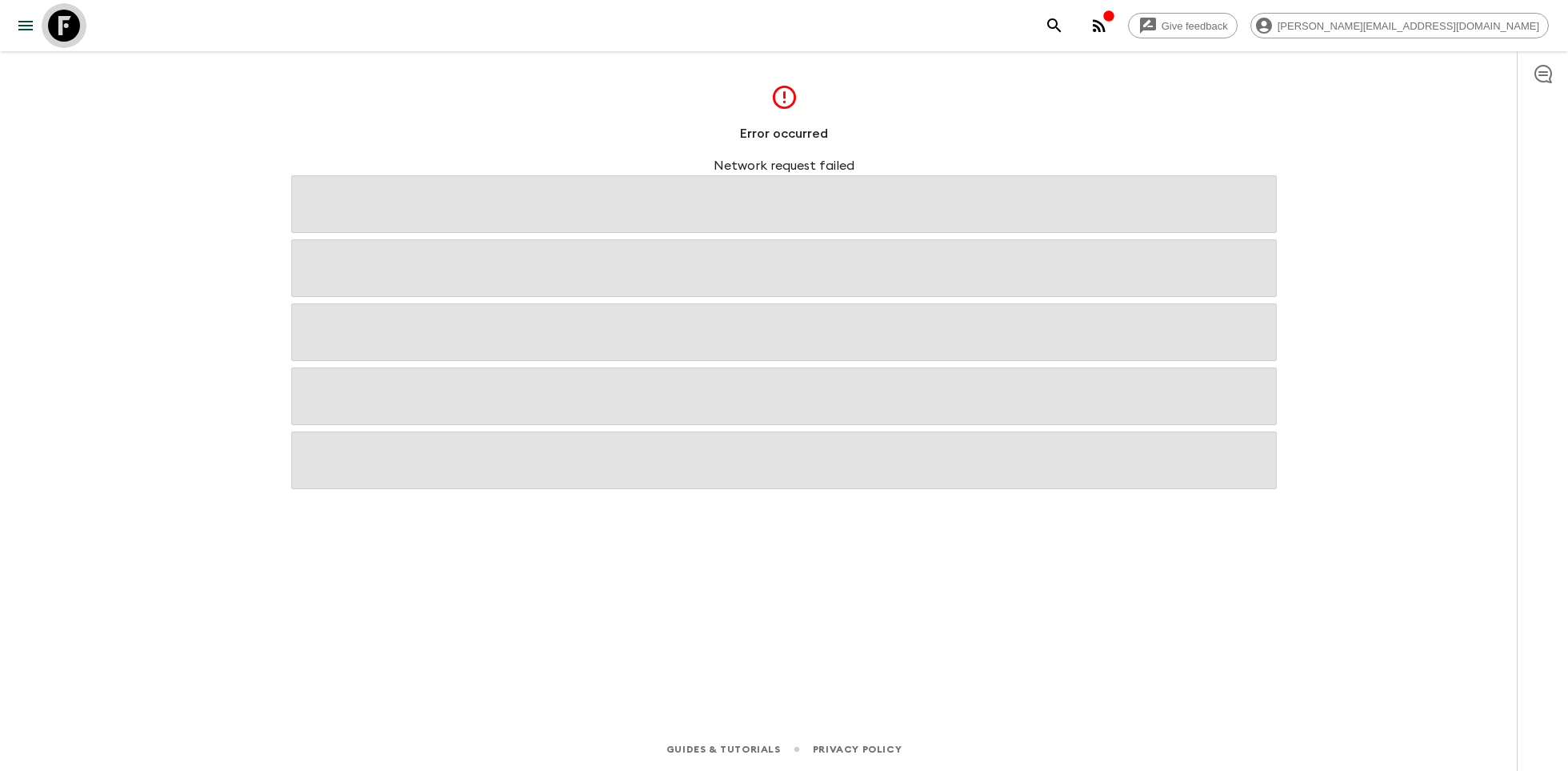
click at [71, 24] on icon at bounding box center [64, 25] width 32 height 32
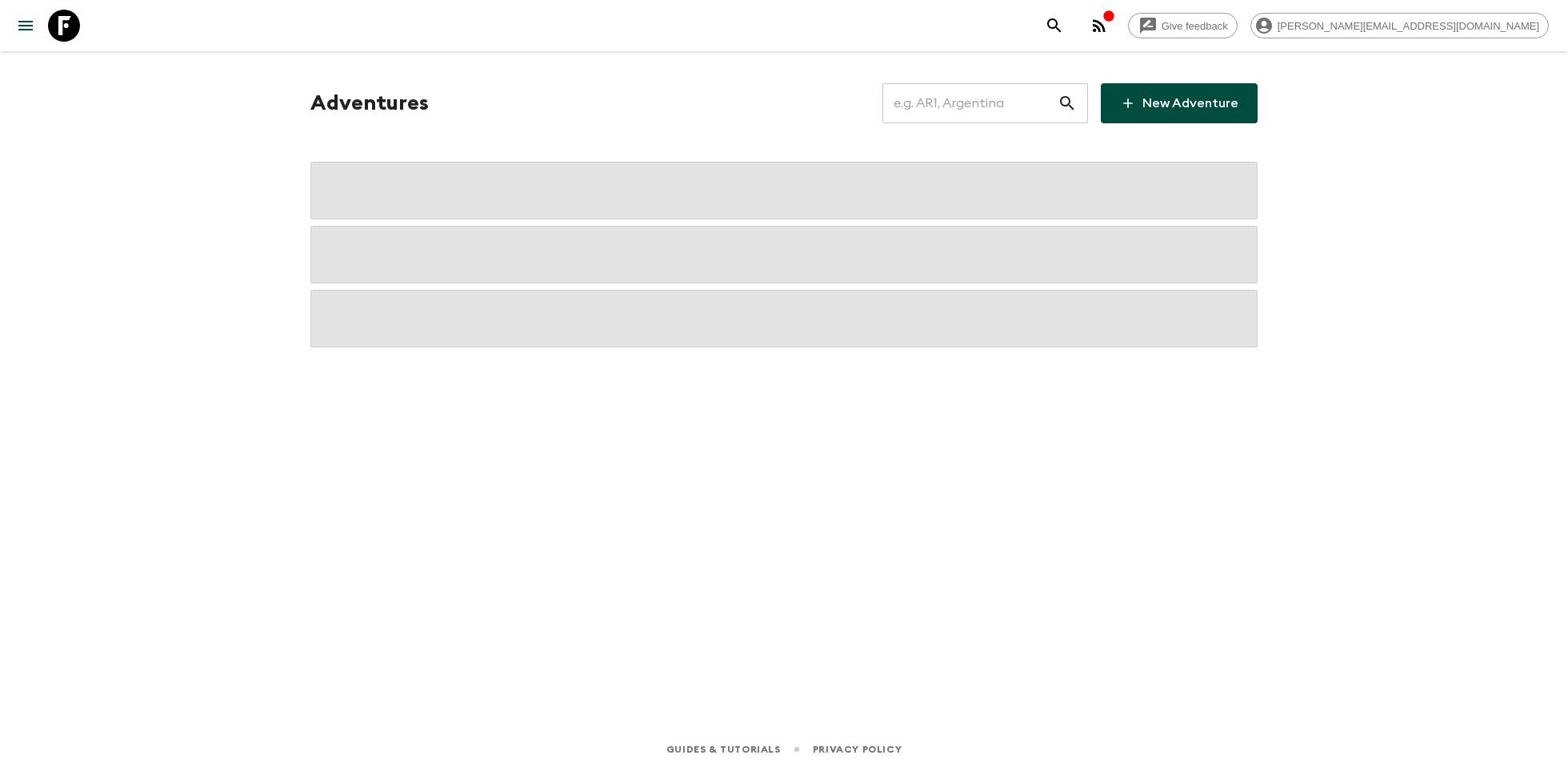
click at [967, 114] on input "text" at bounding box center [970, 103] width 175 height 44
type input "cu1"
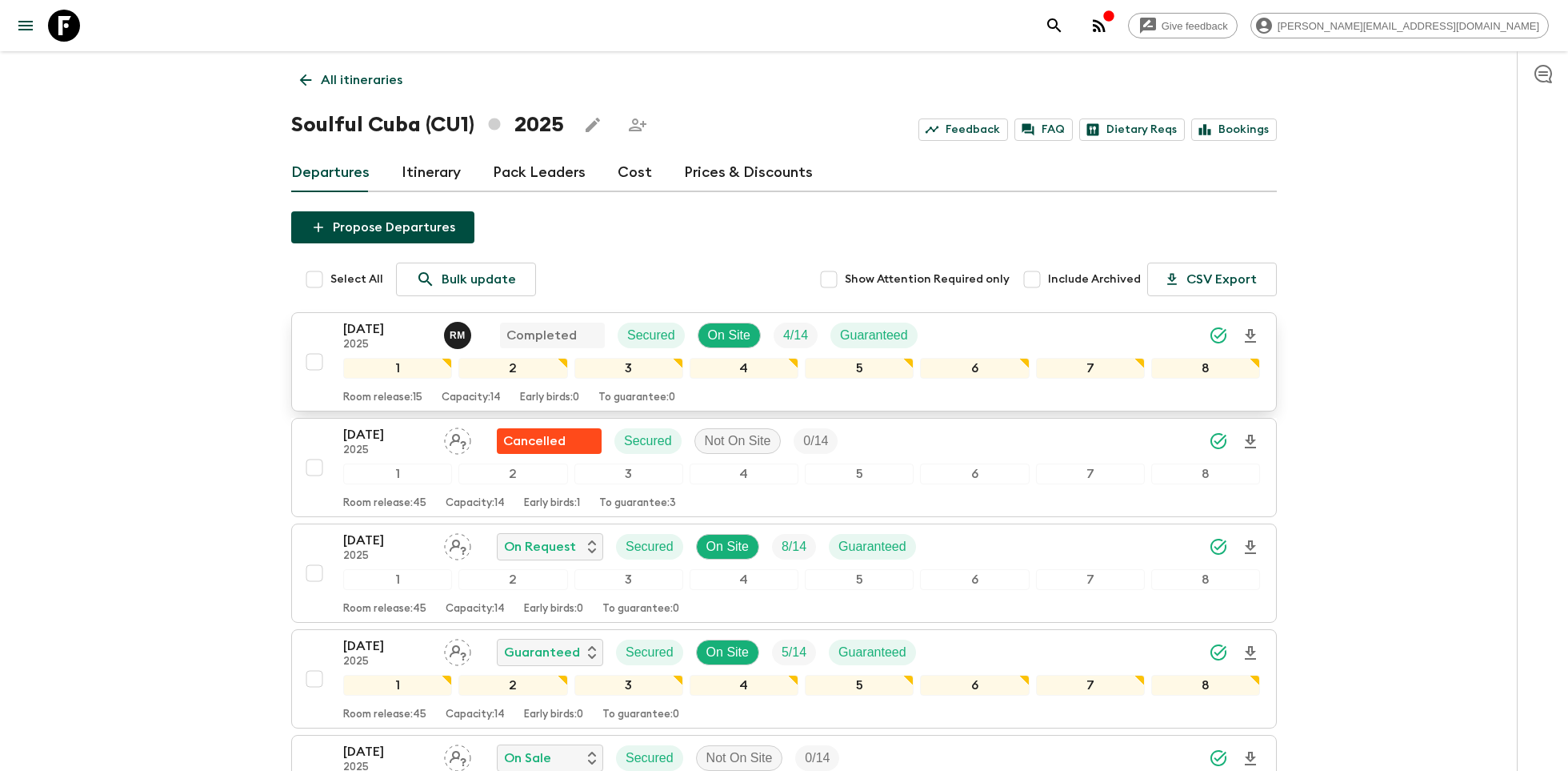
click at [313, 367] on input "checkbox" at bounding box center [314, 361] width 32 height 32
checkbox input "true"
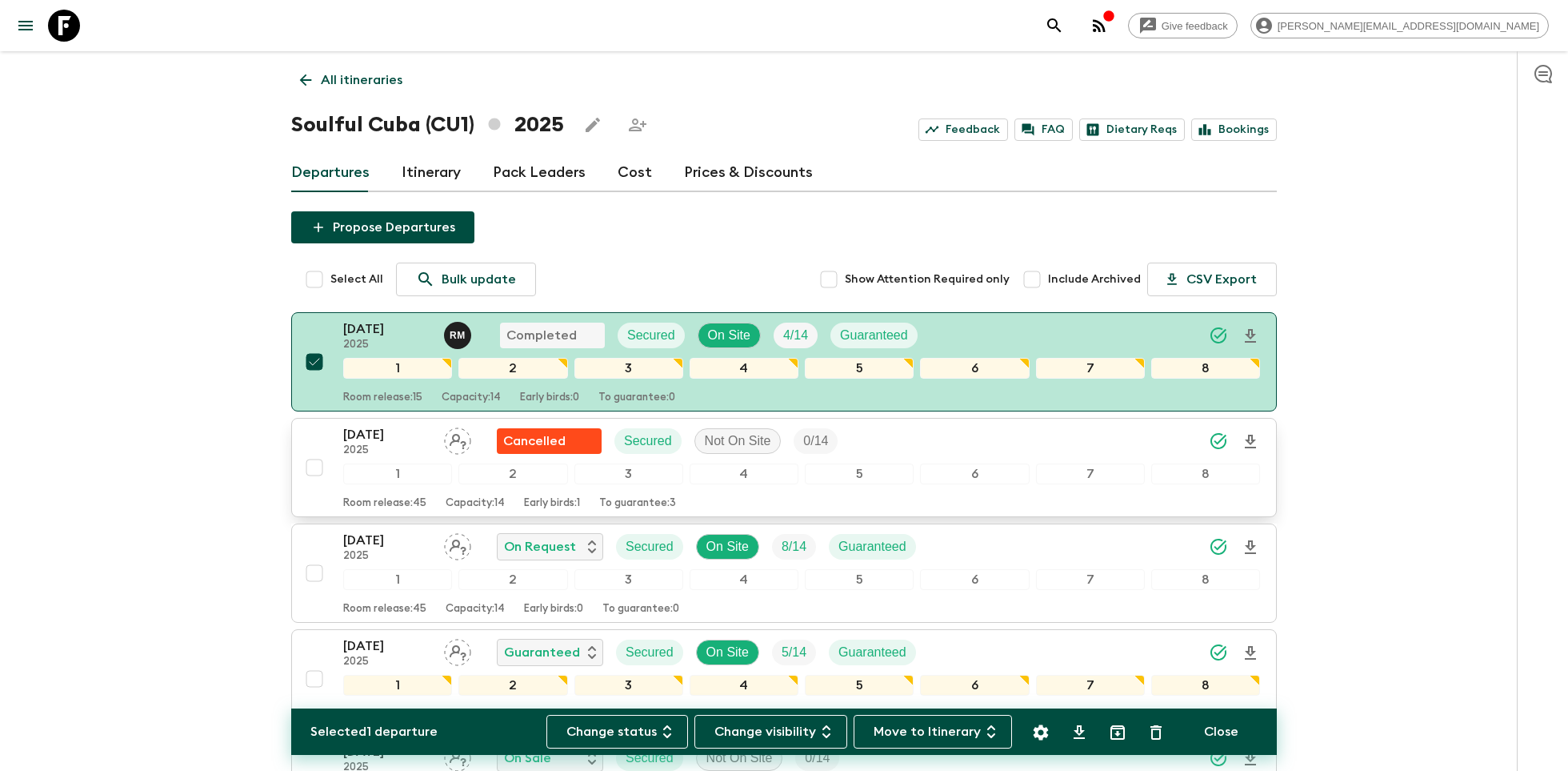
click at [313, 466] on input "checkbox" at bounding box center [314, 467] width 32 height 32
checkbox input "true"
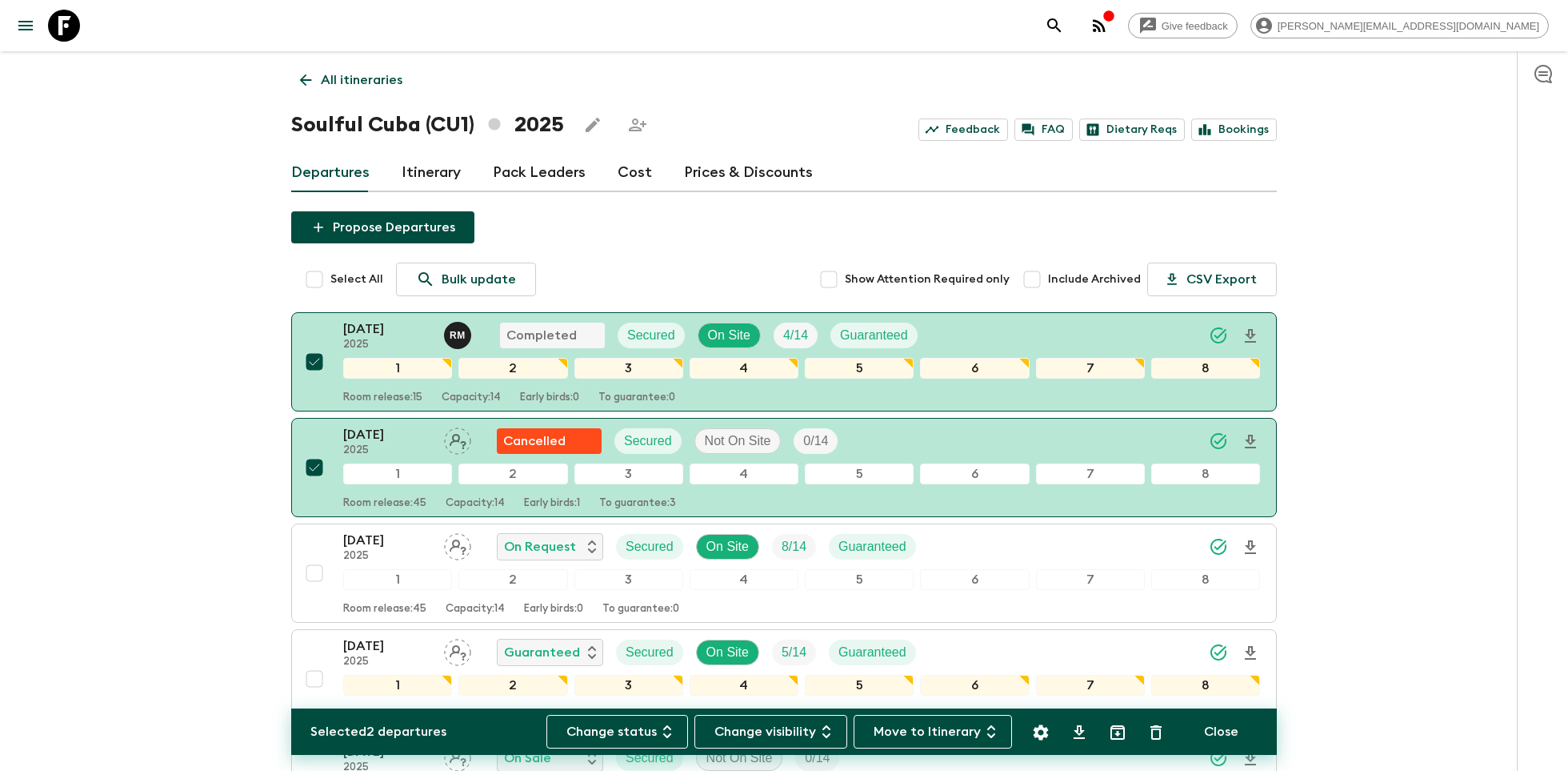
click at [1116, 732] on icon "Archive (Completed, Cancelled or Unsynced Departures only)" at bounding box center [1118, 732] width 15 height 15
checkbox input "false"
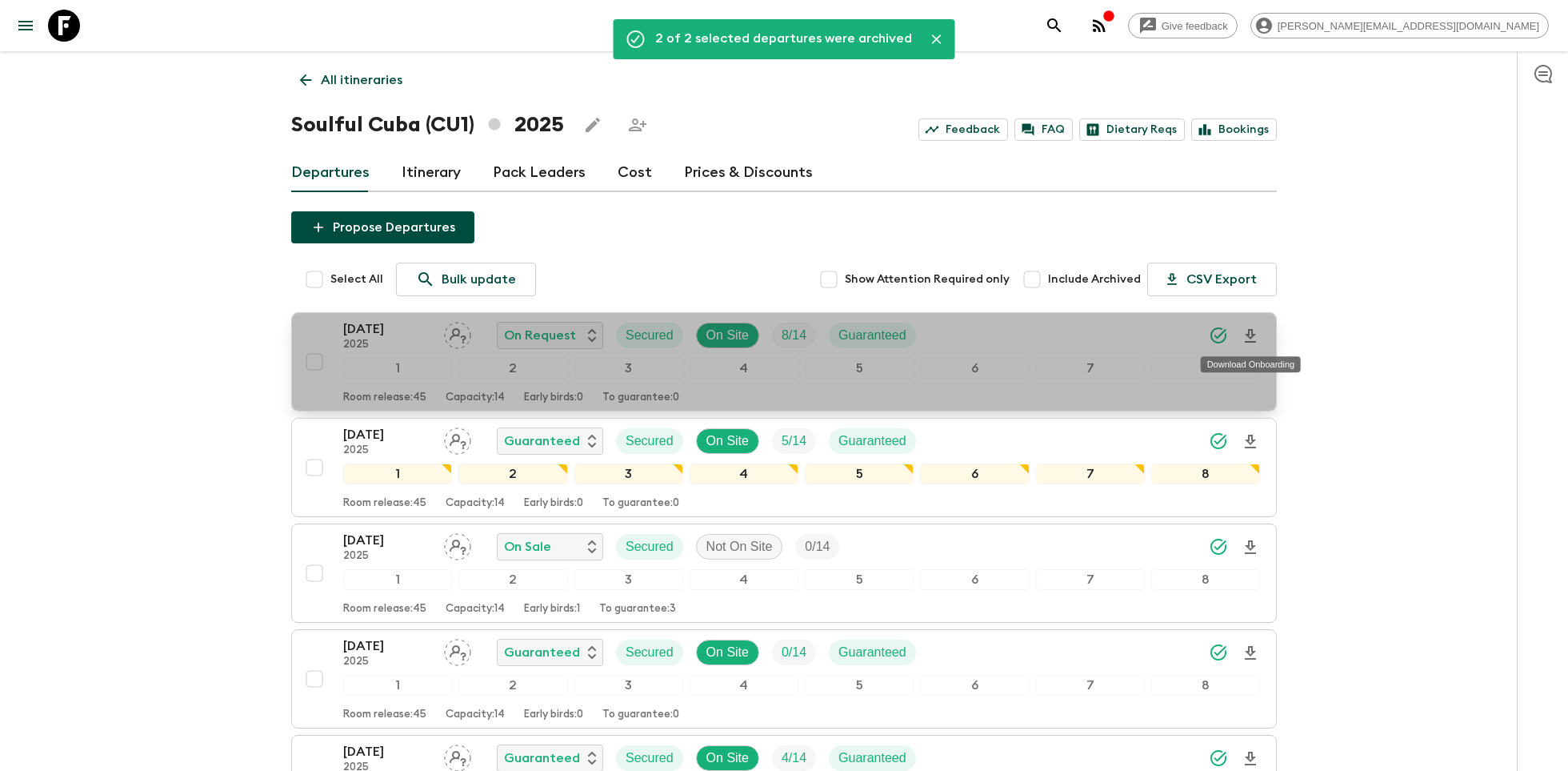
click at [1250, 333] on icon "Download Onboarding" at bounding box center [1250, 336] width 19 height 19
